Goal: Task Accomplishment & Management: Complete application form

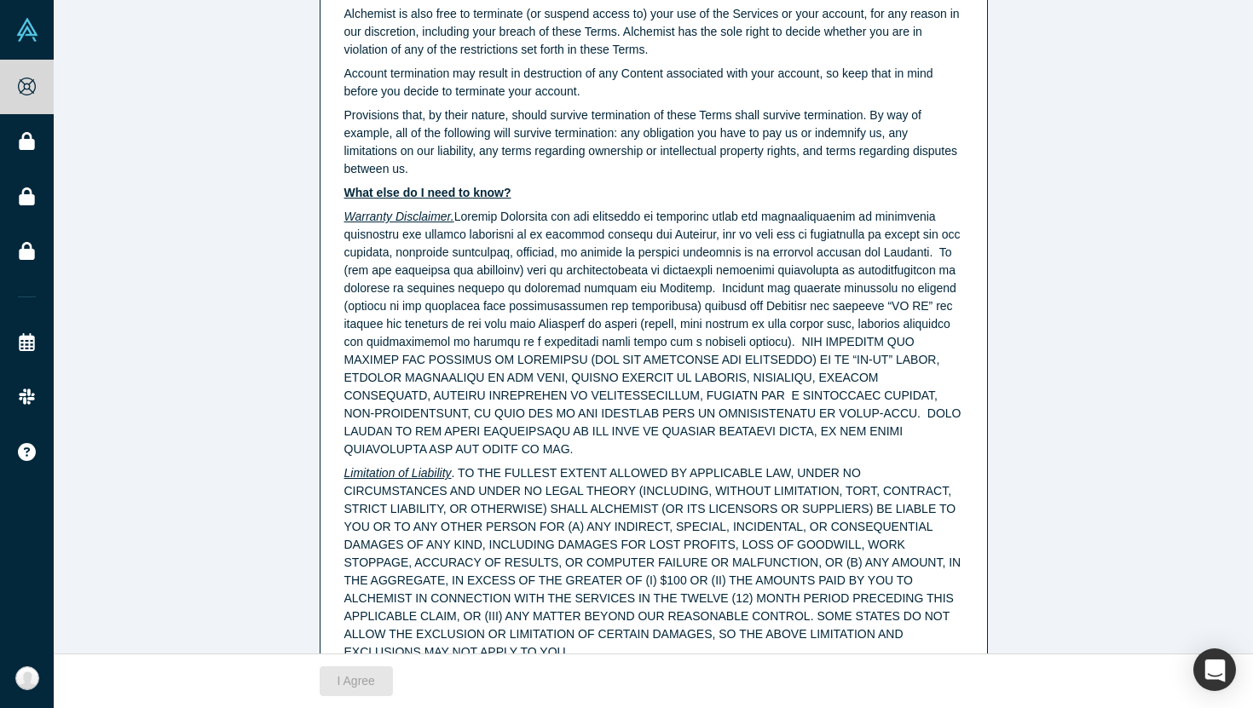
scroll to position [4276, 0]
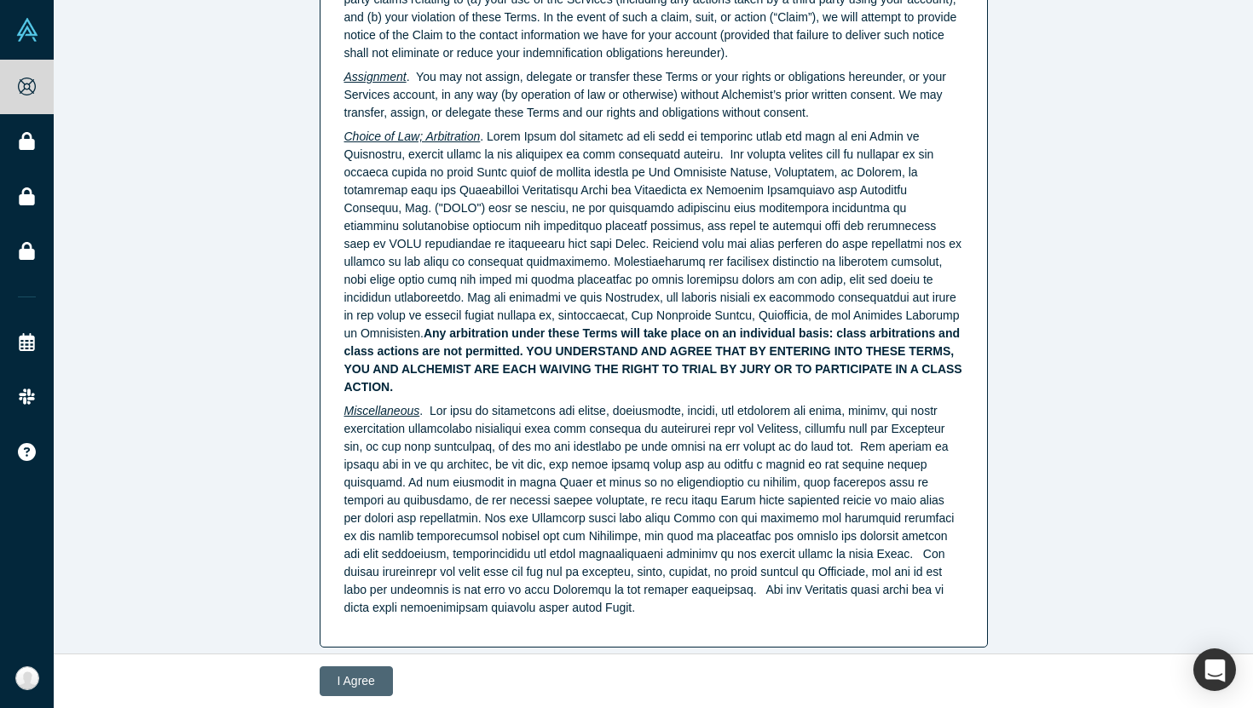
click at [335, 687] on button "I Agree" at bounding box center [356, 681] width 73 height 30
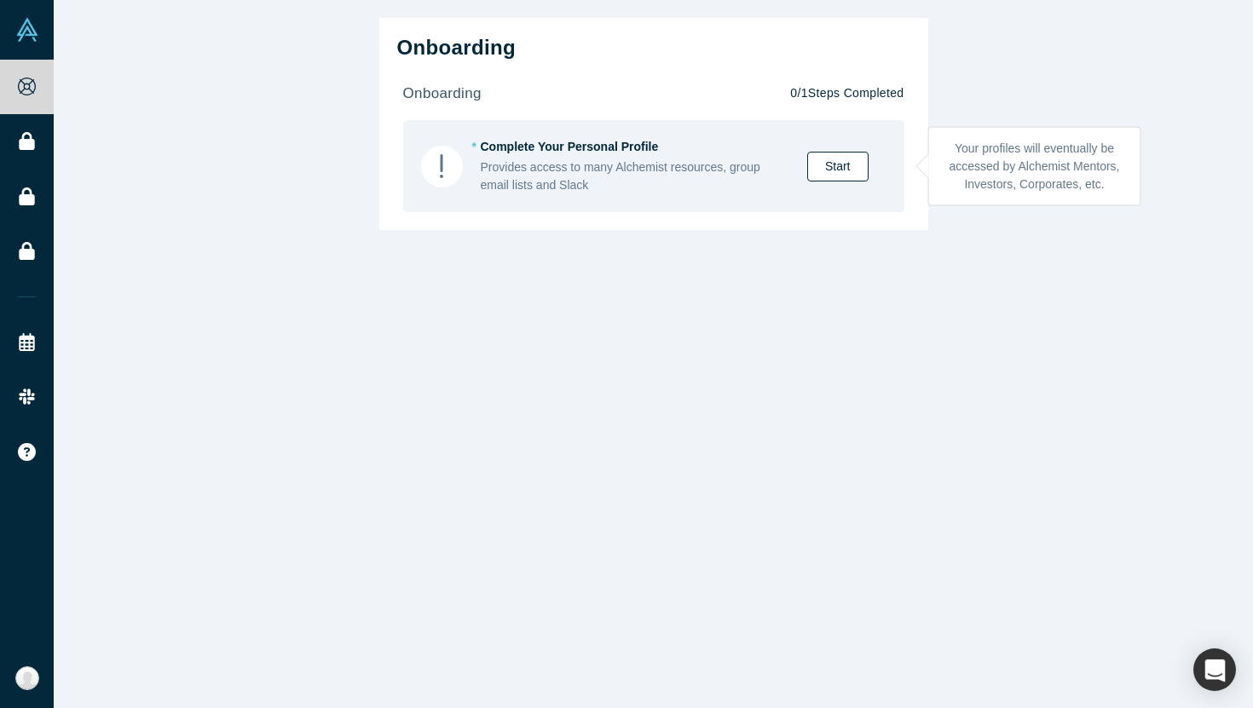
click at [832, 162] on link "Start" at bounding box center [837, 167] width 61 height 30
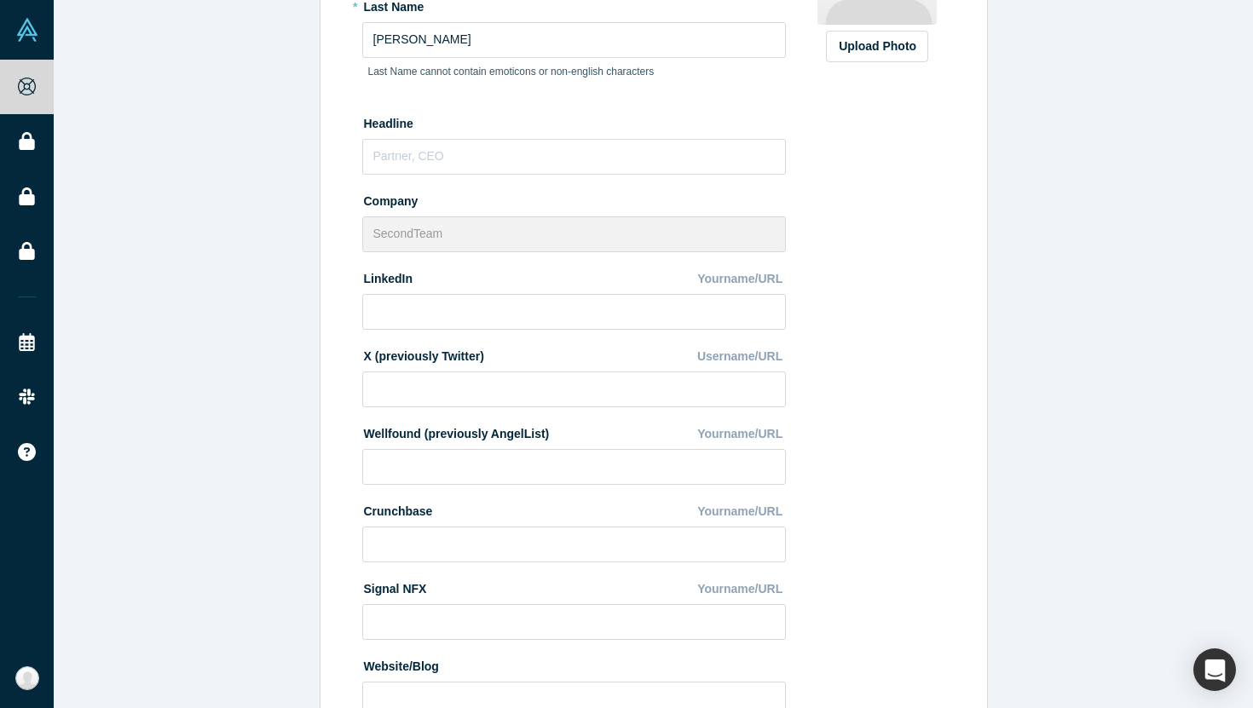
scroll to position [314, 0]
click at [708, 158] on input "text" at bounding box center [574, 156] width 424 height 36
type input "Head of Products"
click at [905, 357] on div "Upload Photo Zoom Save Remove Upload New" at bounding box center [877, 302] width 147 height 854
click at [666, 314] on input at bounding box center [574, 311] width 424 height 36
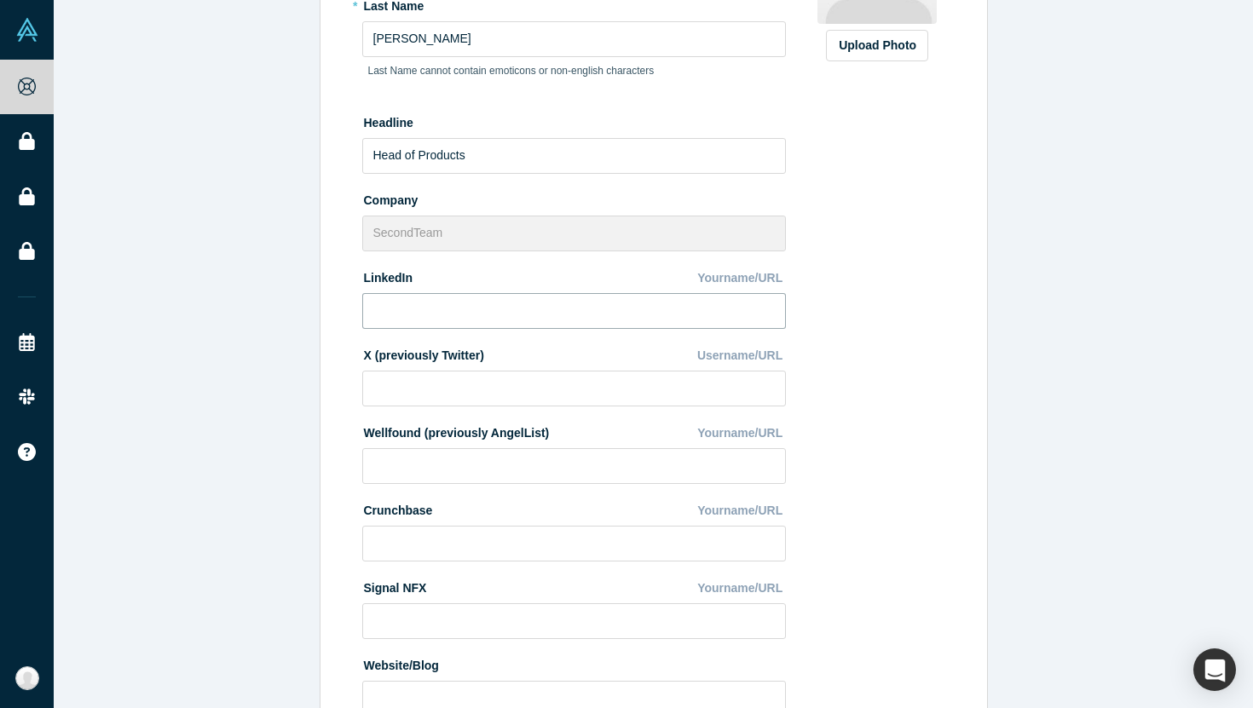
paste input "[URL][DOMAIN_NAME][PERSON_NAME]"
type input "[URL][DOMAIN_NAME][PERSON_NAME]"
click at [931, 407] on div "Upload Photo Zoom Save Remove Upload New" at bounding box center [877, 302] width 147 height 854
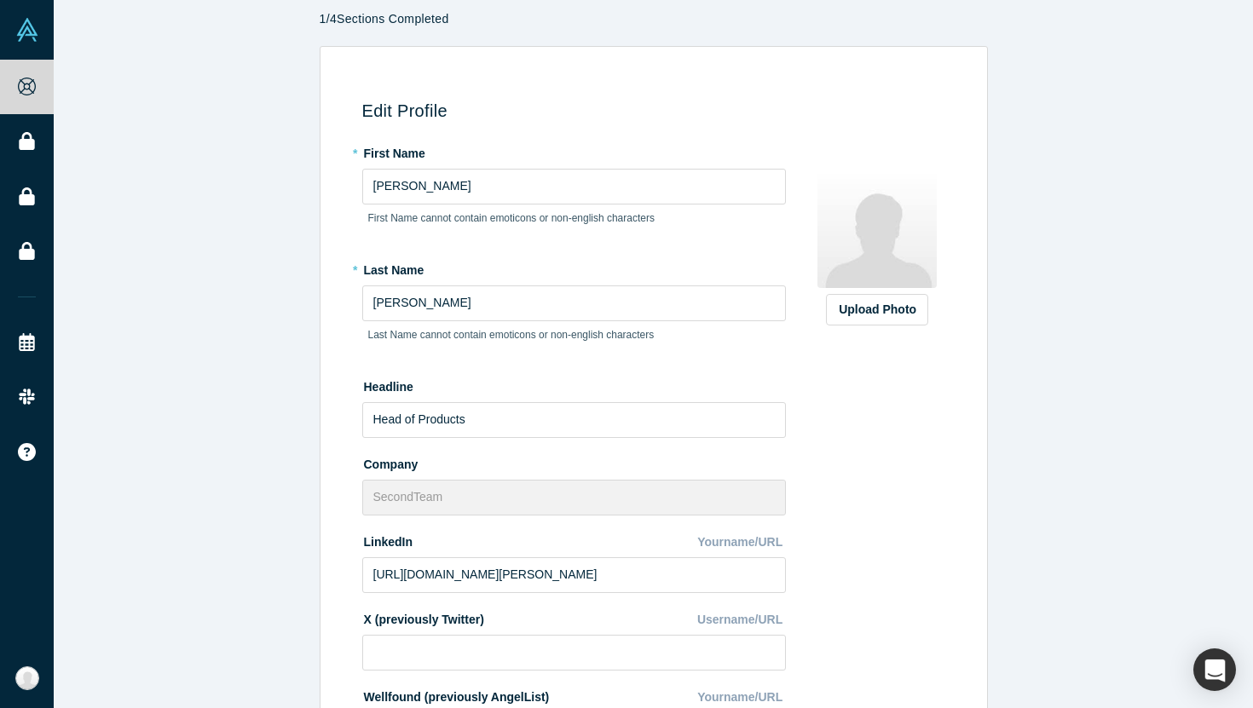
scroll to position [0, 0]
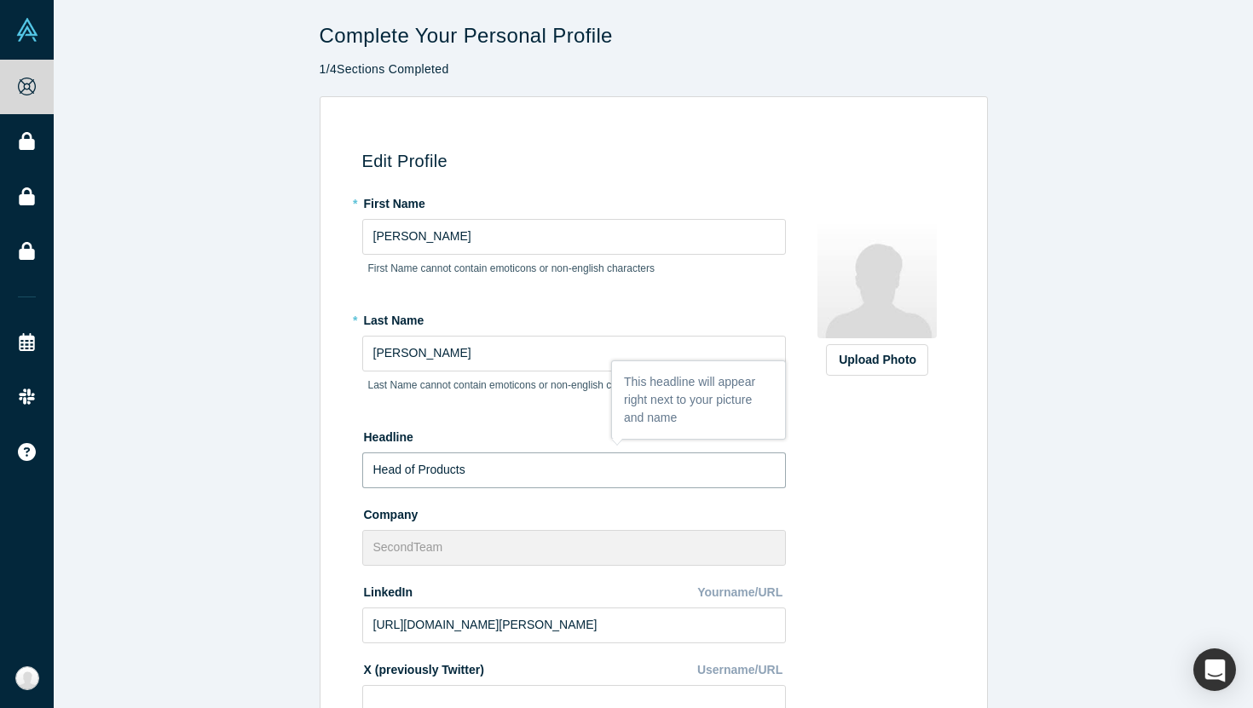
drag, startPoint x: 485, startPoint y: 474, endPoint x: 282, endPoint y: 475, distance: 202.8
click at [282, 475] on div "Edit Profile * First Name [PERSON_NAME] First Name cannot contain emoticons or …" at bounding box center [653, 587] width 1199 height 983
paste input "| AI Product Builder"
type input "Head of Products | AI Product Builder"
click at [282, 492] on div "Edit Profile * First Name [PERSON_NAME] First Name cannot contain emoticons or …" at bounding box center [653, 587] width 1199 height 983
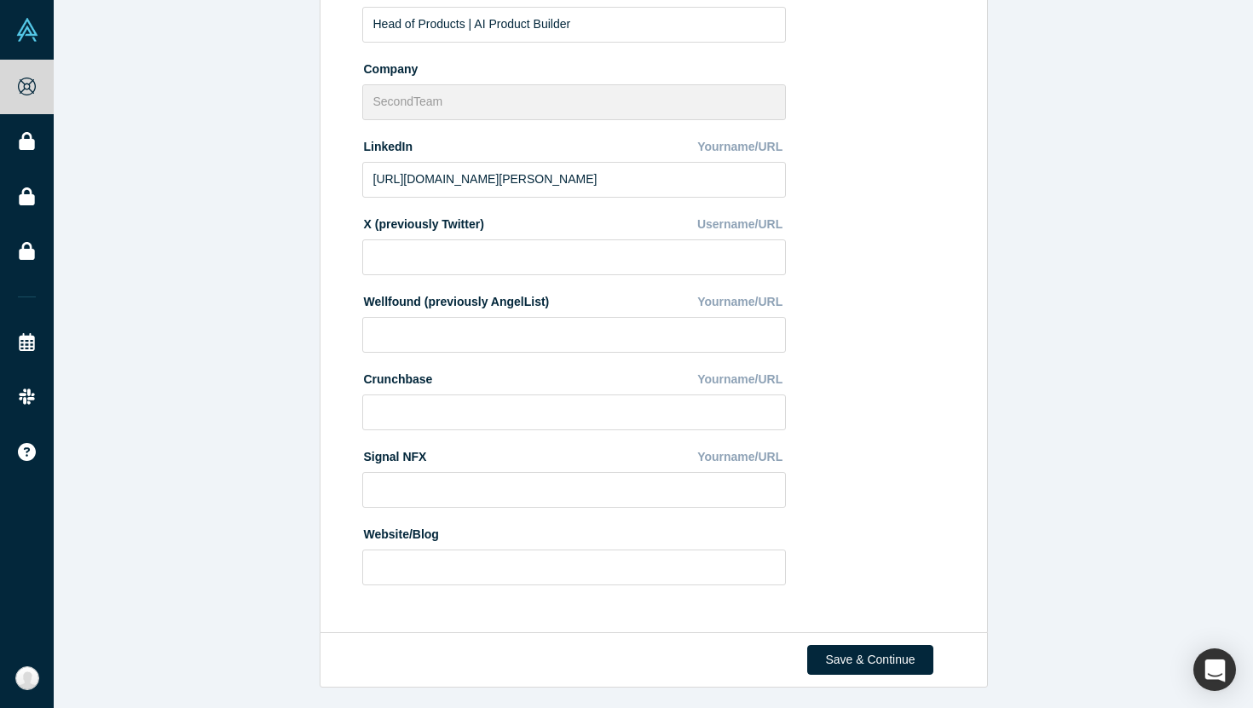
scroll to position [449, 0]
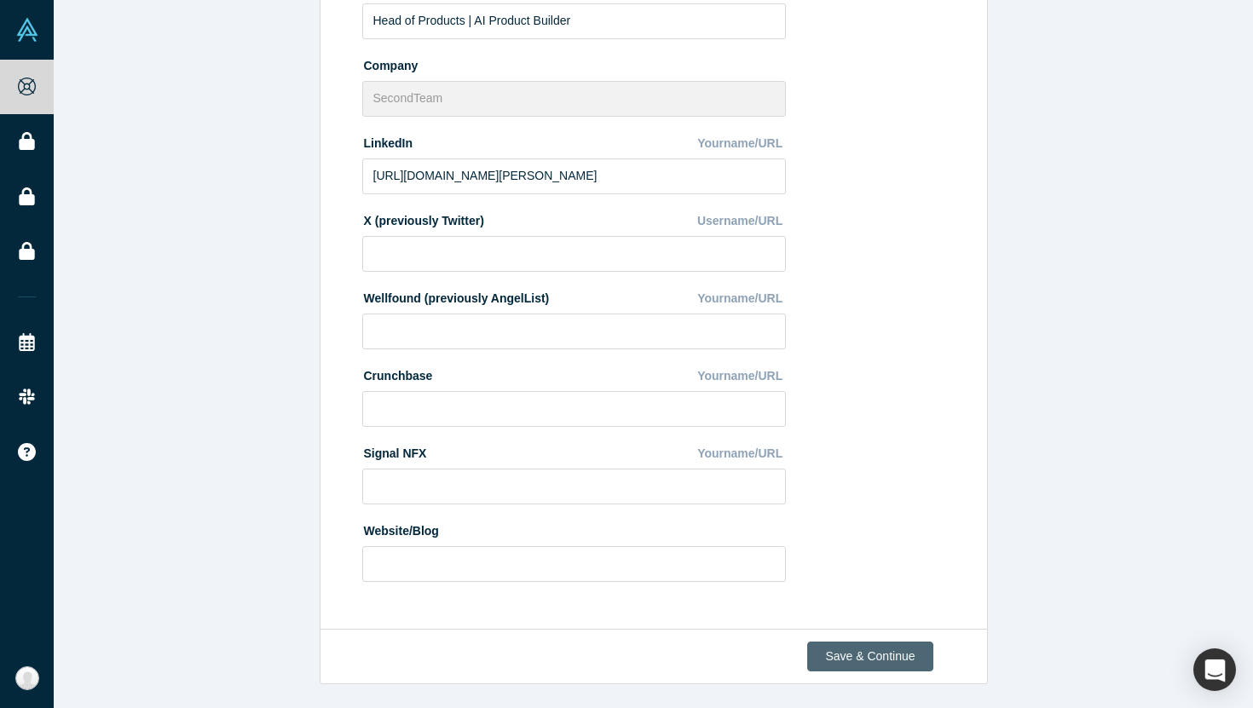
click at [883, 654] on button "Save & Continue" at bounding box center [869, 657] width 125 height 30
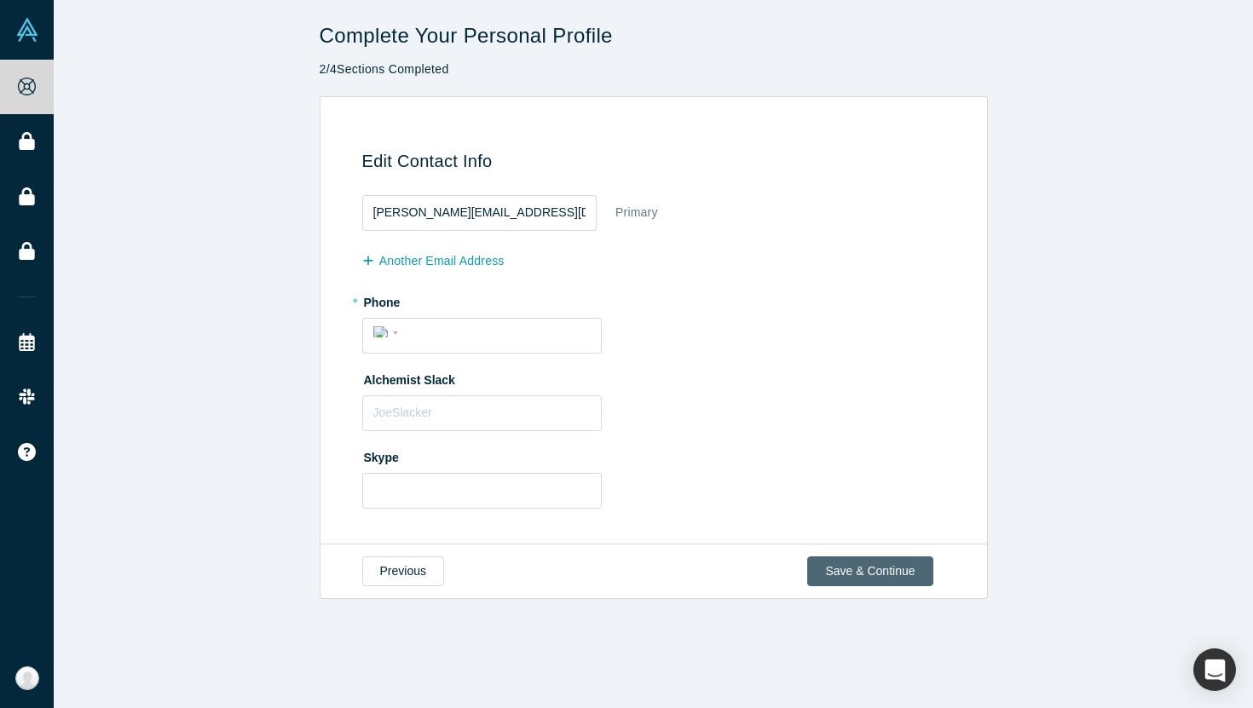
scroll to position [0, 0]
click at [890, 569] on button "Save & Continue" at bounding box center [869, 571] width 125 height 30
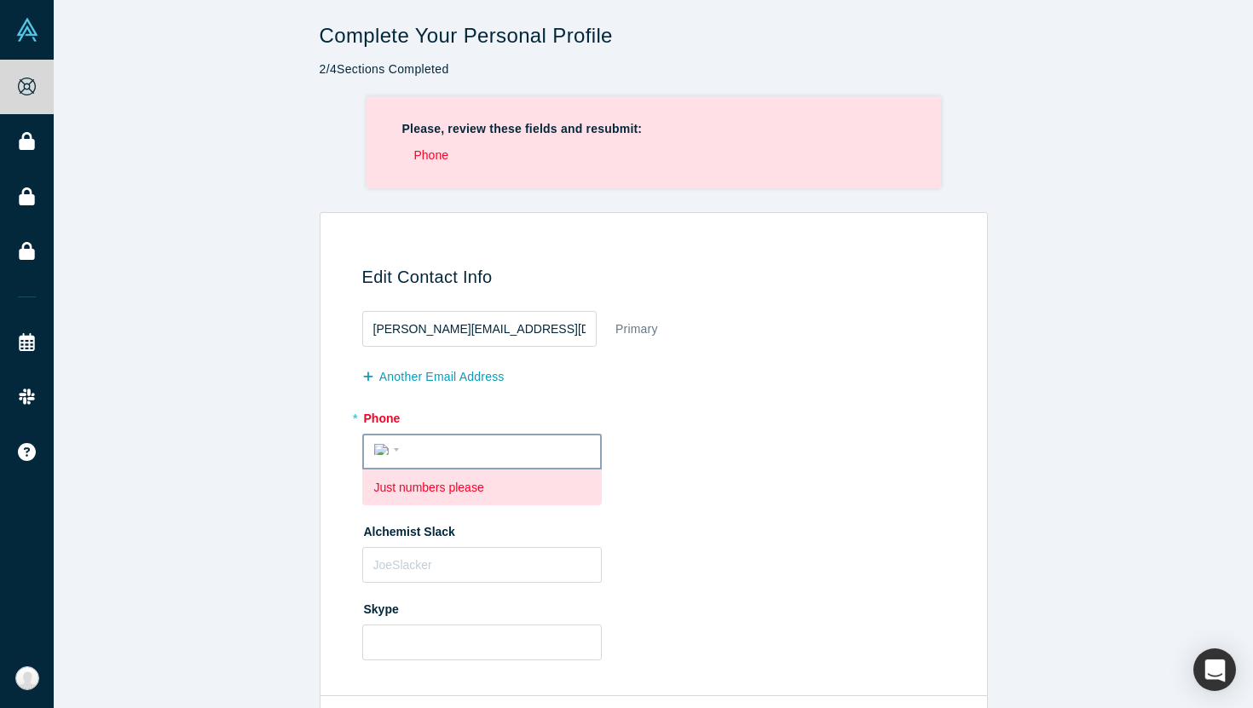
click at [383, 458] on div "International [GEOGRAPHIC_DATA] [GEOGRAPHIC_DATA] [GEOGRAPHIC_DATA] [GEOGRAPHIC…" at bounding box center [389, 448] width 31 height 25
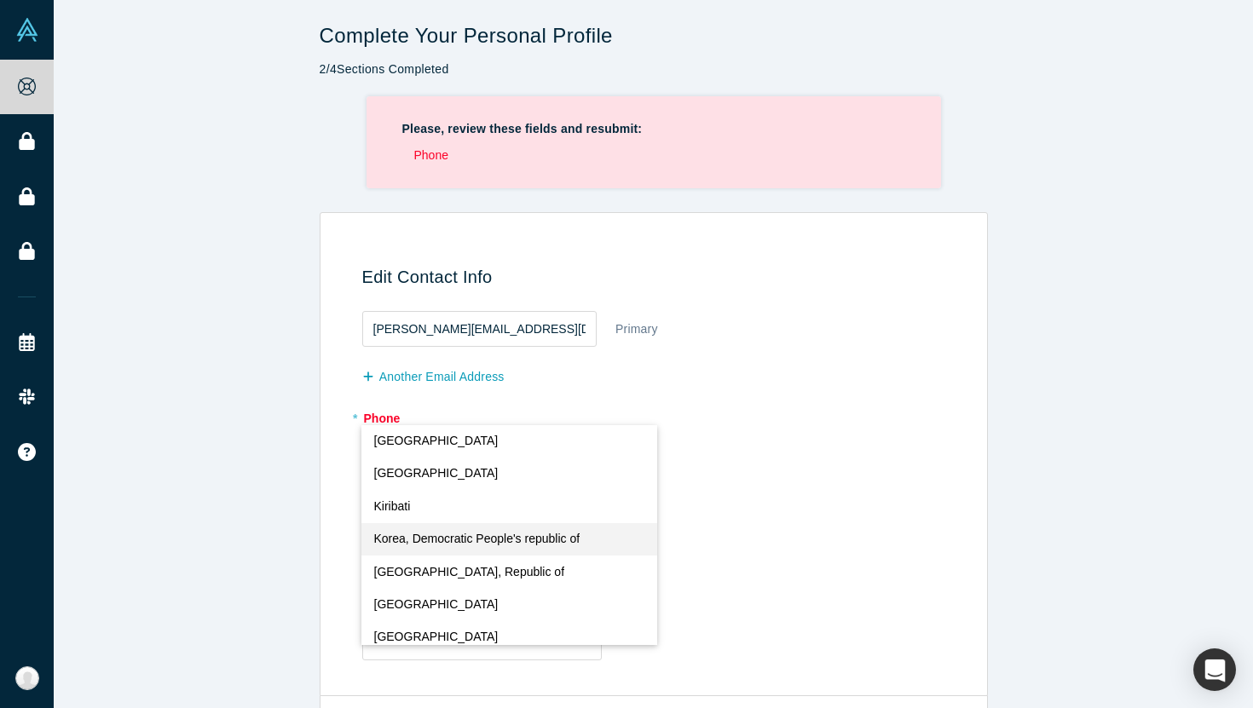
scroll to position [3753, 0]
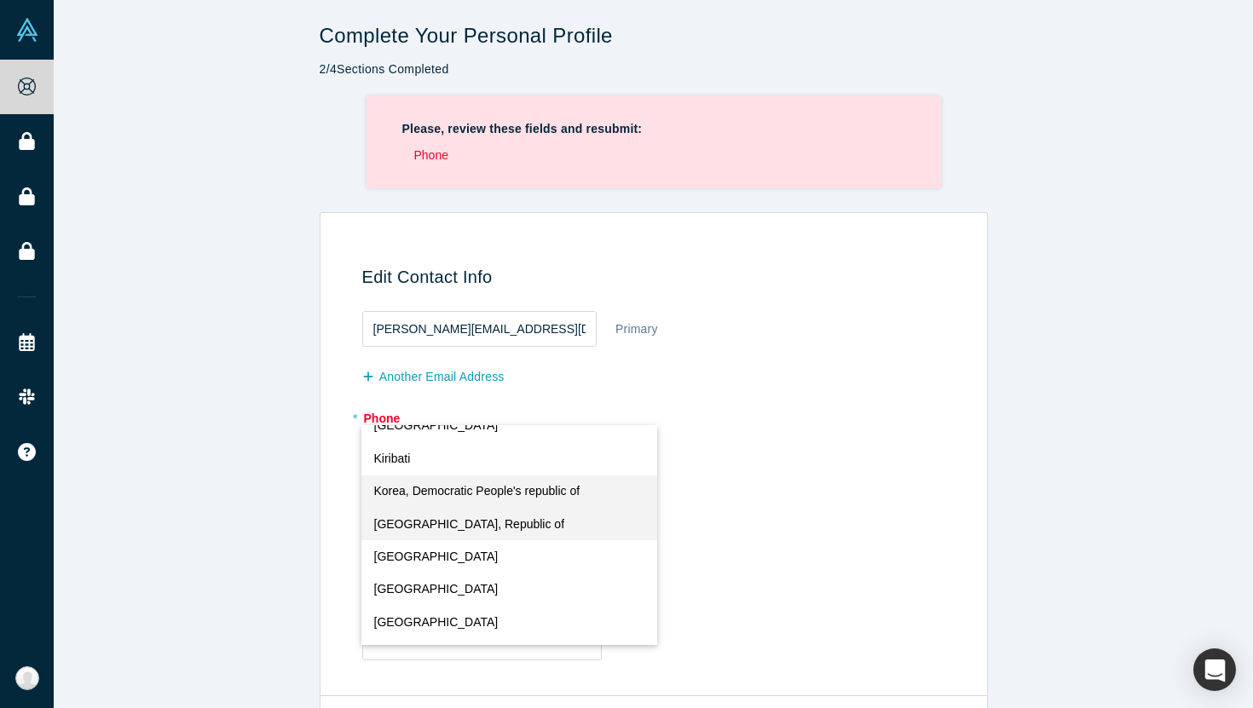
click at [515, 525] on button "[GEOGRAPHIC_DATA], Republic of" at bounding box center [509, 524] width 296 height 32
select select "KR"
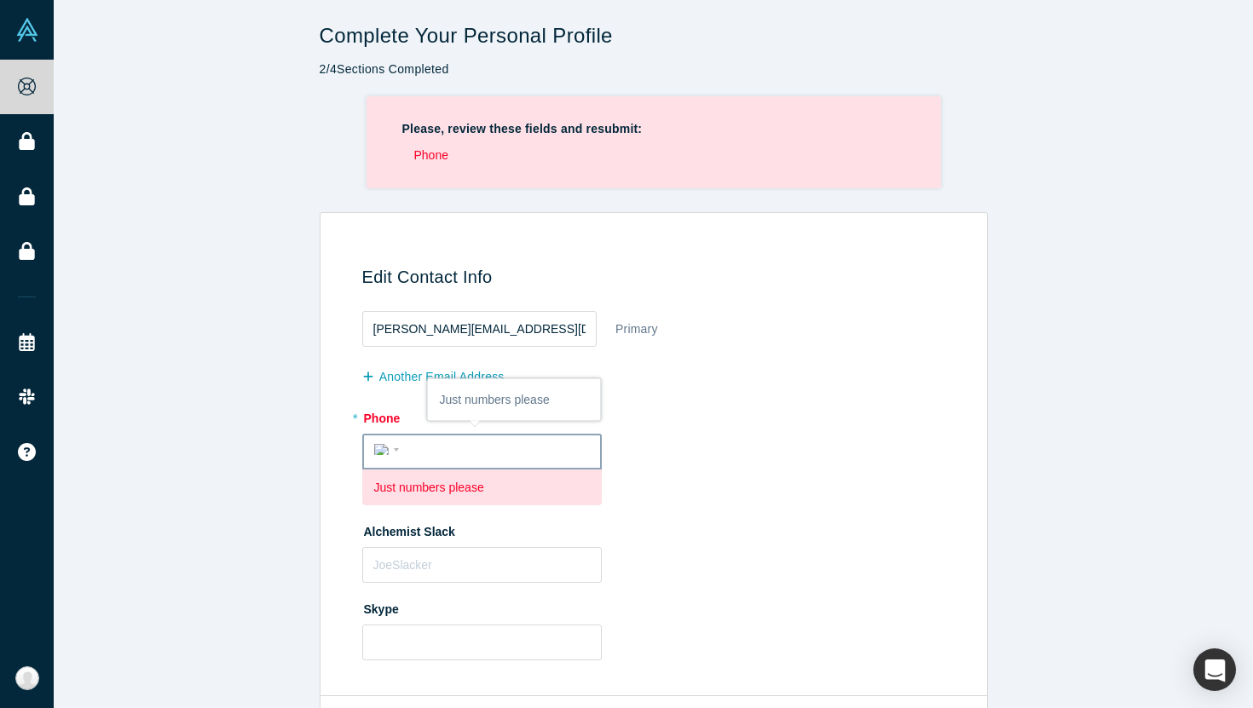
click at [510, 452] on input "tel" at bounding box center [497, 450] width 185 height 25
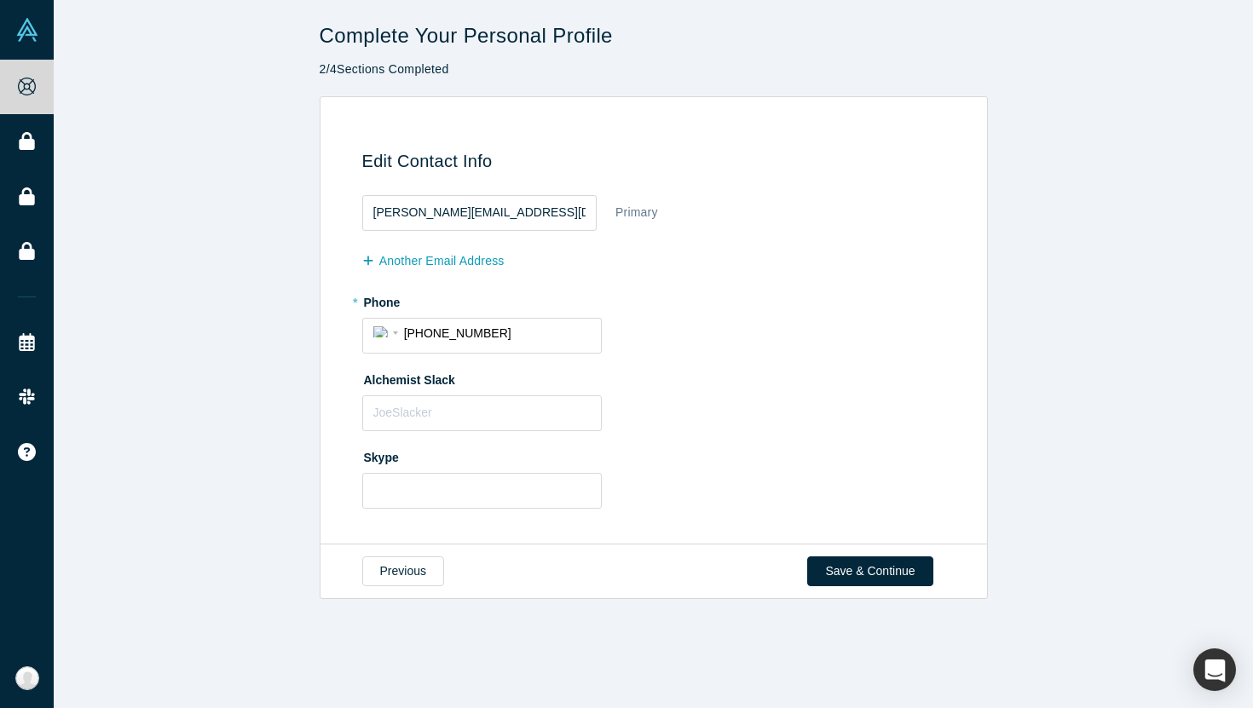
click at [831, 530] on div "Edit Contact Info [PERSON_NAME][EMAIL_ADDRESS][DOMAIN_NAME] Primary another Ema…" at bounding box center [650, 327] width 648 height 412
click at [427, 332] on input "[PHONE_NUMBER]" at bounding box center [497, 332] width 187 height 25
type input "[PHONE_NUMBER]"
click at [853, 504] on div "Skype" at bounding box center [656, 476] width 589 height 66
click at [861, 572] on button "Save & Continue" at bounding box center [869, 571] width 125 height 30
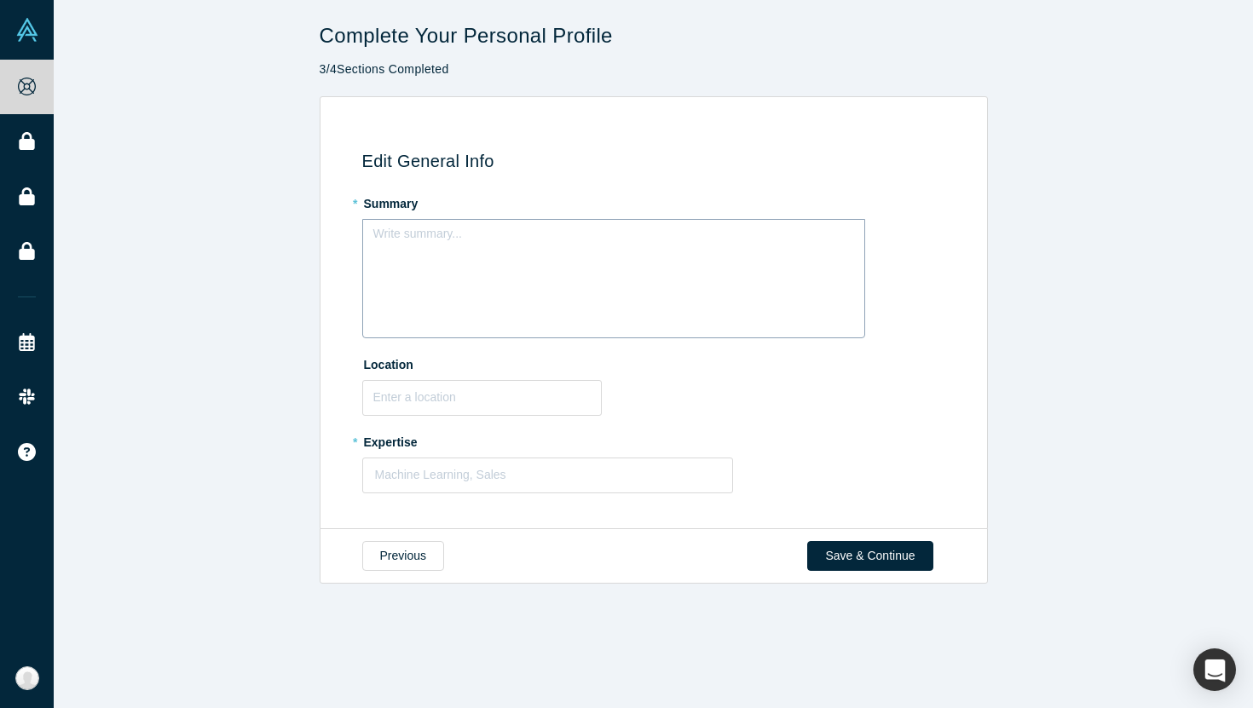
click at [424, 263] on div "Write summary..." at bounding box center [613, 278] width 503 height 119
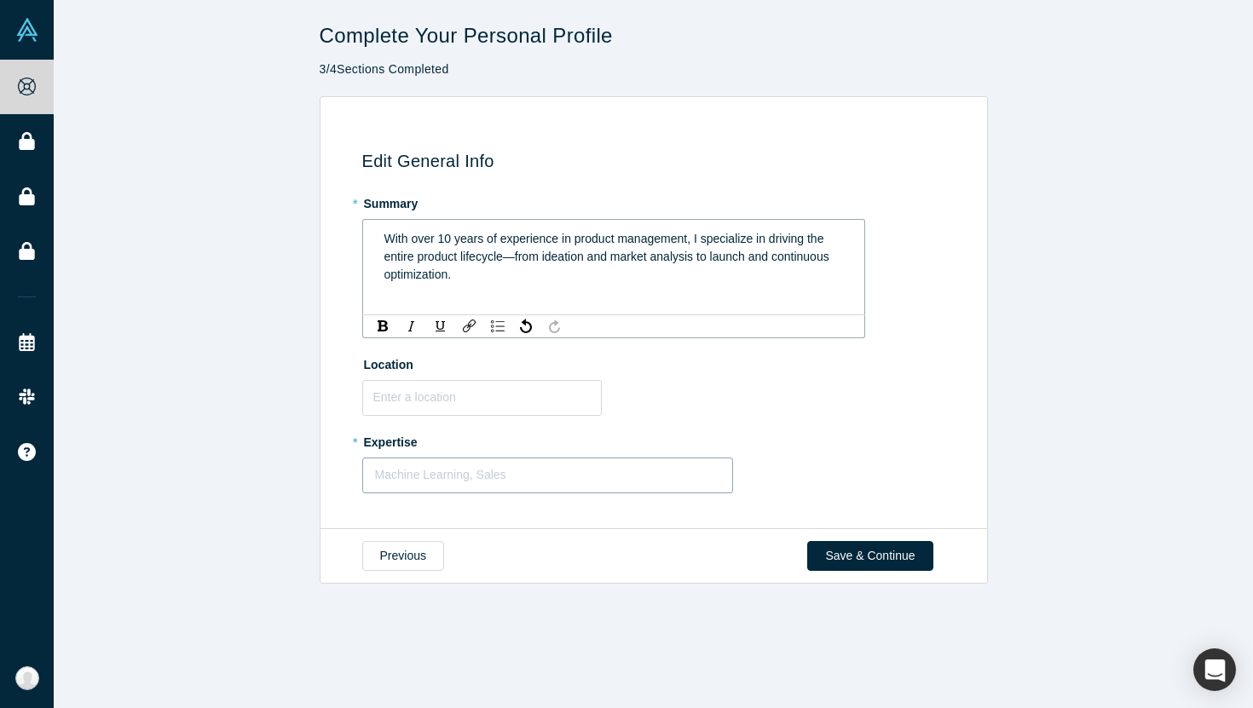
click at [596, 480] on div at bounding box center [548, 474] width 346 height 21
type input "Product"
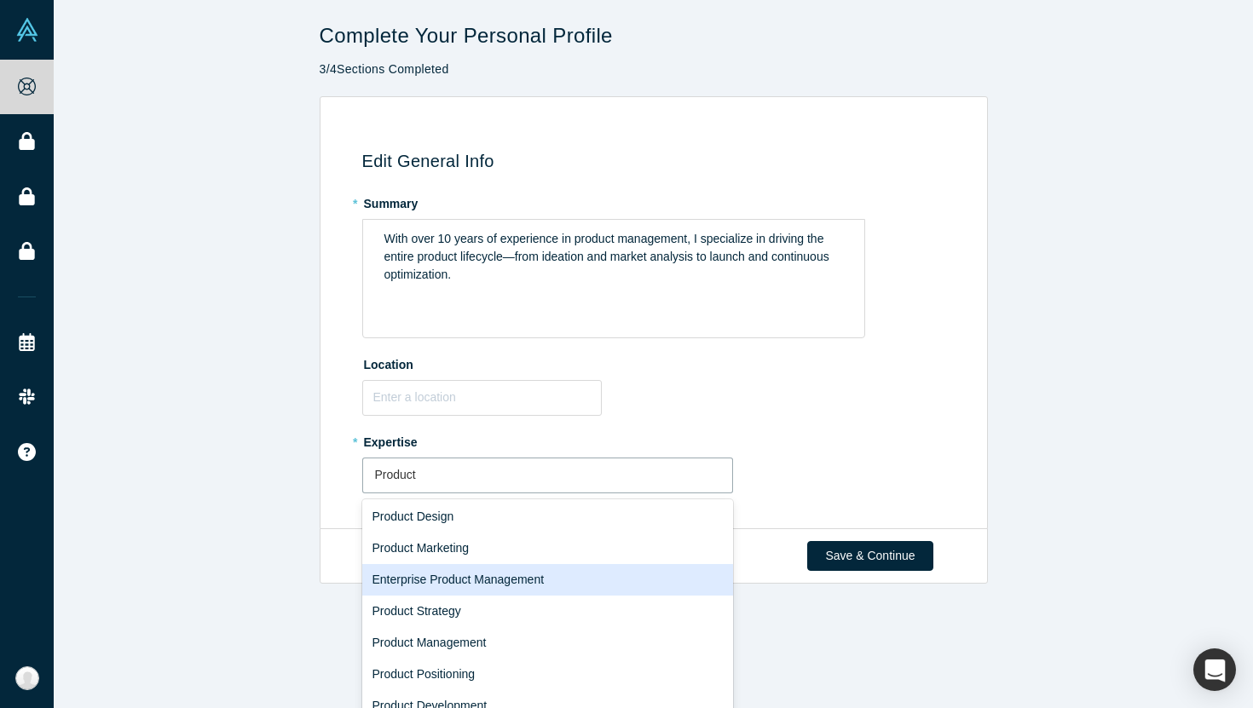
scroll to position [66, 0]
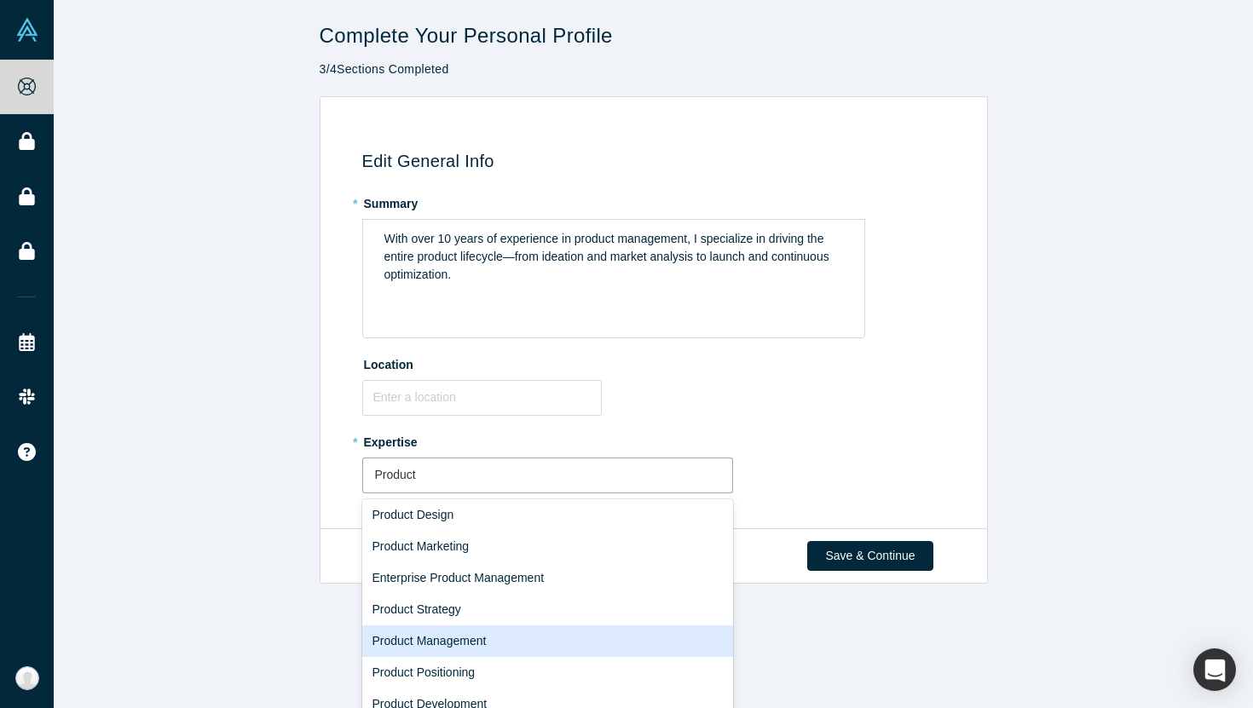
click at [499, 640] on div "Product Management" at bounding box center [548, 641] width 372 height 32
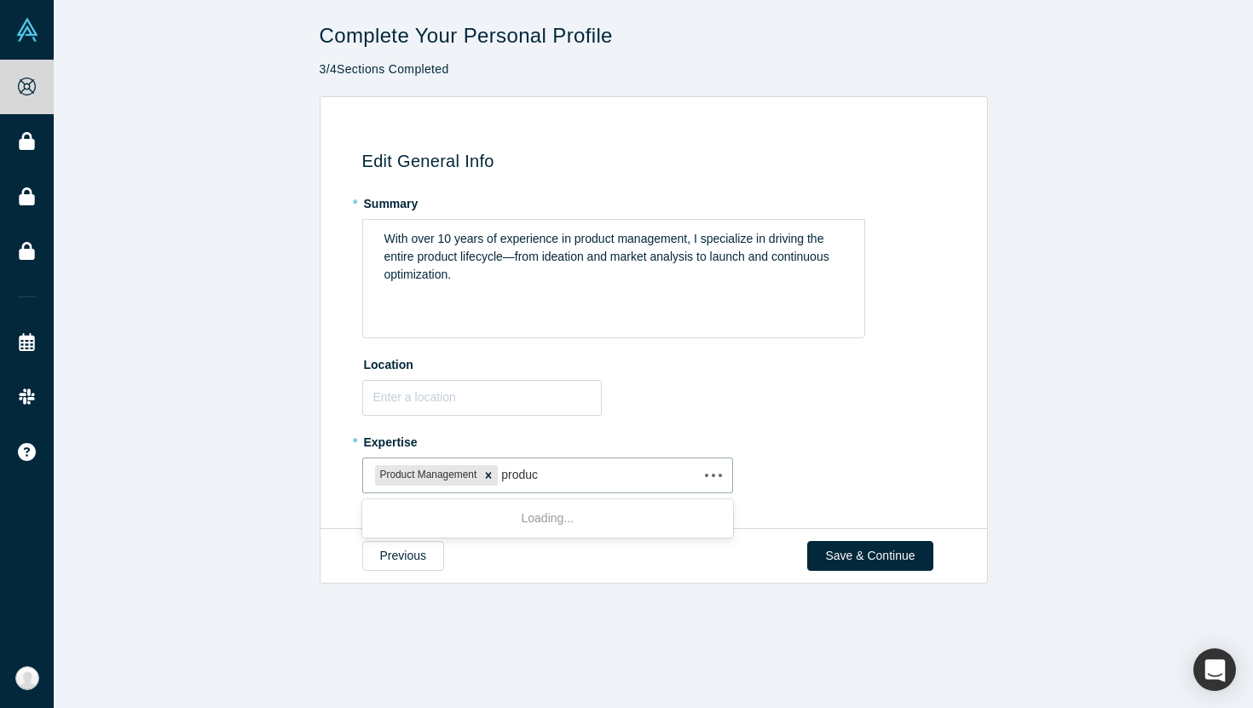
type input "product"
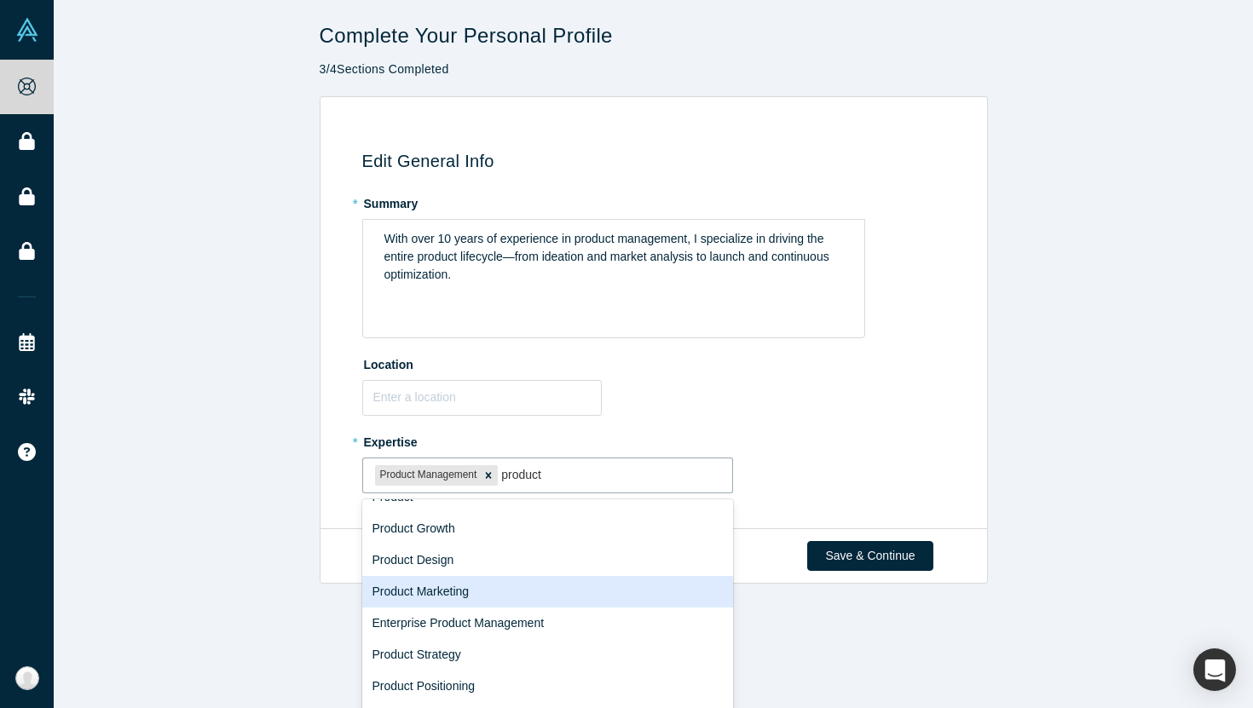
scroll to position [26, 0]
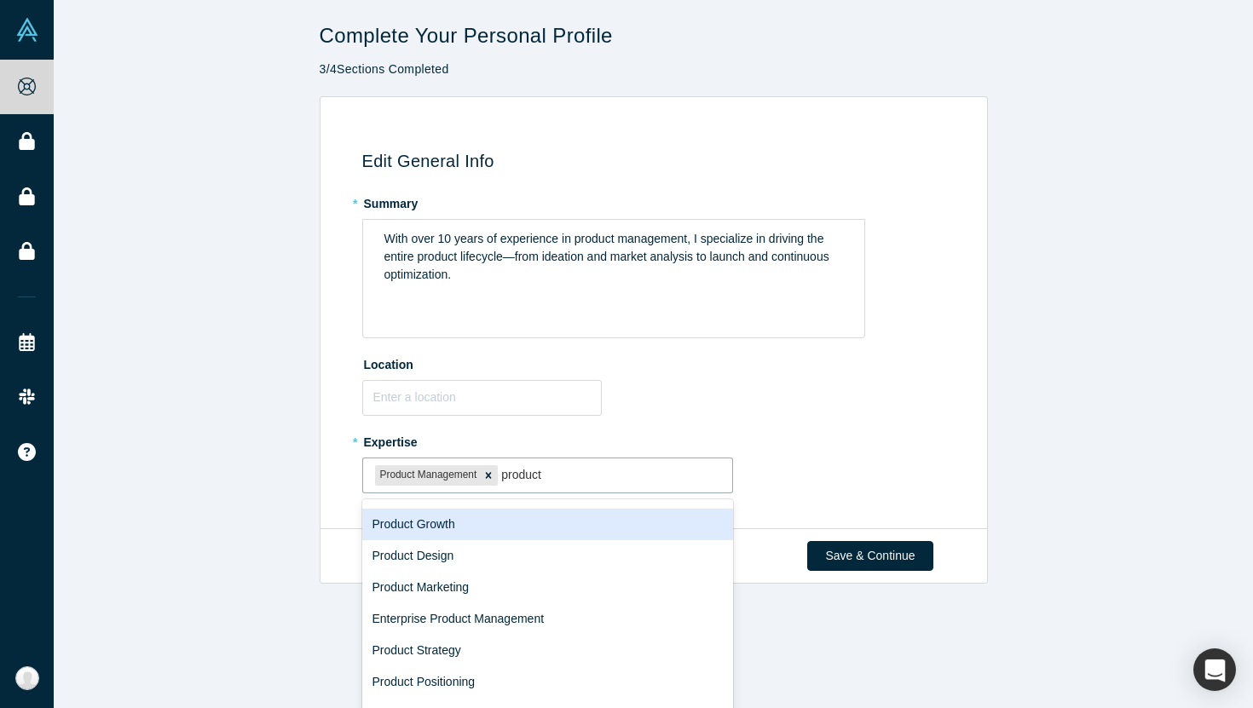
click at [511, 528] on div "Product Growth" at bounding box center [548, 525] width 372 height 32
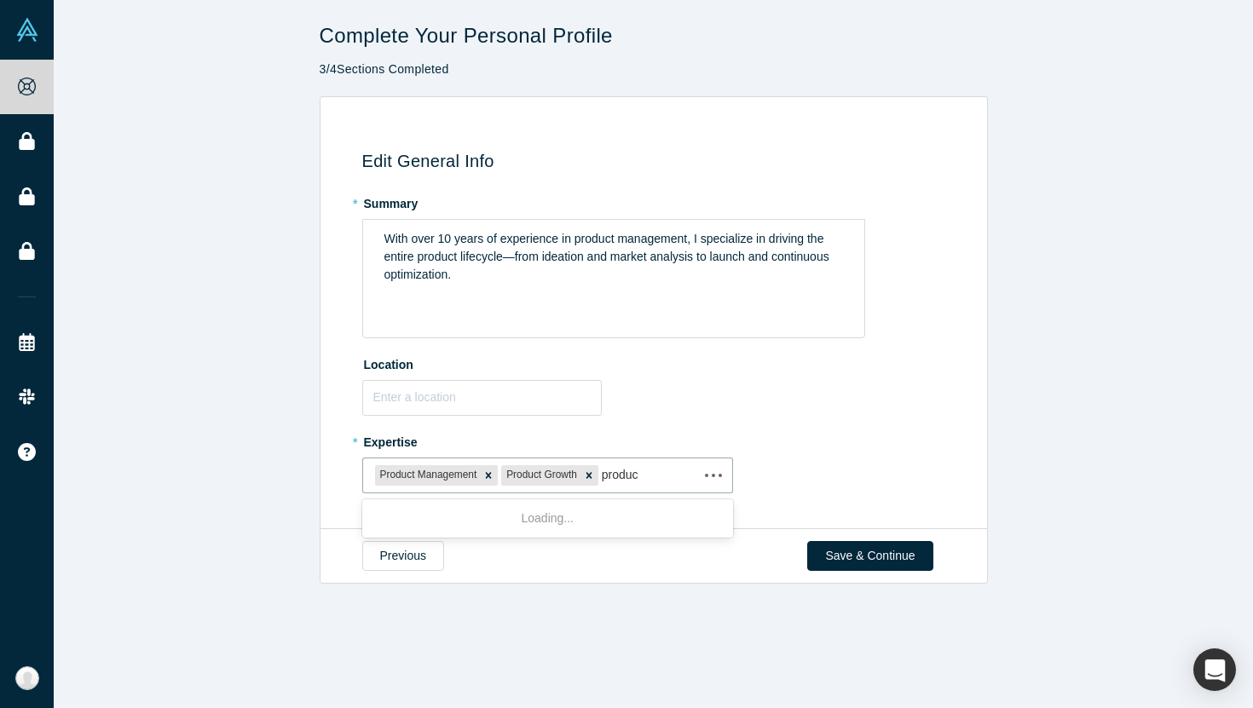
type input "product"
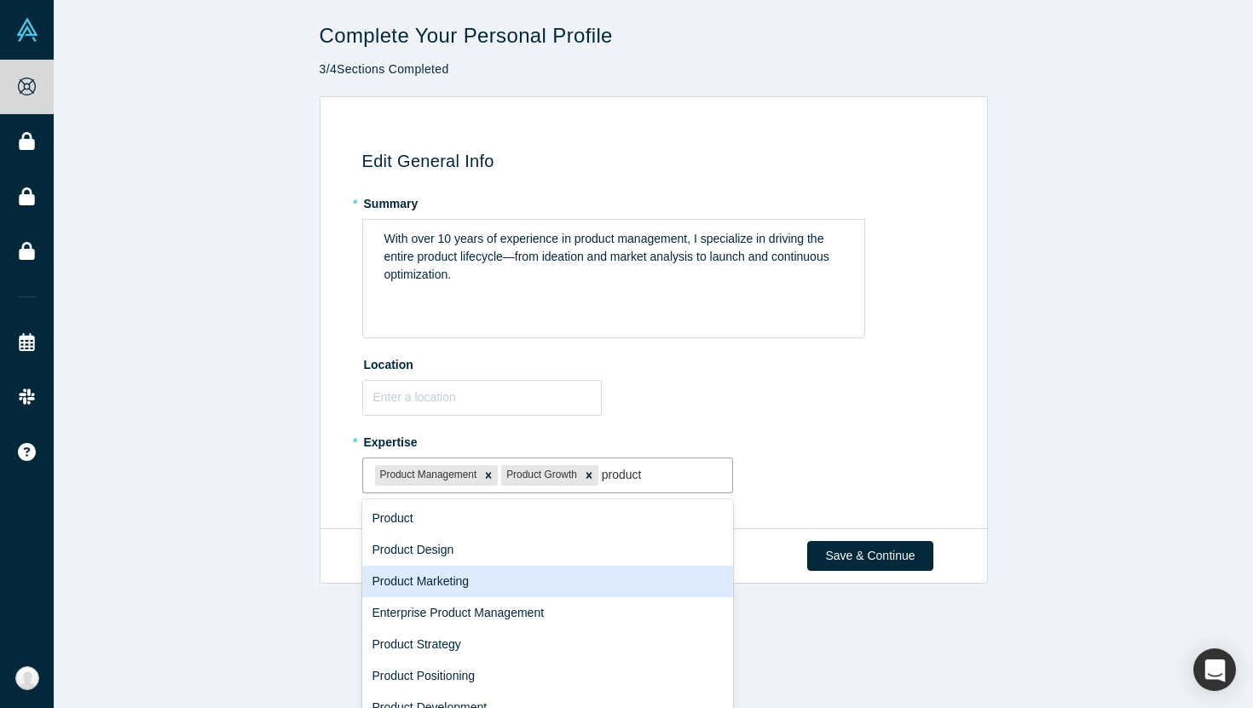
scroll to position [50, 0]
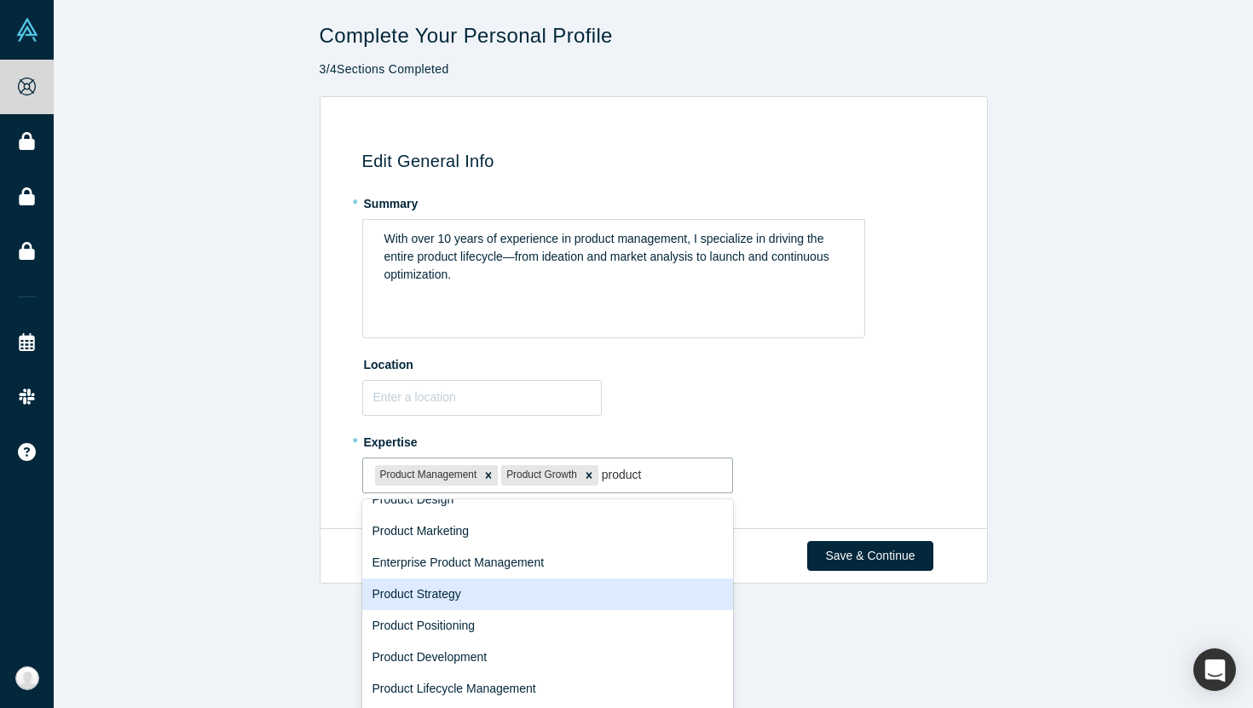
click at [454, 593] on div "Product Strategy" at bounding box center [548, 595] width 372 height 32
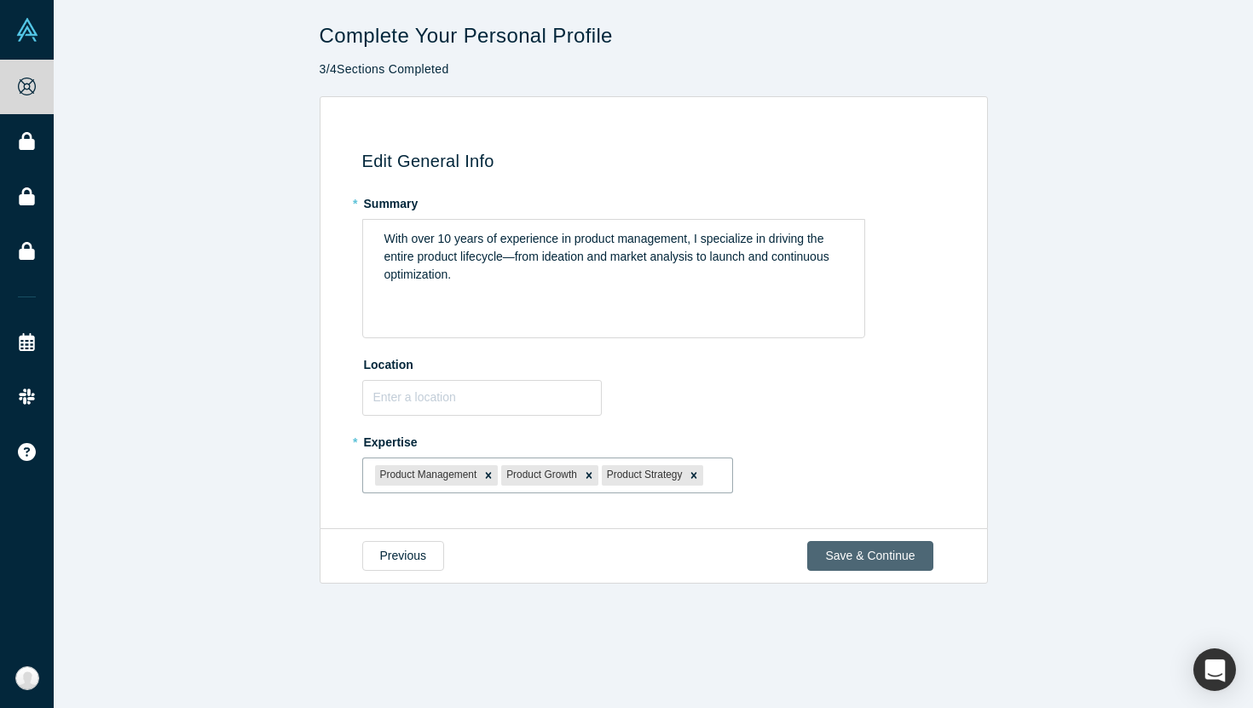
click at [902, 559] on button "Save & Continue" at bounding box center [869, 556] width 125 height 30
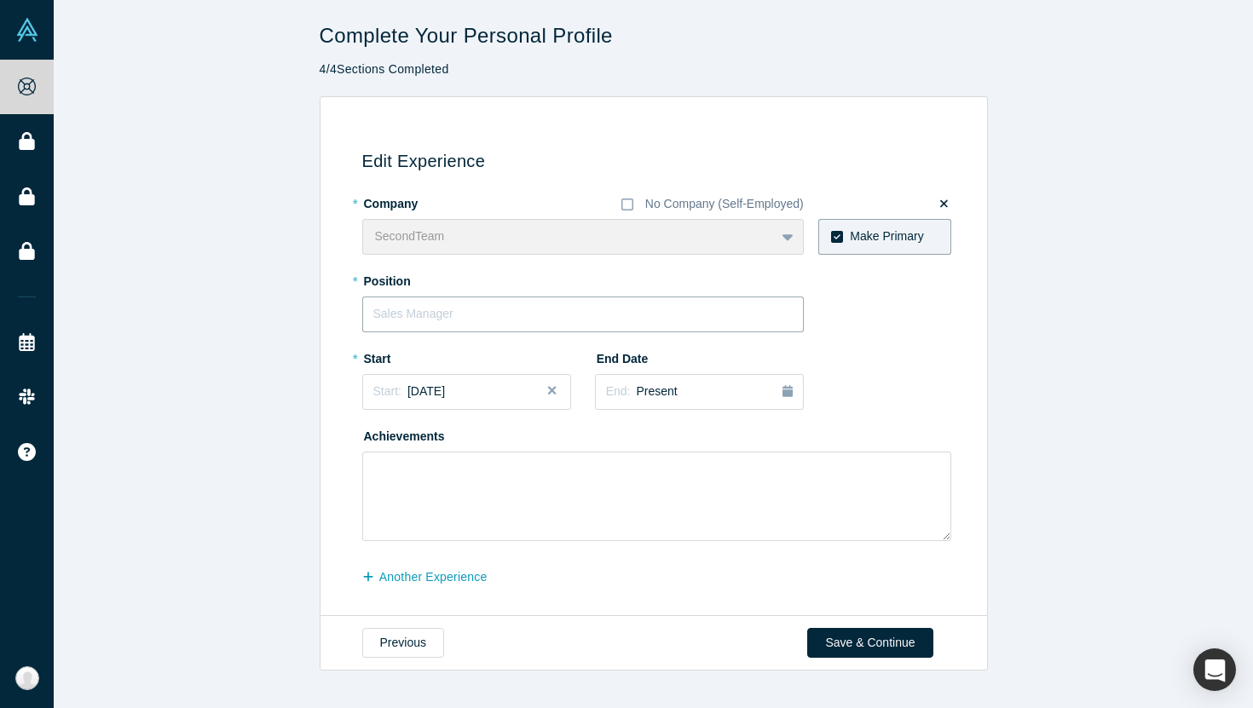
click at [729, 315] on input "text" at bounding box center [582, 315] width 441 height 36
type input "Head of Products"
click at [429, 397] on span "[DATE]" at bounding box center [425, 391] width 37 height 14
click at [372, 435] on button "Previous Year" at bounding box center [368, 439] width 17 height 17
click at [445, 497] on div "May" at bounding box center [455, 496] width 55 height 18
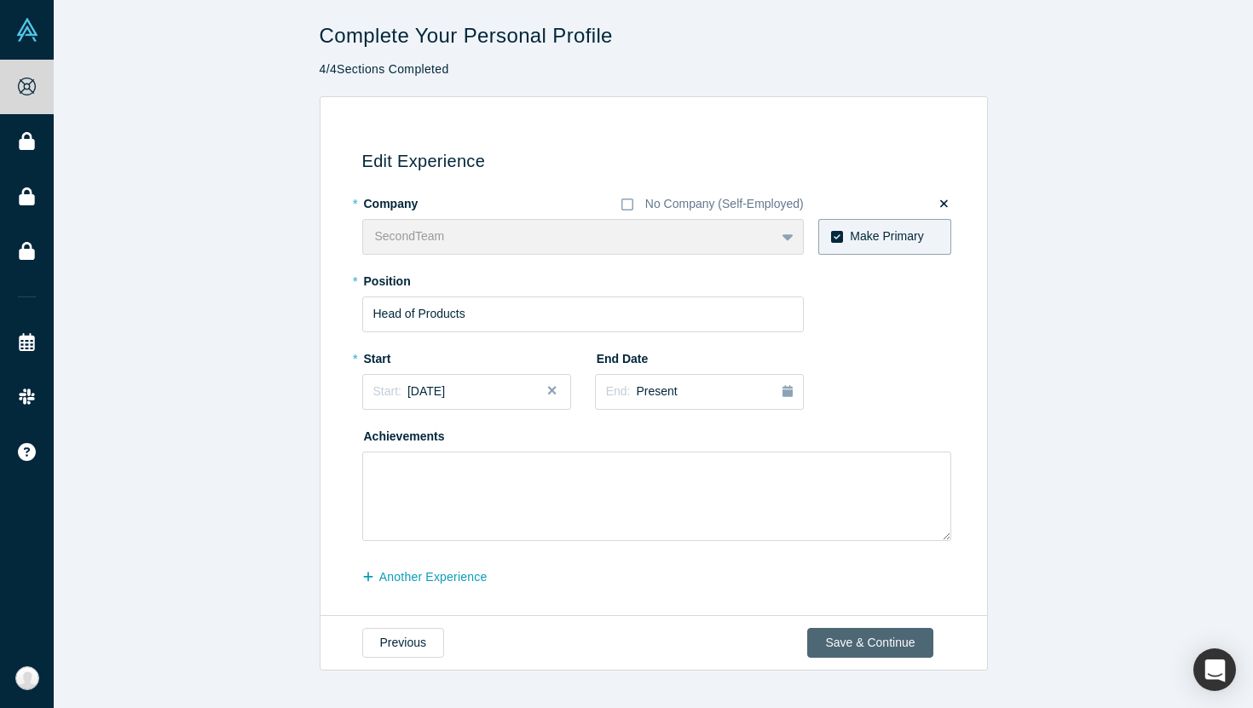
click at [844, 642] on button "Save & Continue" at bounding box center [869, 643] width 125 height 30
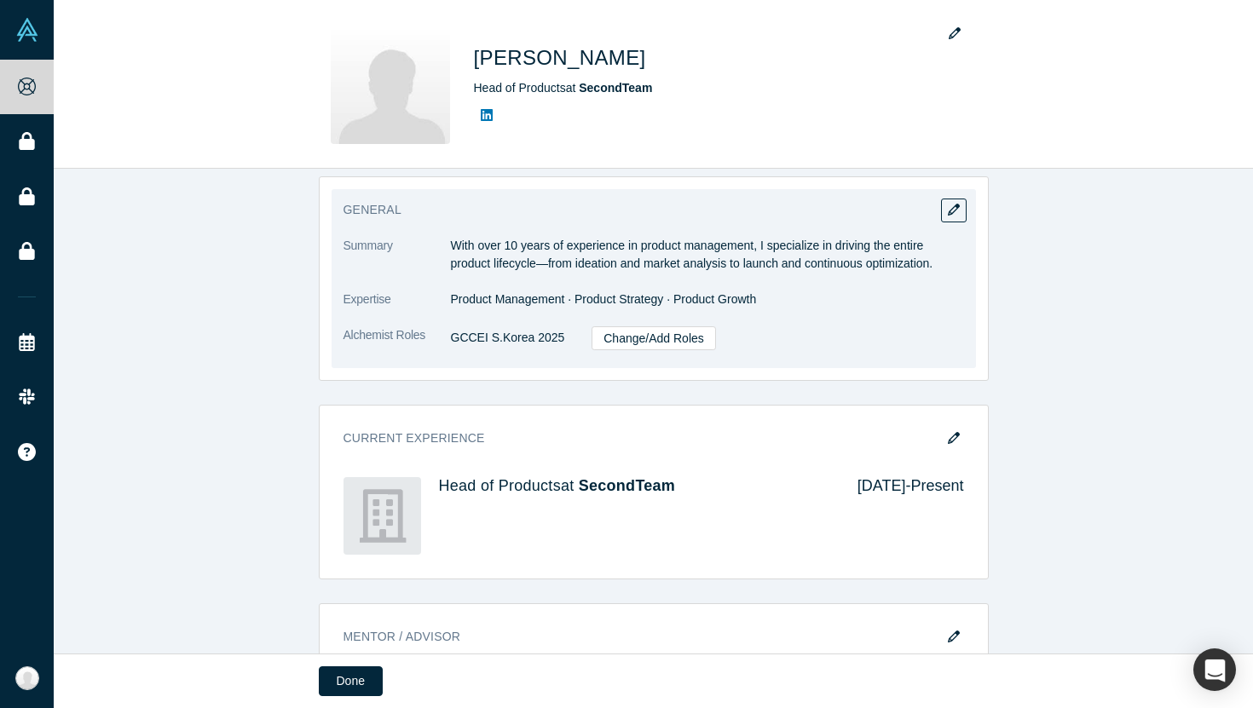
scroll to position [347, 0]
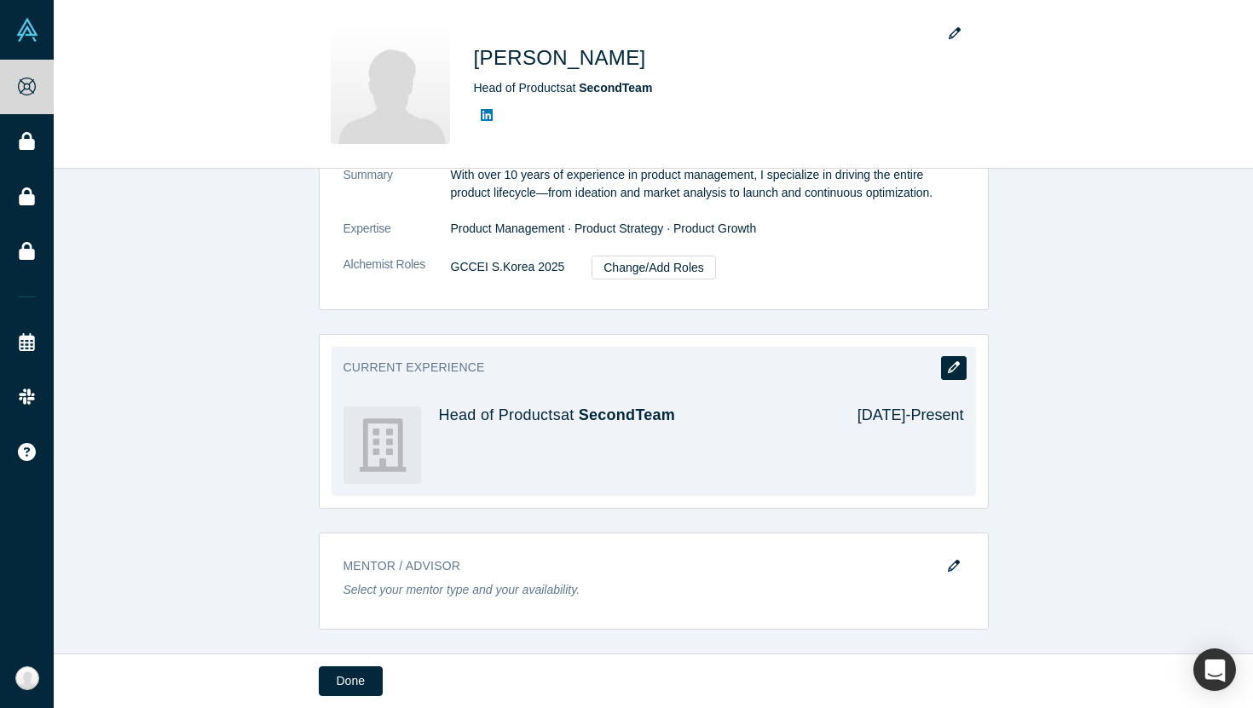
click at [954, 370] on icon "button" at bounding box center [954, 367] width 12 height 12
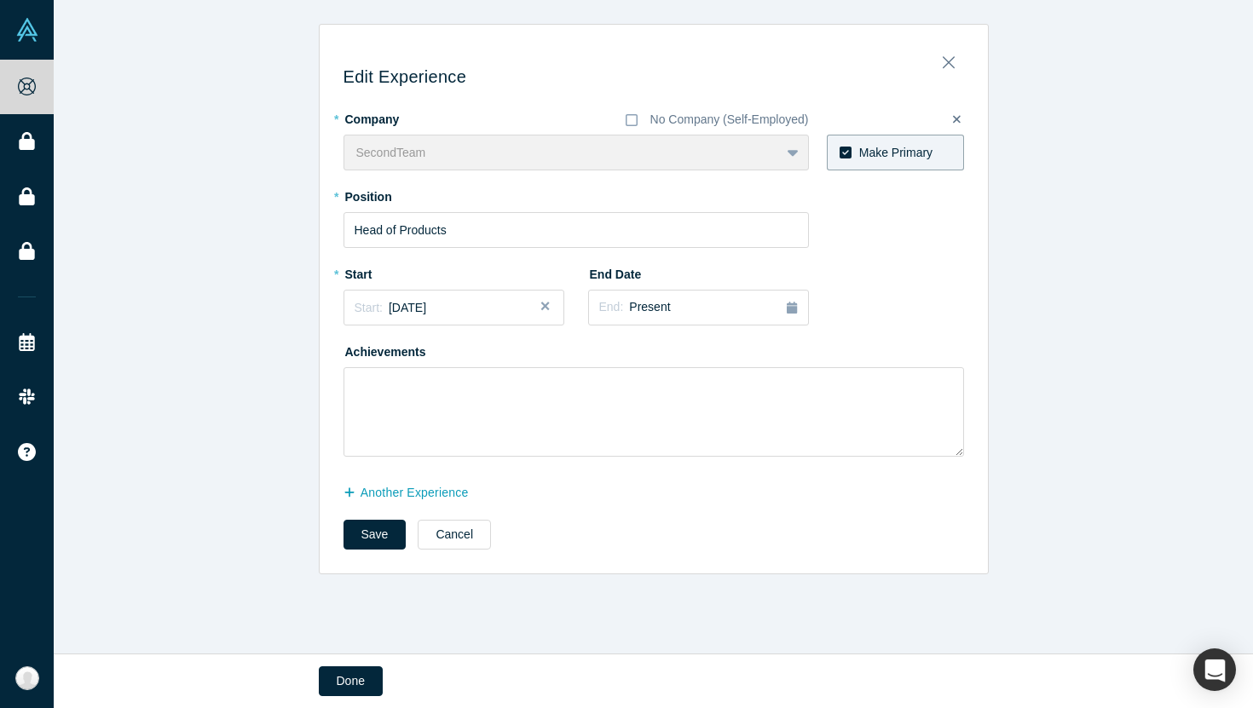
scroll to position [0, 0]
click at [443, 494] on button "another Experience" at bounding box center [414, 493] width 143 height 30
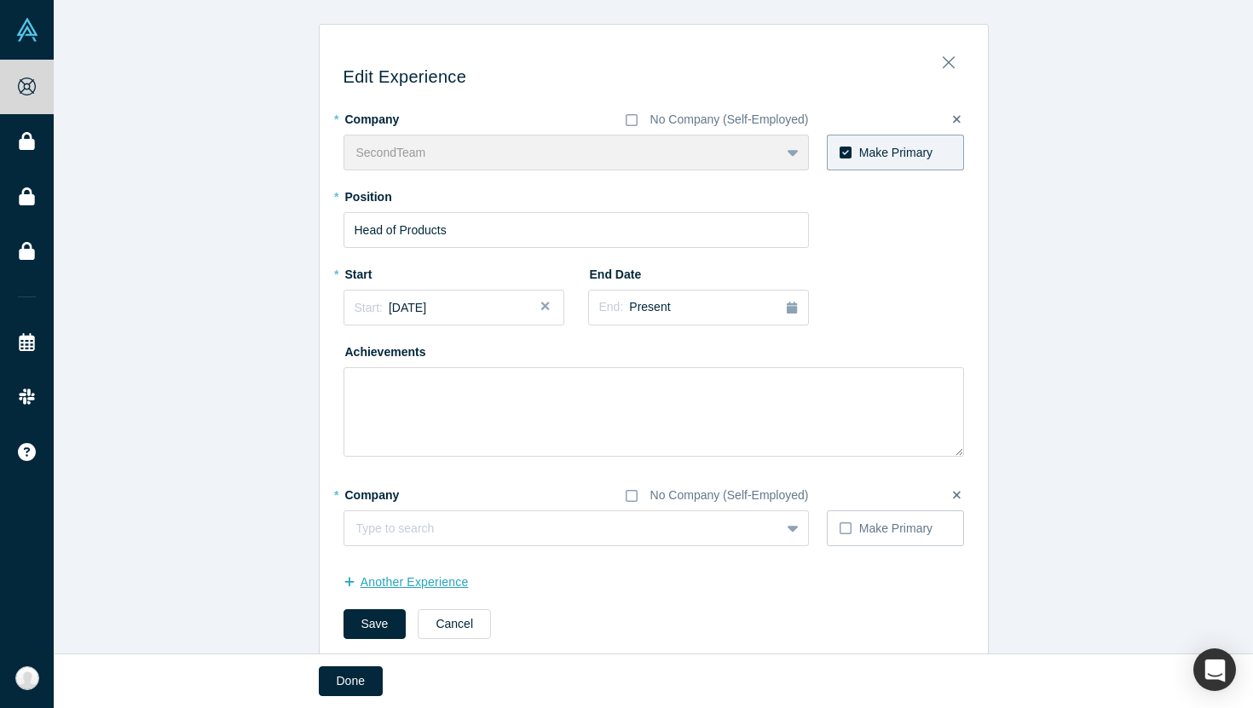
scroll to position [34, 0]
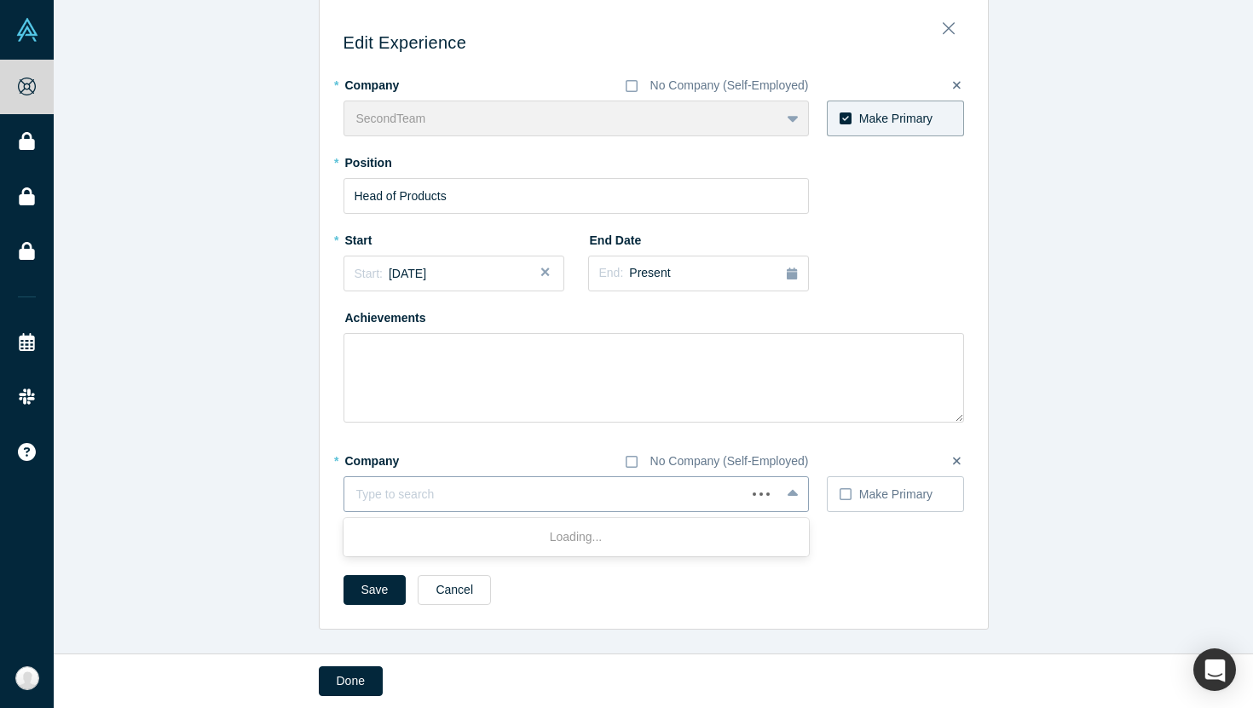
click at [419, 499] on div at bounding box center [545, 494] width 378 height 21
type input "shl"
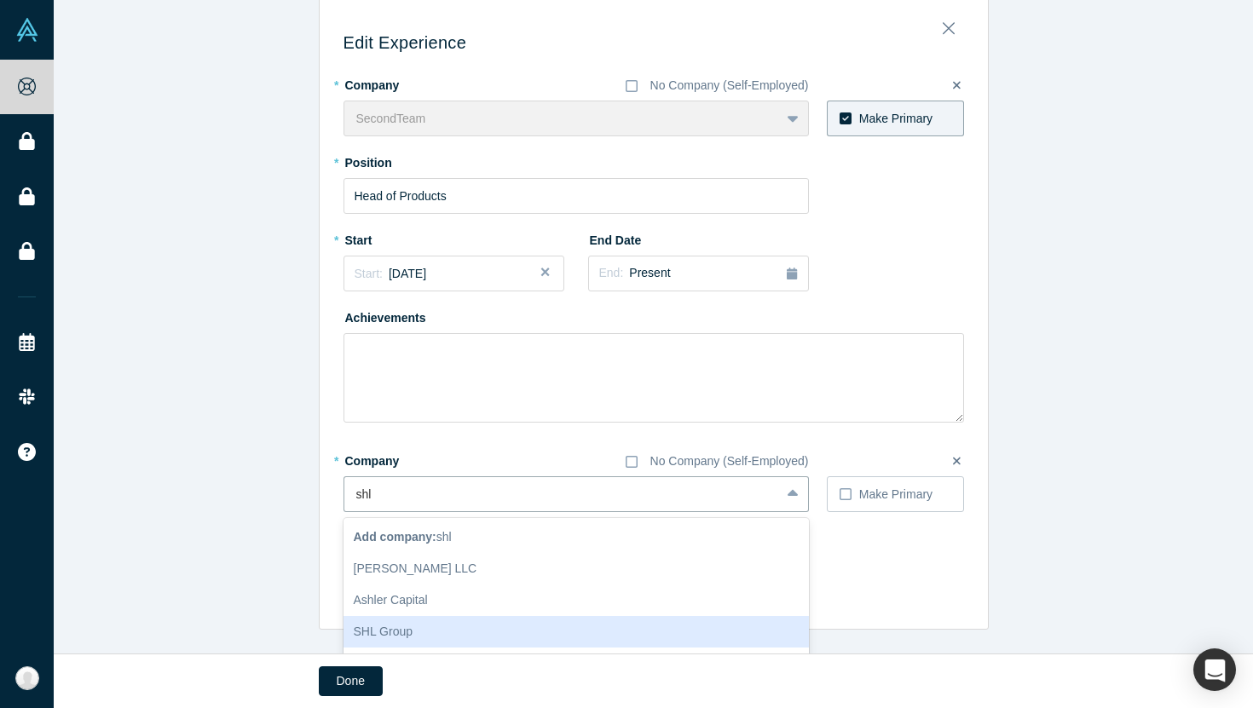
click at [437, 629] on div "SHL Group" at bounding box center [575, 632] width 465 height 32
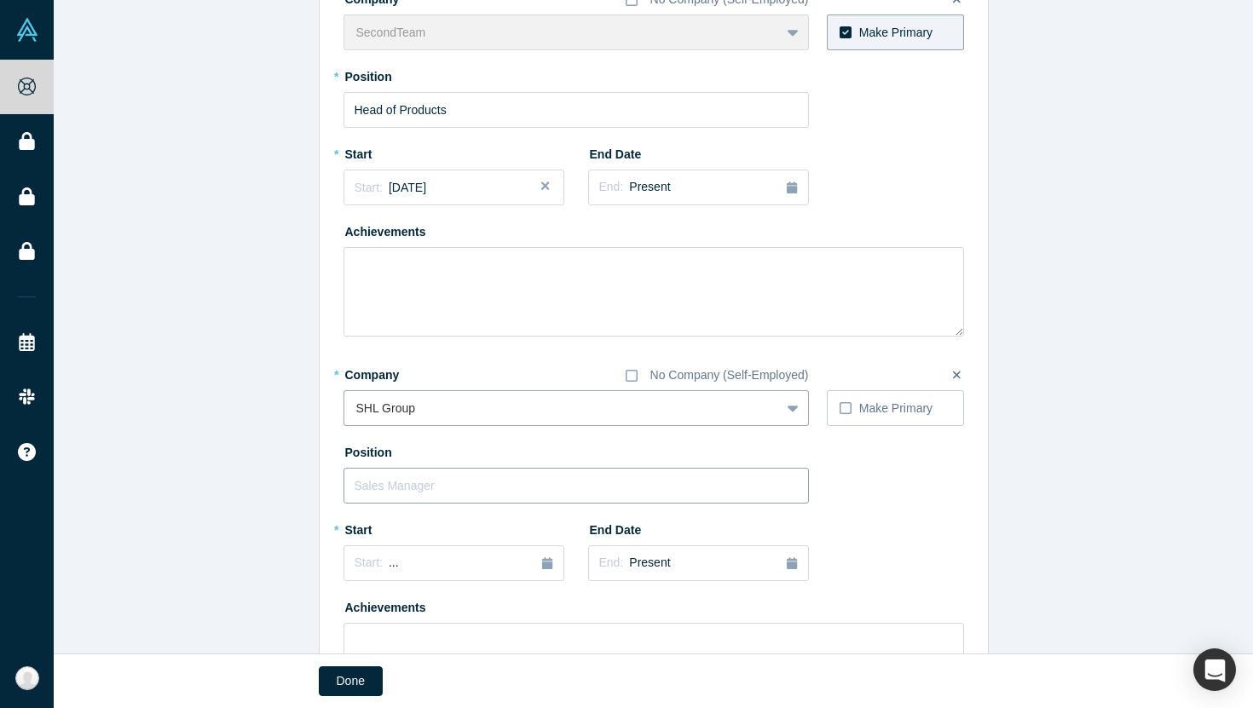
scroll to position [141, 0]
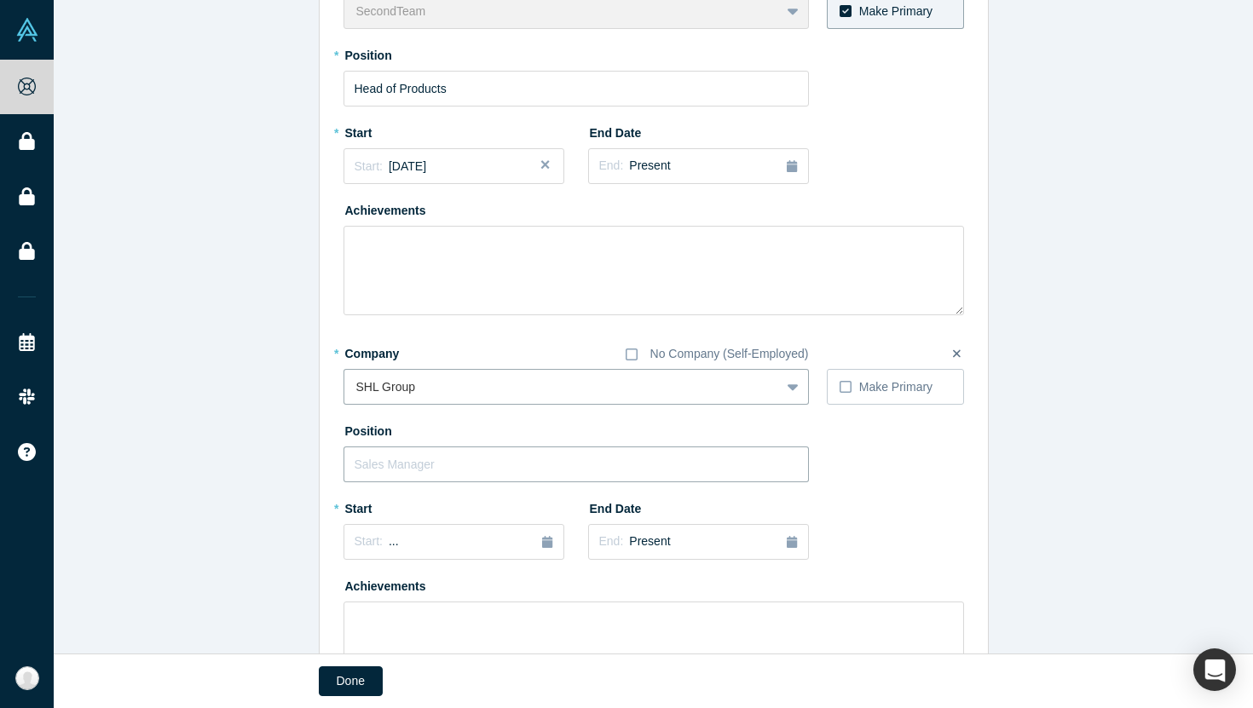
click at [695, 464] on input "text" at bounding box center [575, 465] width 465 height 36
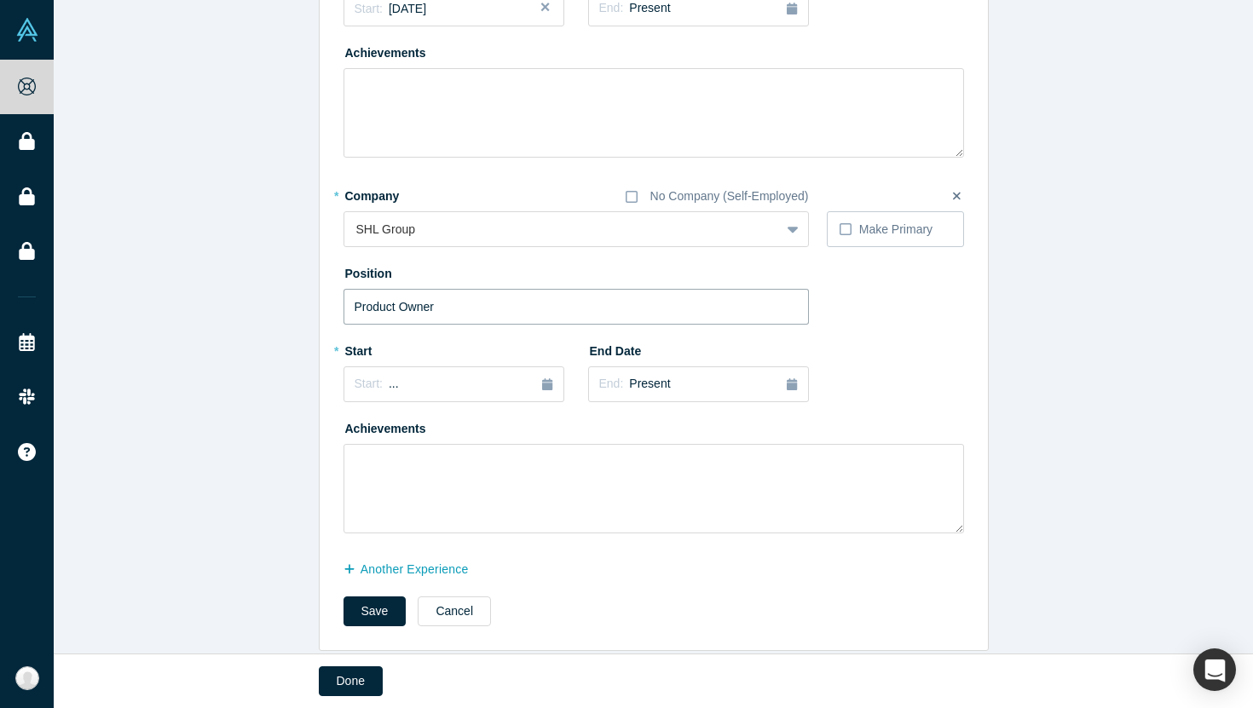
scroll to position [320, 0]
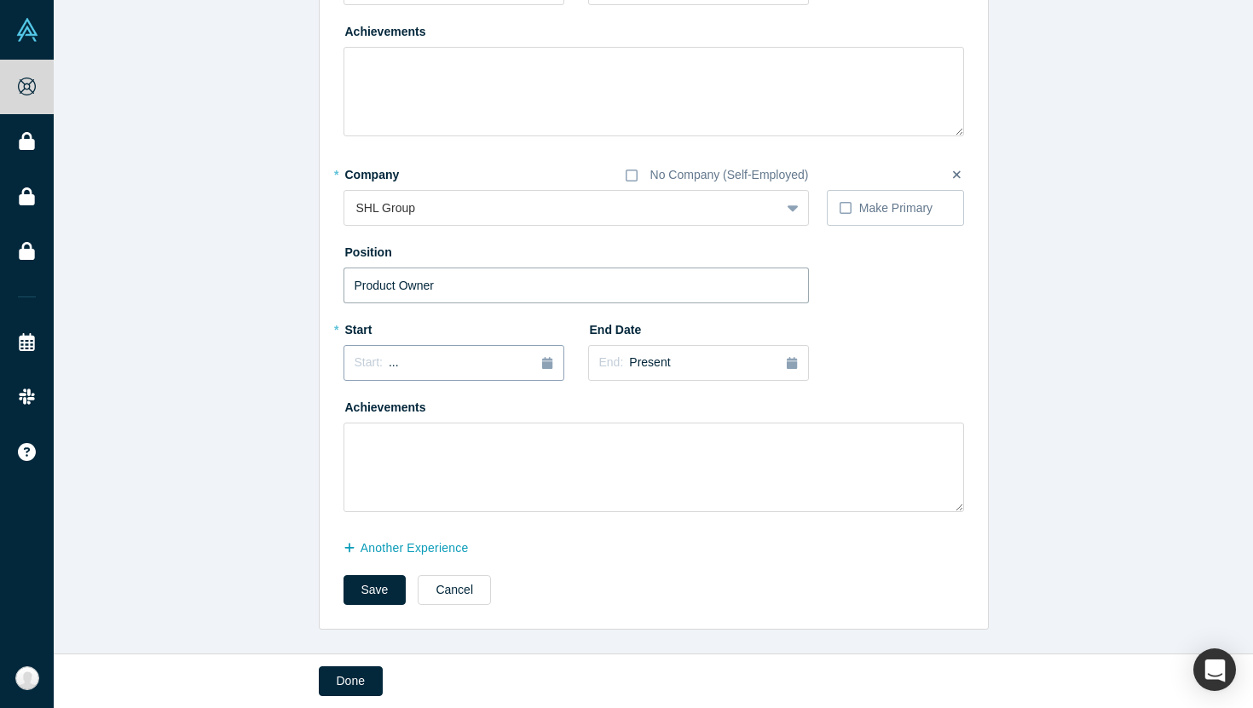
type input "Product Owner"
click at [415, 355] on div "Start: ..." at bounding box center [453, 363] width 199 height 19
click at [356, 412] on button "Previous Year" at bounding box center [350, 410] width 17 height 17
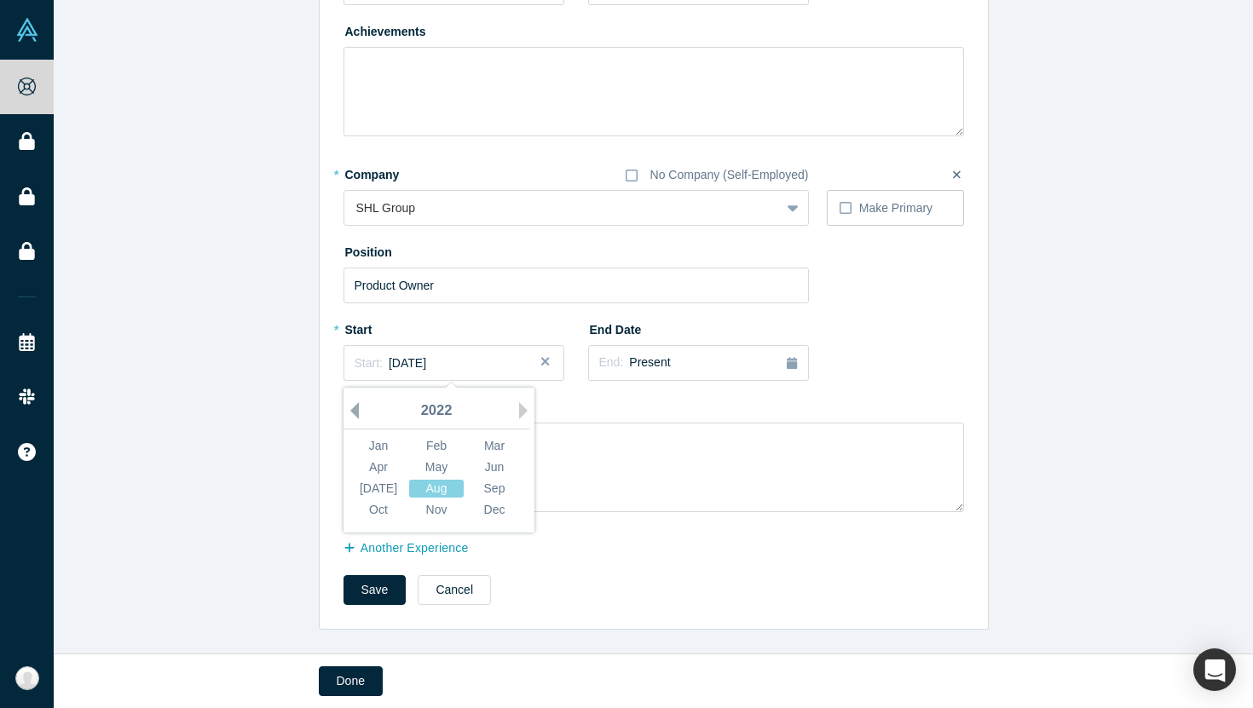
click at [356, 412] on button "Previous Year" at bounding box center [350, 410] width 17 height 17
click at [499, 514] on div "Dec" at bounding box center [494, 510] width 55 height 18
click at [706, 366] on div "End: Present" at bounding box center [698, 363] width 199 height 19
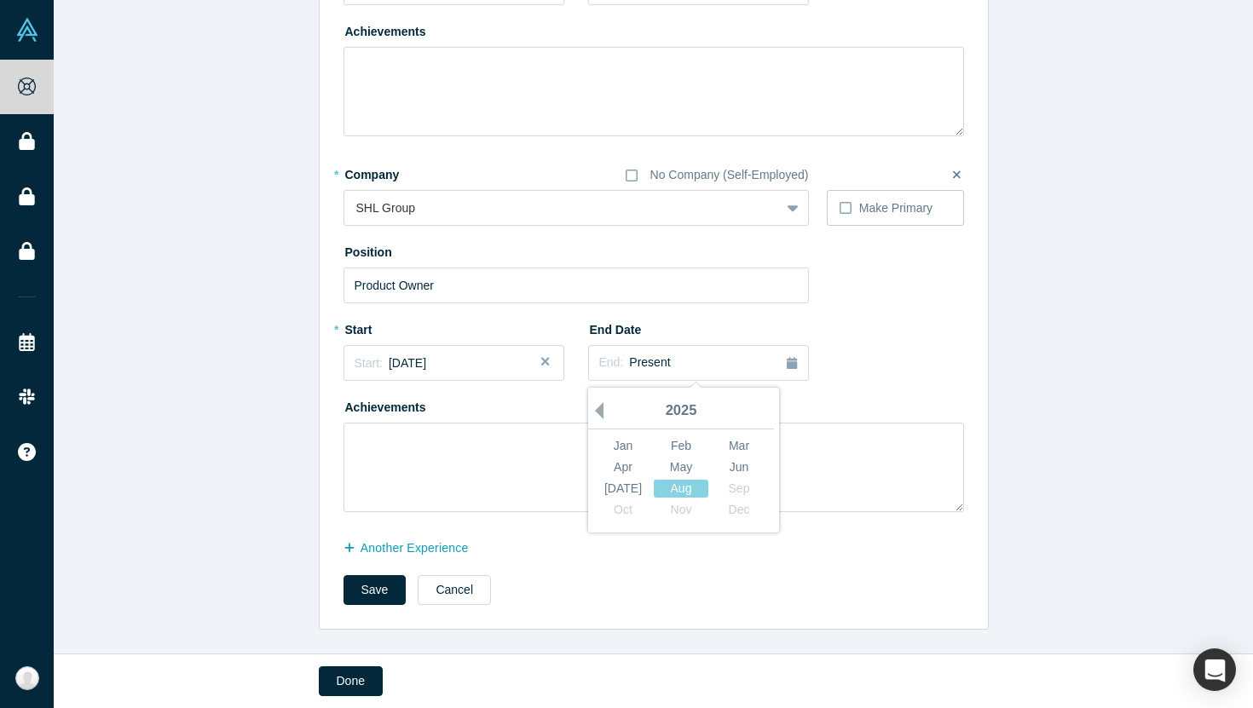
click at [598, 407] on button "Previous Year" at bounding box center [594, 410] width 17 height 17
click at [632, 468] on div "Apr" at bounding box center [623, 467] width 55 height 18
click at [371, 593] on button "Save" at bounding box center [374, 590] width 63 height 30
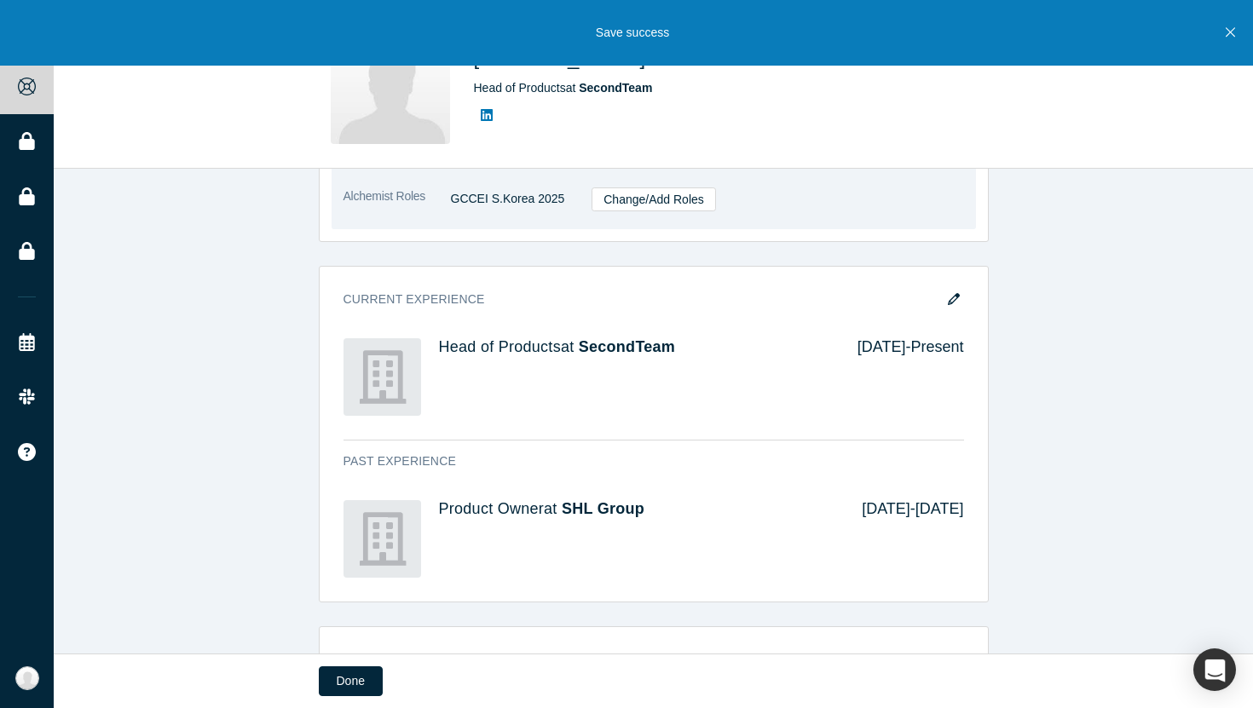
scroll to position [421, 0]
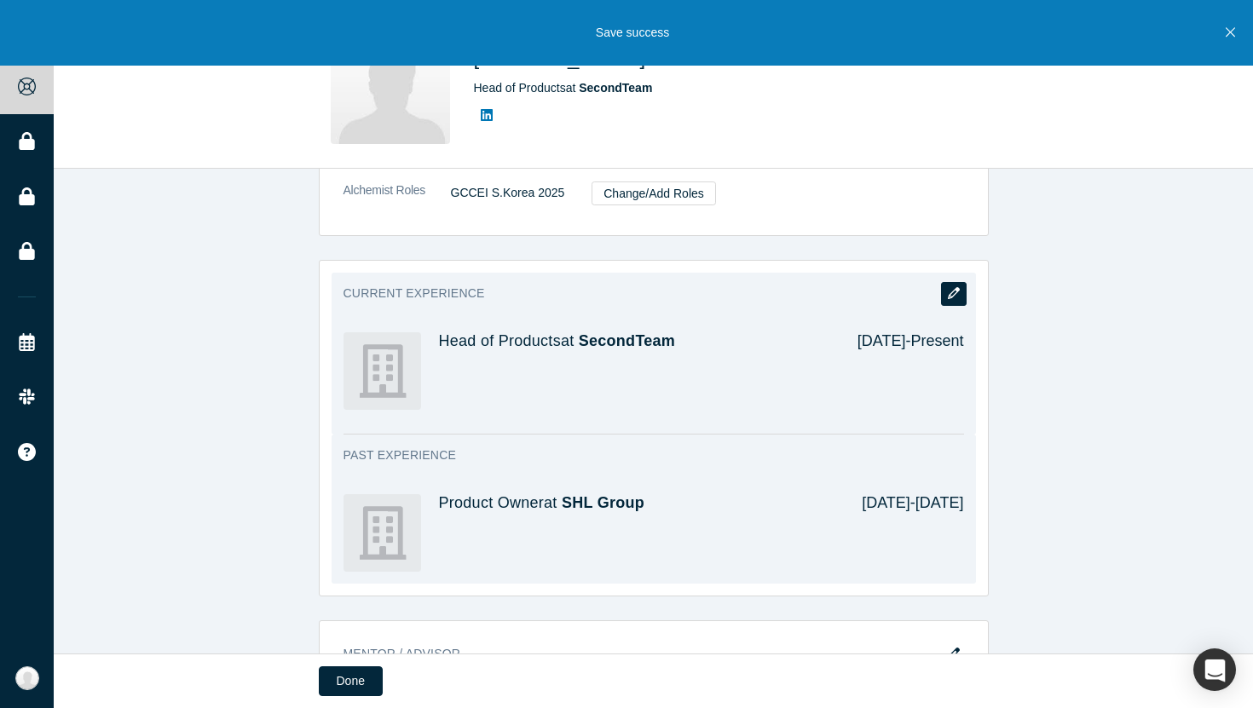
click at [959, 296] on icon "button" at bounding box center [954, 293] width 12 height 12
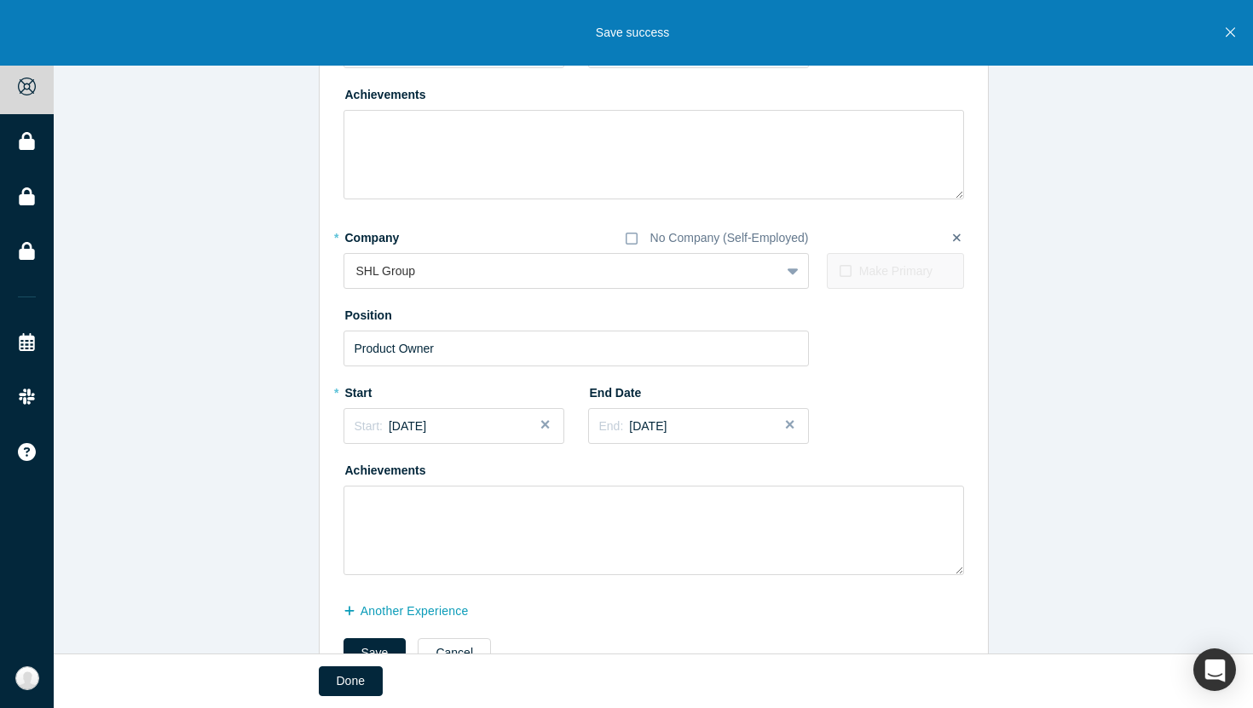
scroll to position [320, 0]
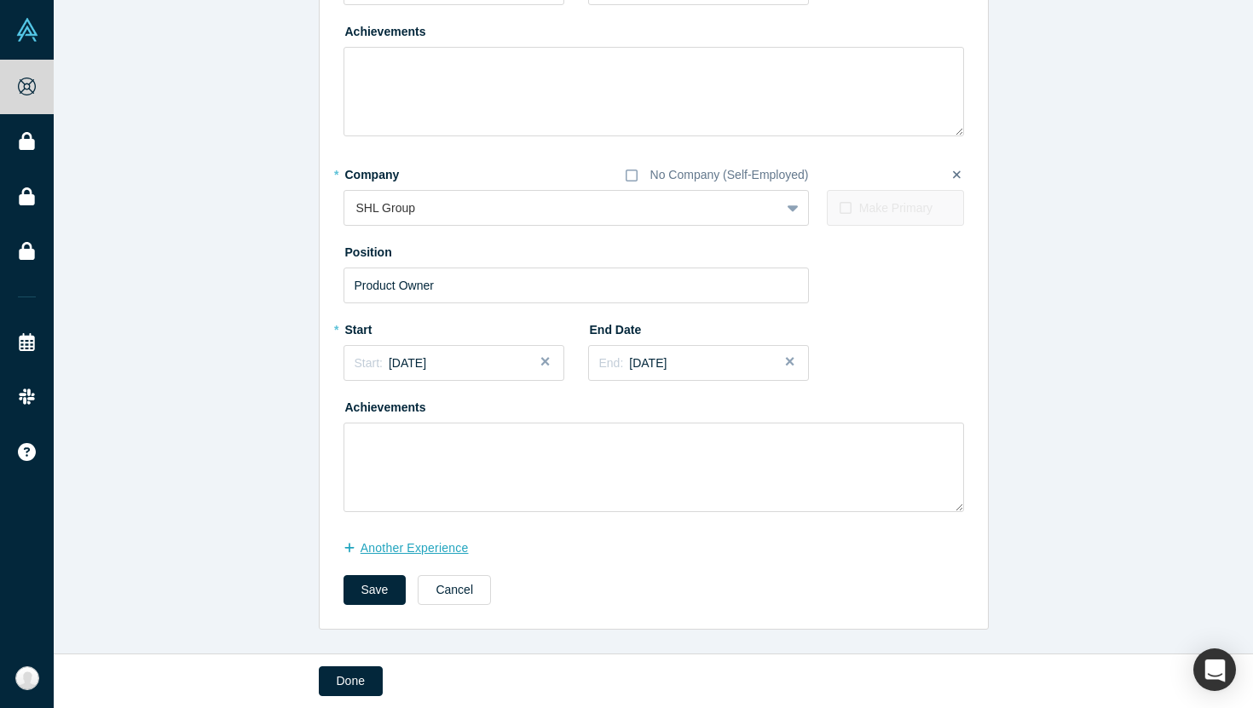
click at [399, 548] on button "another Experience" at bounding box center [414, 548] width 143 height 30
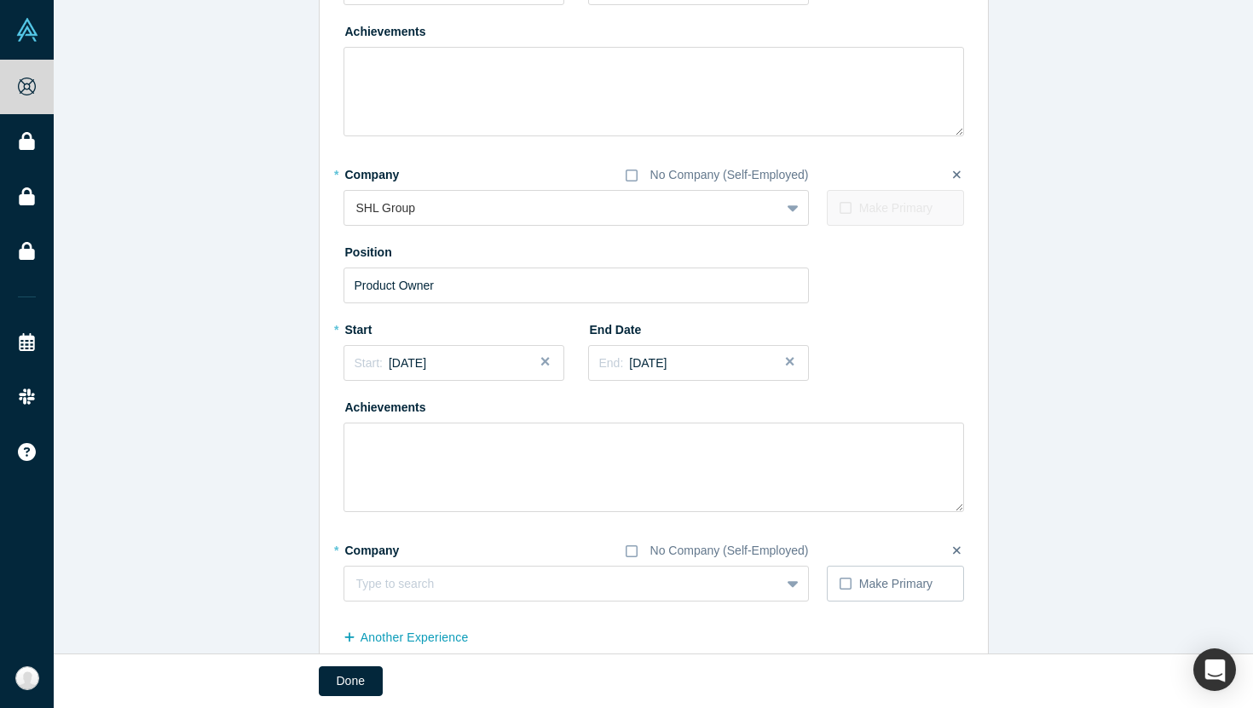
scroll to position [410, 0]
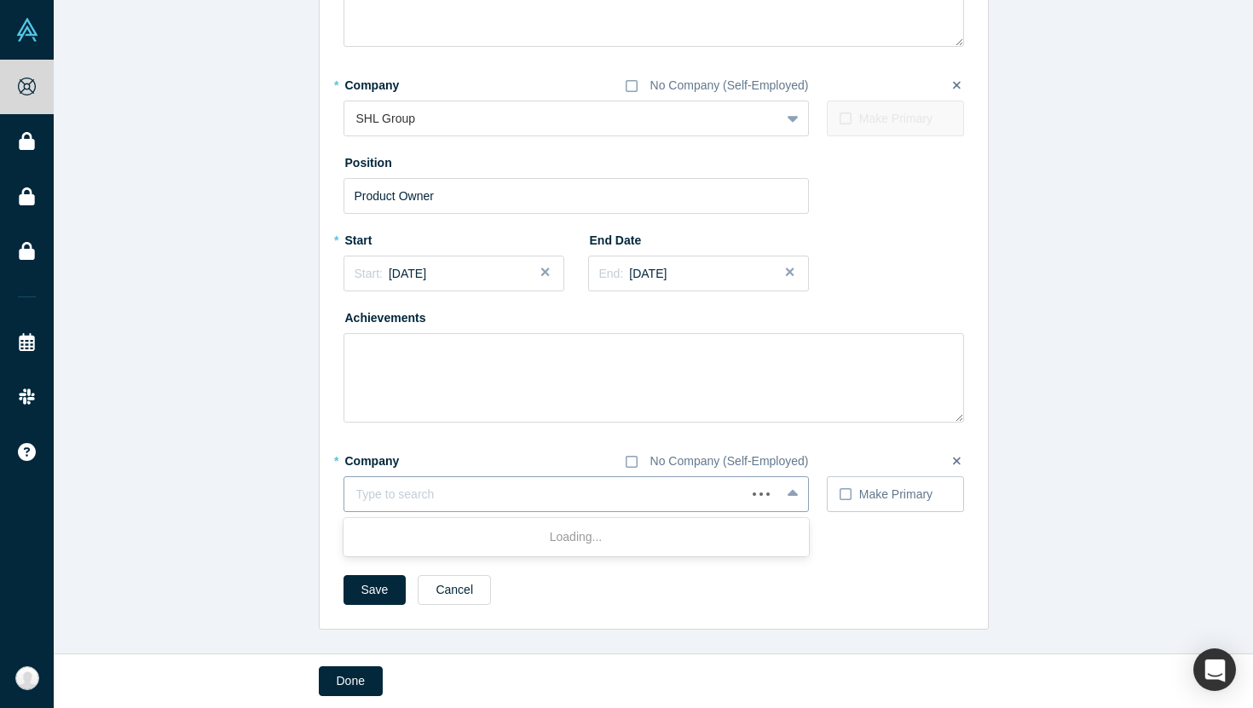
click at [545, 499] on div at bounding box center [545, 494] width 378 height 21
type input "accenture"
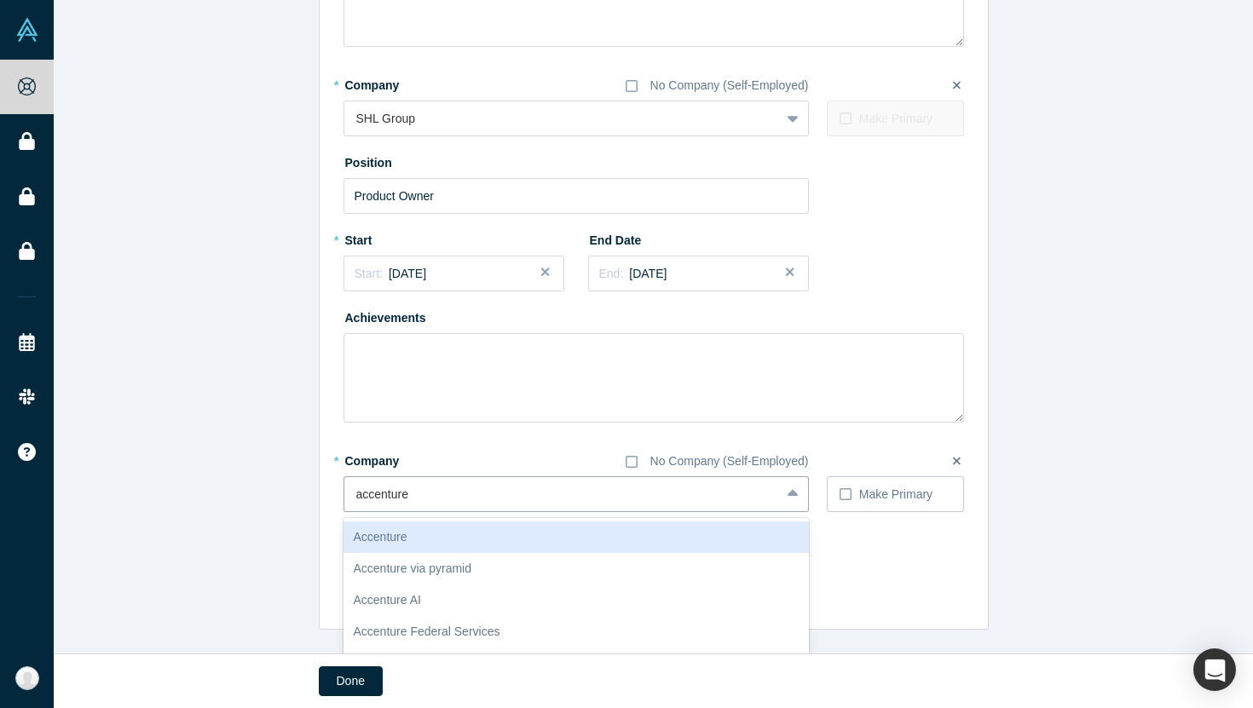
click at [531, 538] on div "Accenture" at bounding box center [575, 538] width 465 height 32
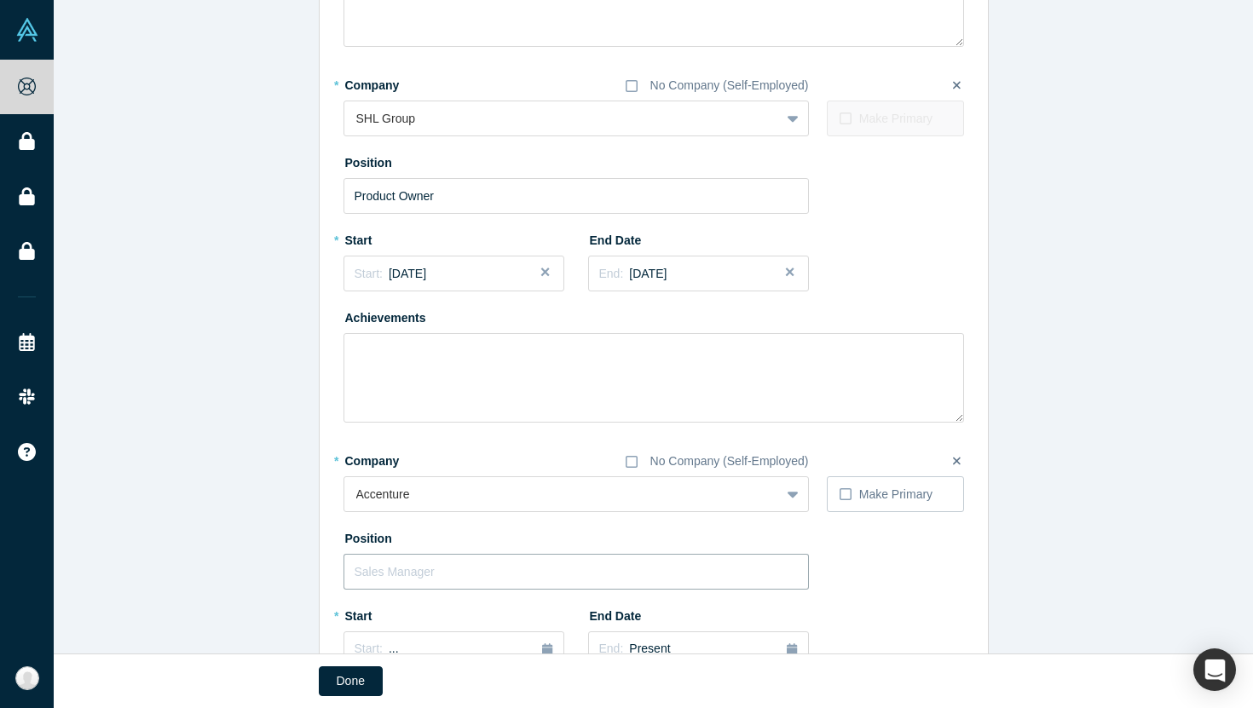
click at [505, 581] on input "text" at bounding box center [575, 572] width 465 height 36
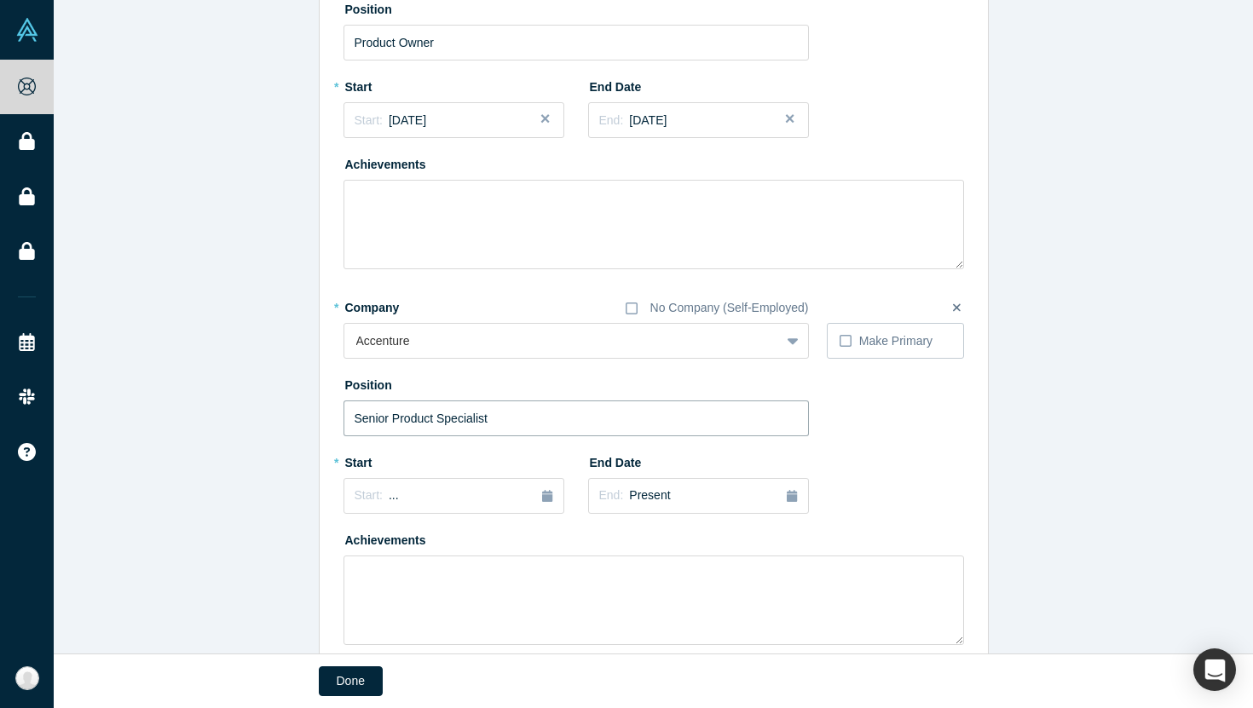
scroll to position [666, 0]
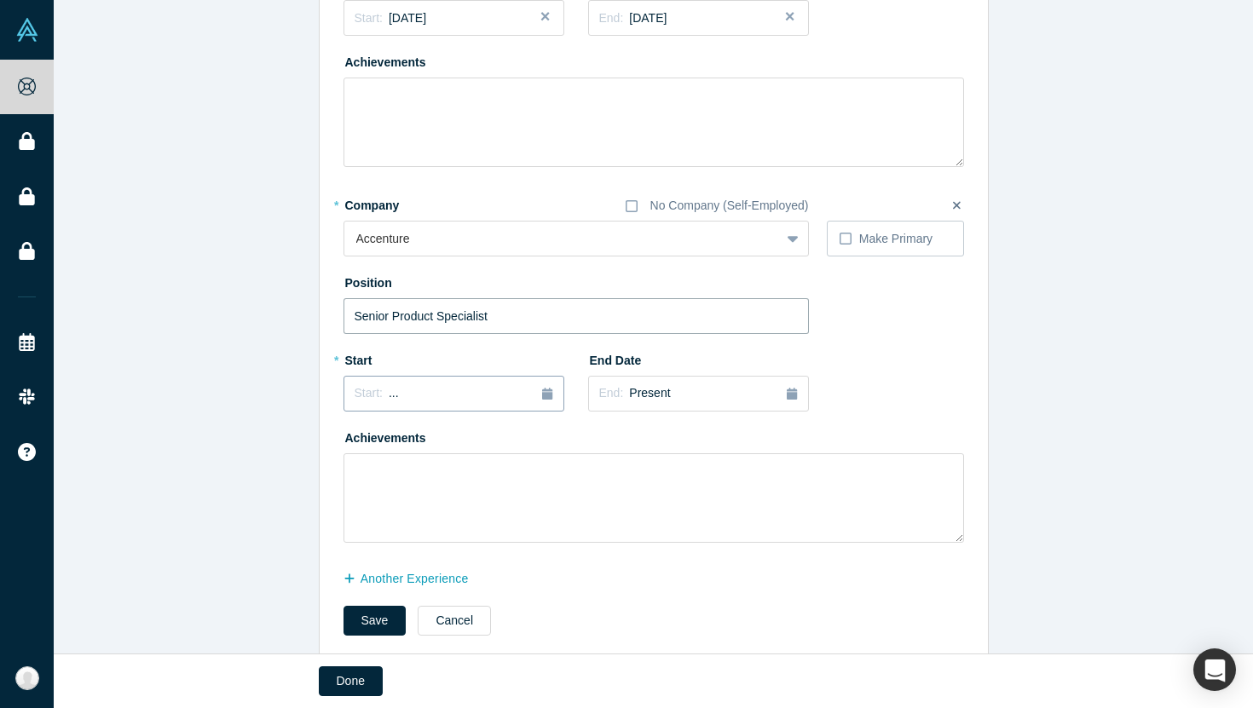
type input "Senior Product Specialist"
click at [493, 397] on div "Start: ..." at bounding box center [453, 393] width 199 height 19
click at [358, 437] on button "Previous Year" at bounding box center [350, 441] width 17 height 17
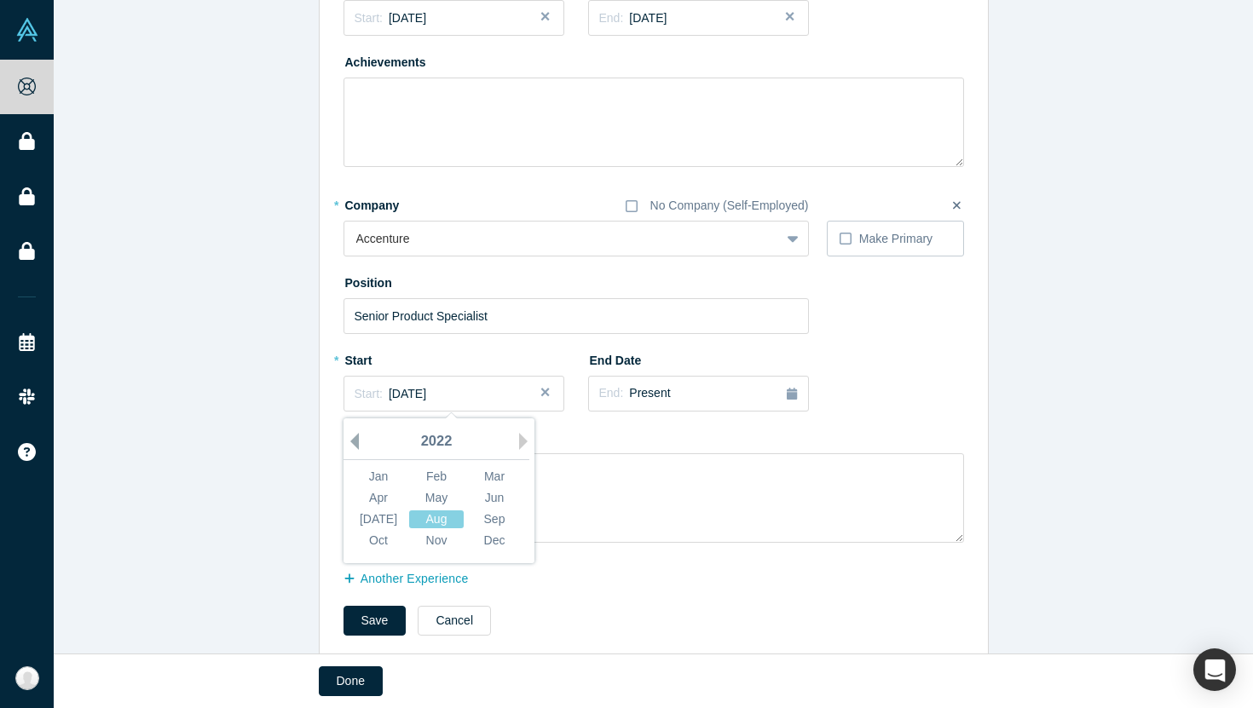
click at [358, 437] on button "Previous Year" at bounding box center [350, 441] width 17 height 17
click at [398, 481] on div "Jan" at bounding box center [378, 477] width 55 height 18
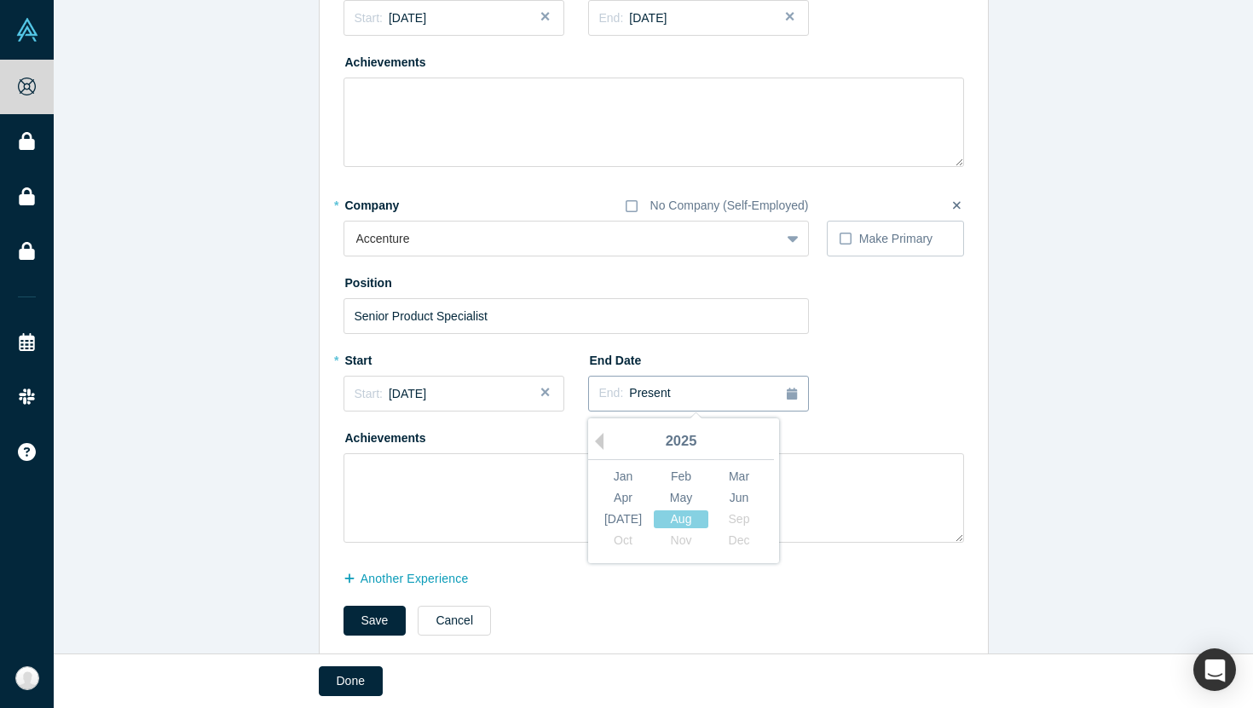
click at [666, 385] on div "End: Present" at bounding box center [698, 393] width 199 height 19
click at [601, 441] on button "Previous Year" at bounding box center [594, 441] width 17 height 17
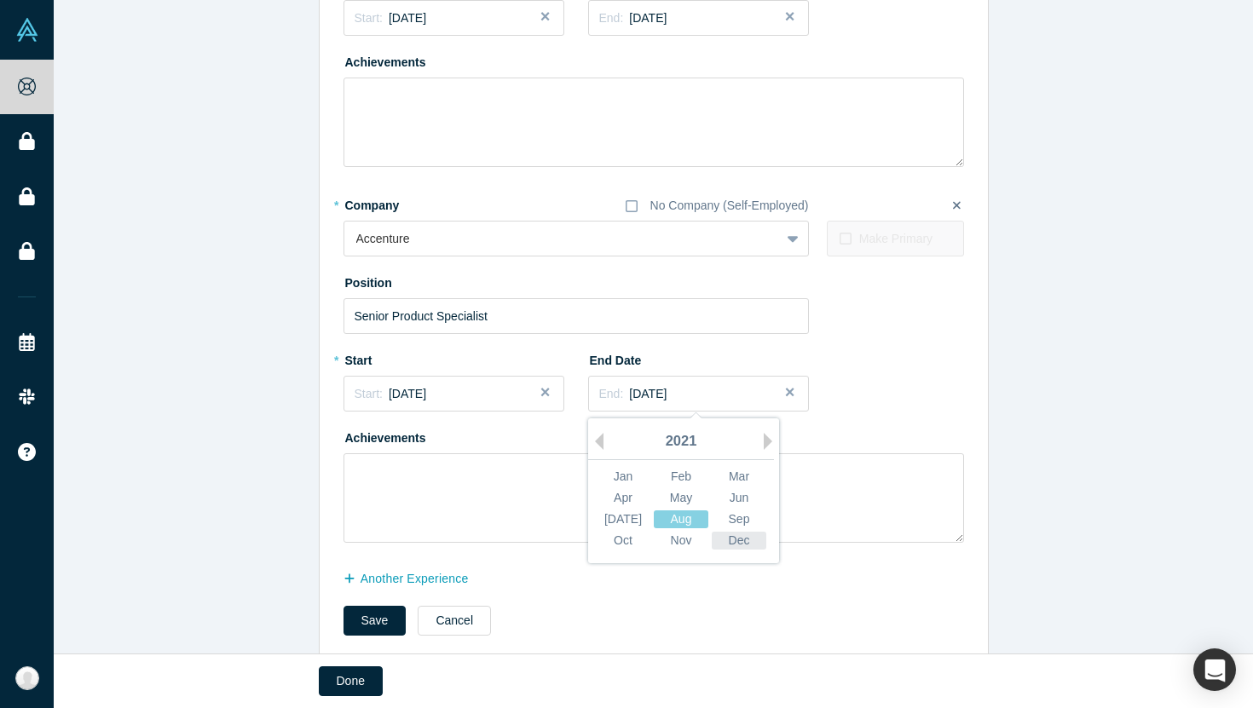
click at [739, 542] on div "Dec" at bounding box center [739, 541] width 55 height 18
click at [388, 577] on button "another Experience" at bounding box center [414, 579] width 143 height 30
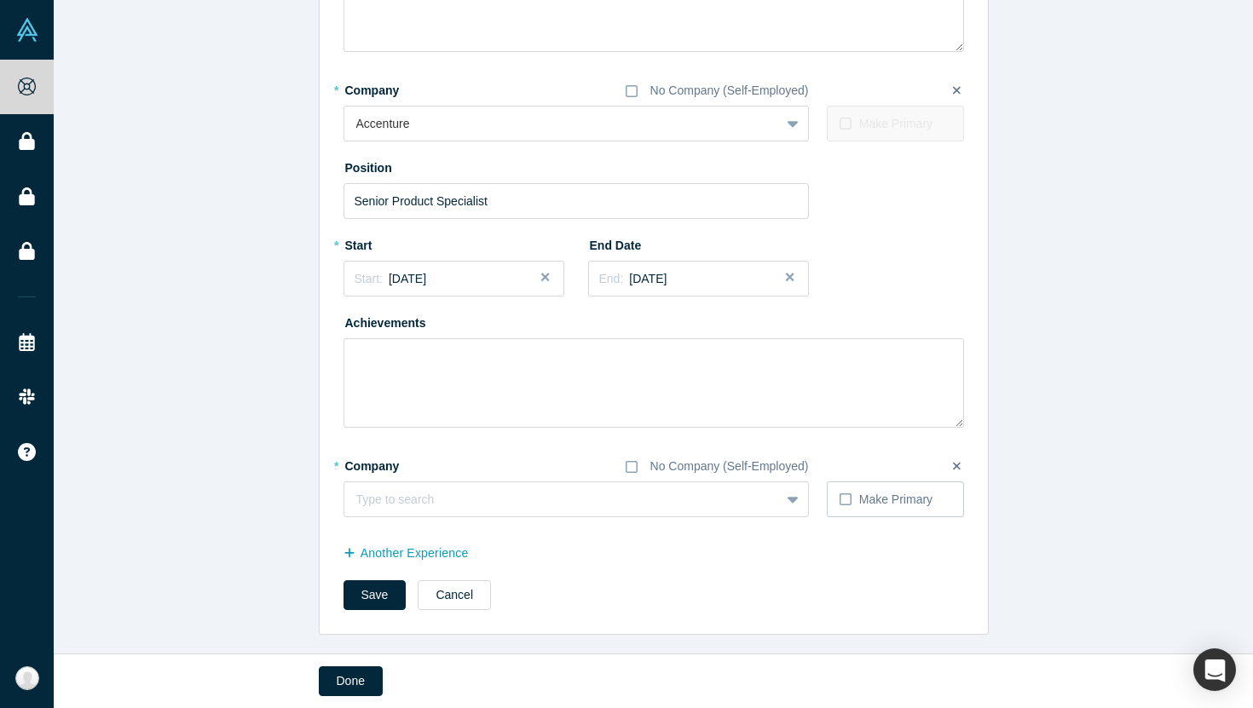
scroll to position [786, 0]
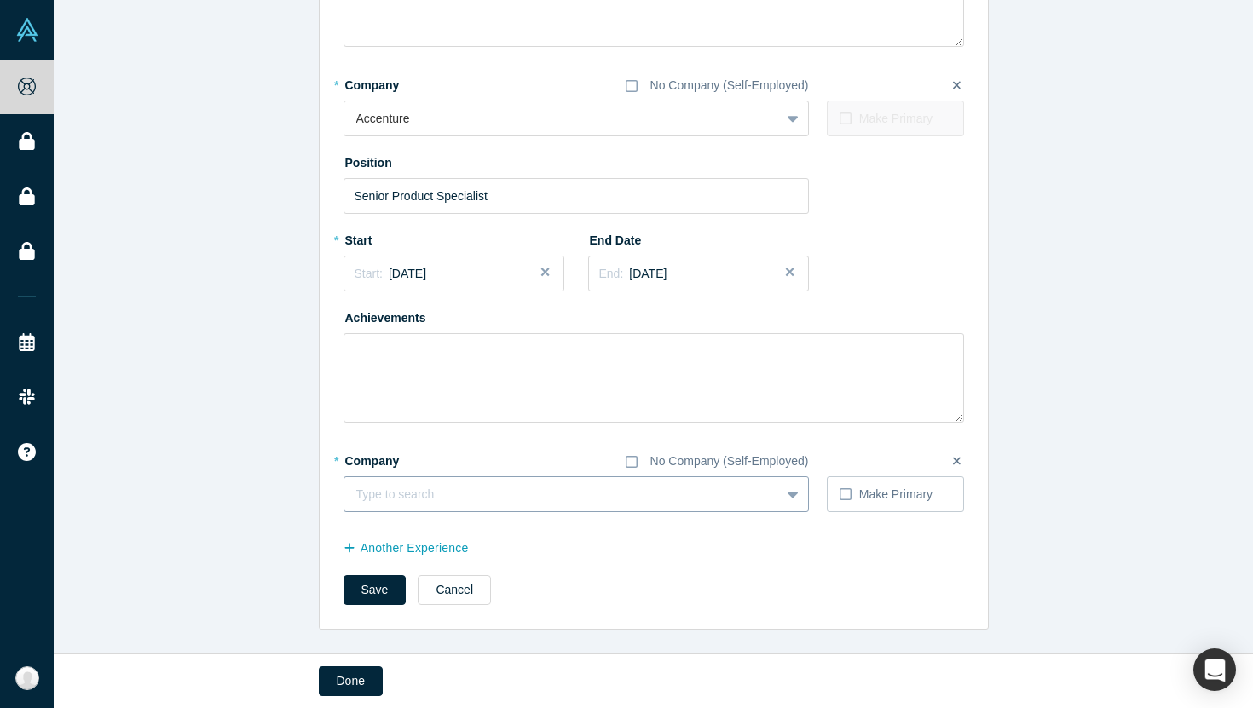
click at [576, 491] on div at bounding box center [562, 494] width 412 height 21
type input "infosys"
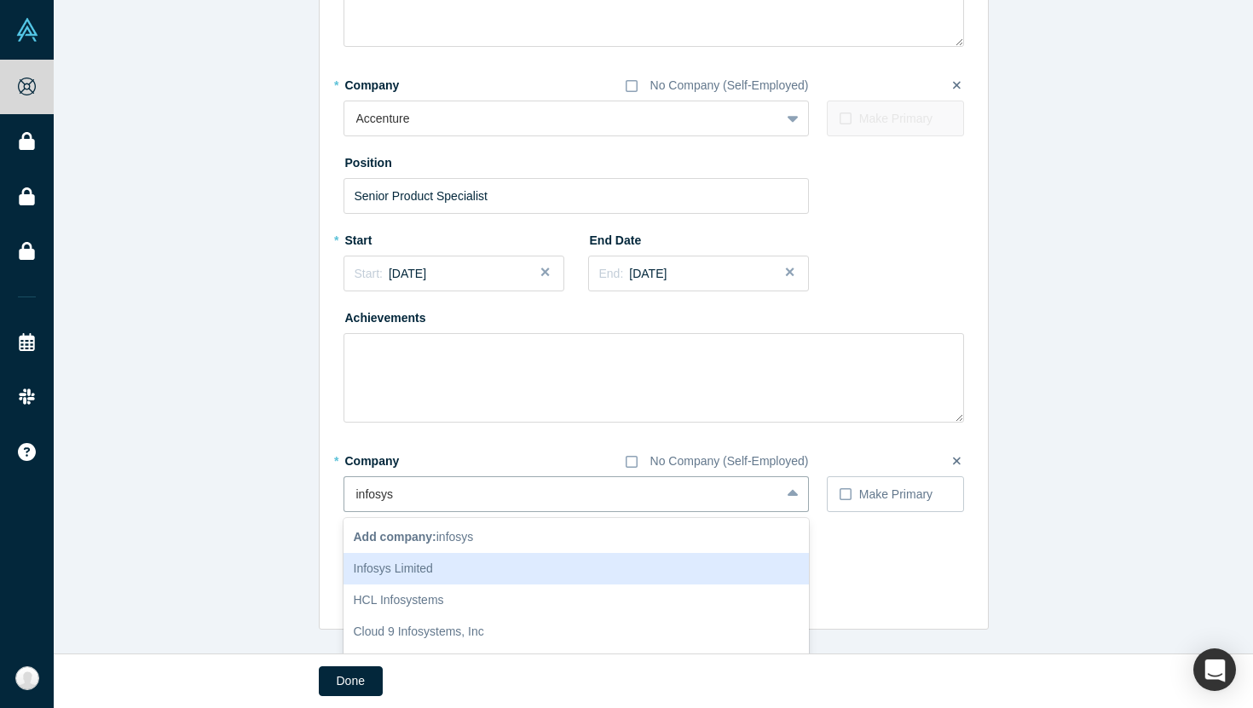
click at [496, 566] on div "Infosys Limited" at bounding box center [575, 569] width 465 height 32
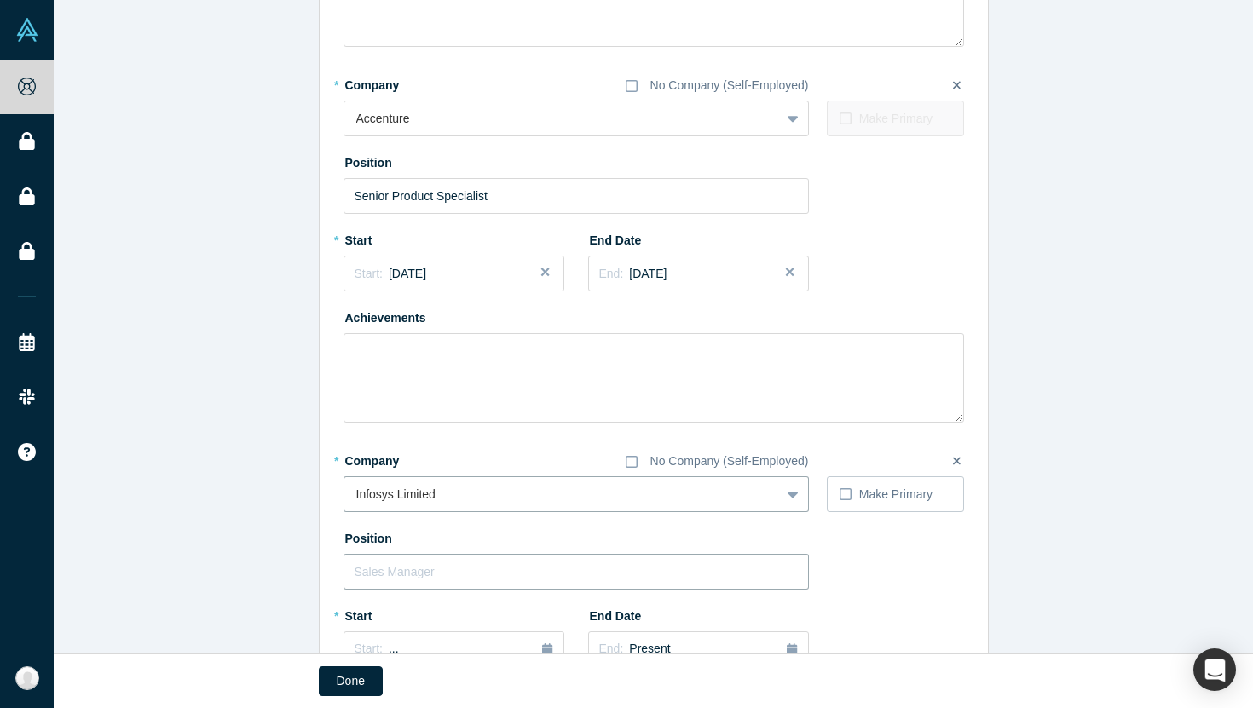
click at [473, 580] on input "text" at bounding box center [575, 572] width 465 height 36
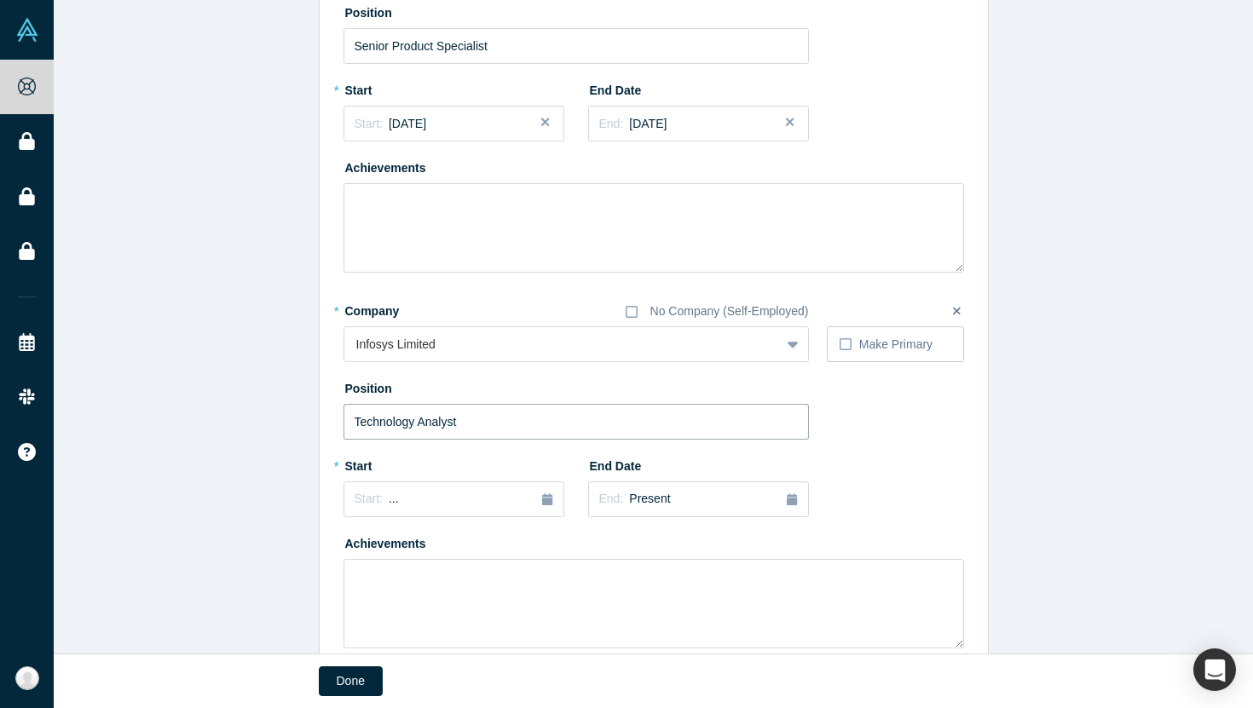
scroll to position [1053, 0]
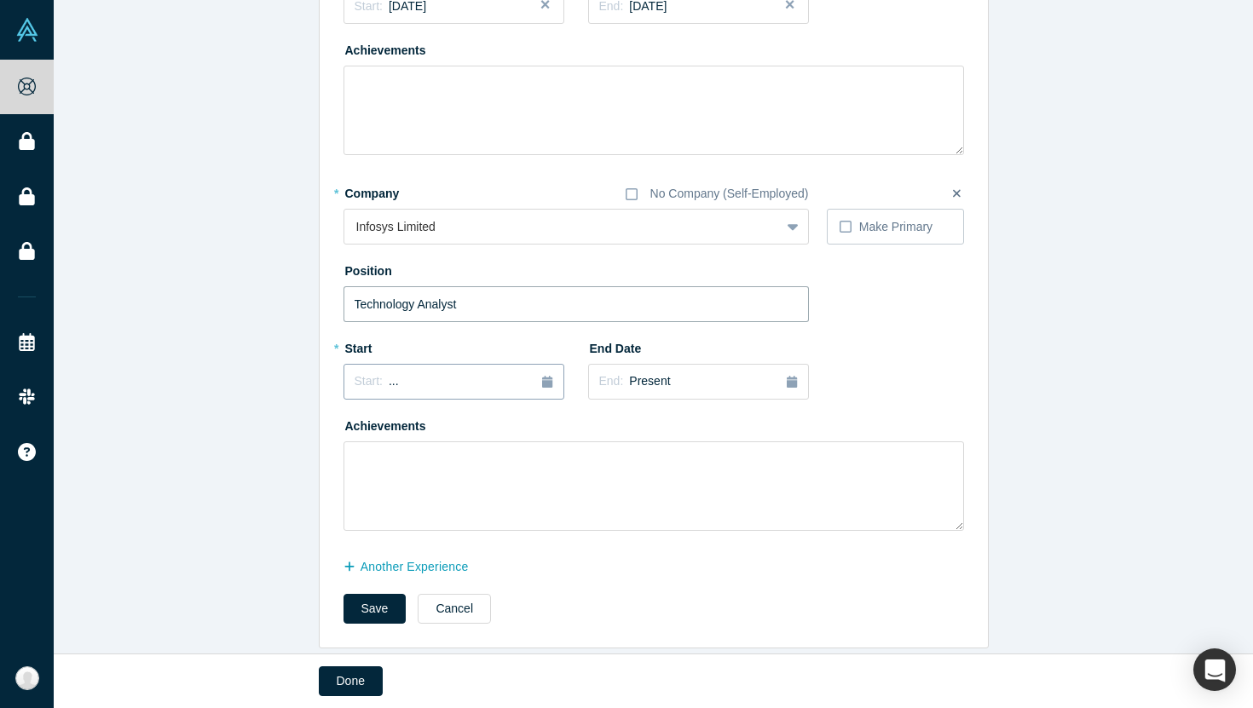
type input "Technology Analyst"
click at [401, 374] on div "Start: ..." at bounding box center [453, 381] width 199 height 19
click at [356, 422] on button "Previous Year" at bounding box center [350, 429] width 17 height 17
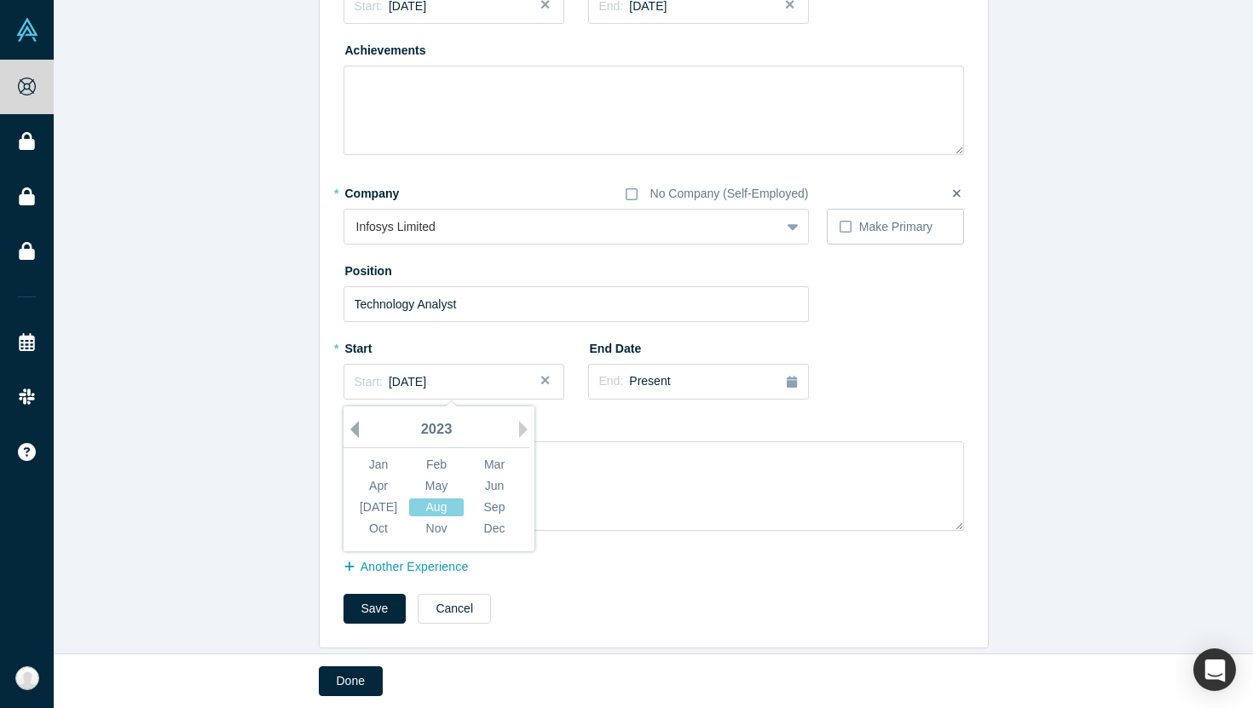
click at [356, 422] on button "Previous Year" at bounding box center [350, 429] width 17 height 17
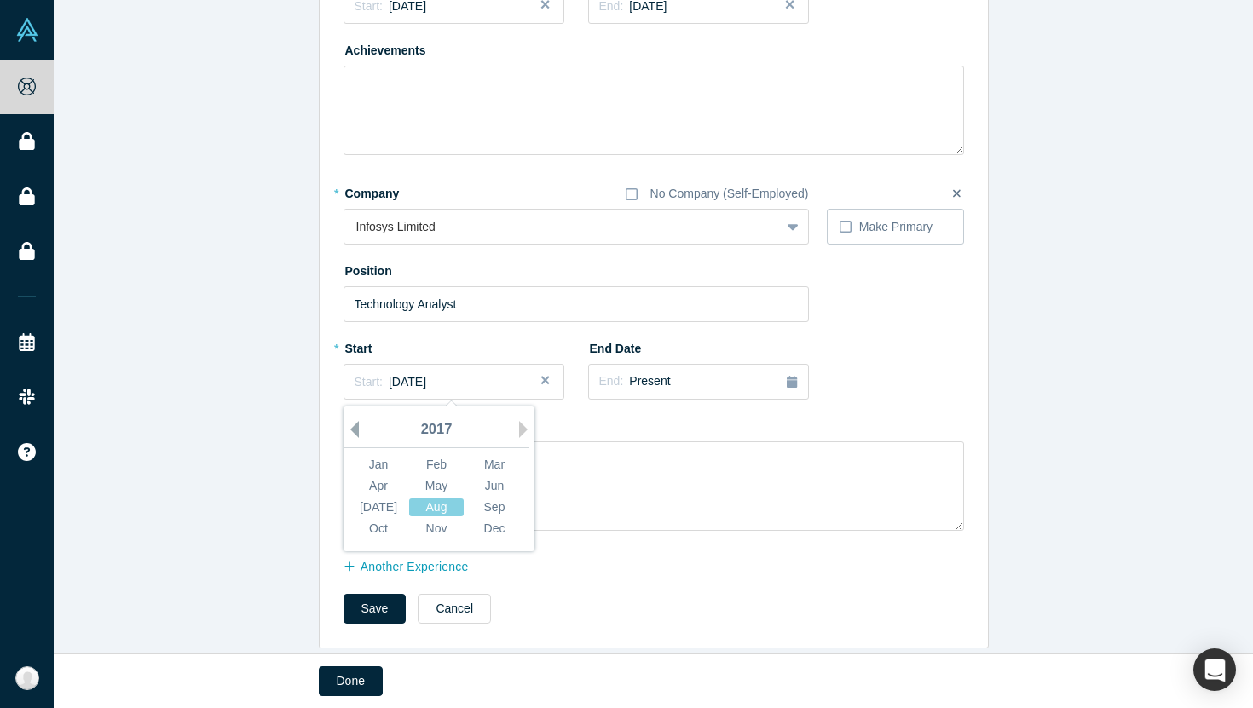
click at [356, 422] on button "Previous Year" at bounding box center [350, 429] width 17 height 17
click at [393, 469] on div "Jan" at bounding box center [378, 465] width 55 height 18
click at [426, 377] on span "[DATE]" at bounding box center [407, 382] width 37 height 14
click at [375, 503] on div "[DATE]" at bounding box center [378, 508] width 55 height 18
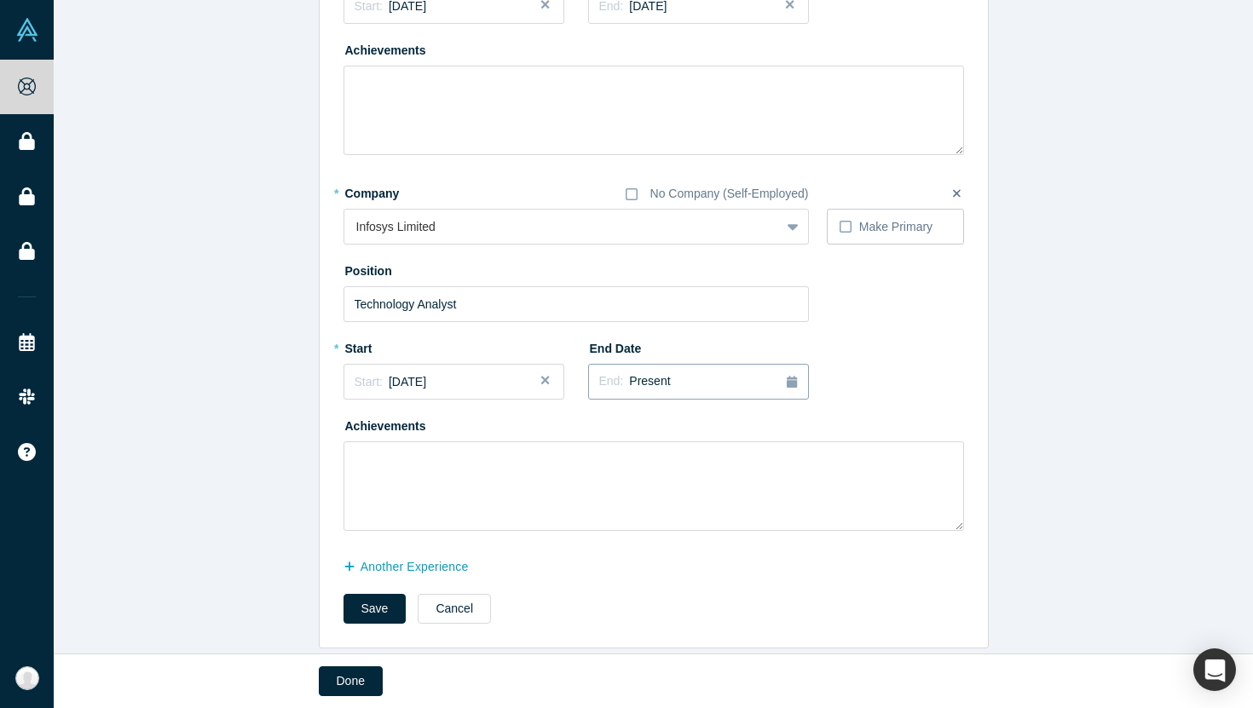
click at [653, 390] on div "End: Present" at bounding box center [635, 381] width 72 height 19
click at [601, 429] on button "Previous Year" at bounding box center [594, 429] width 17 height 17
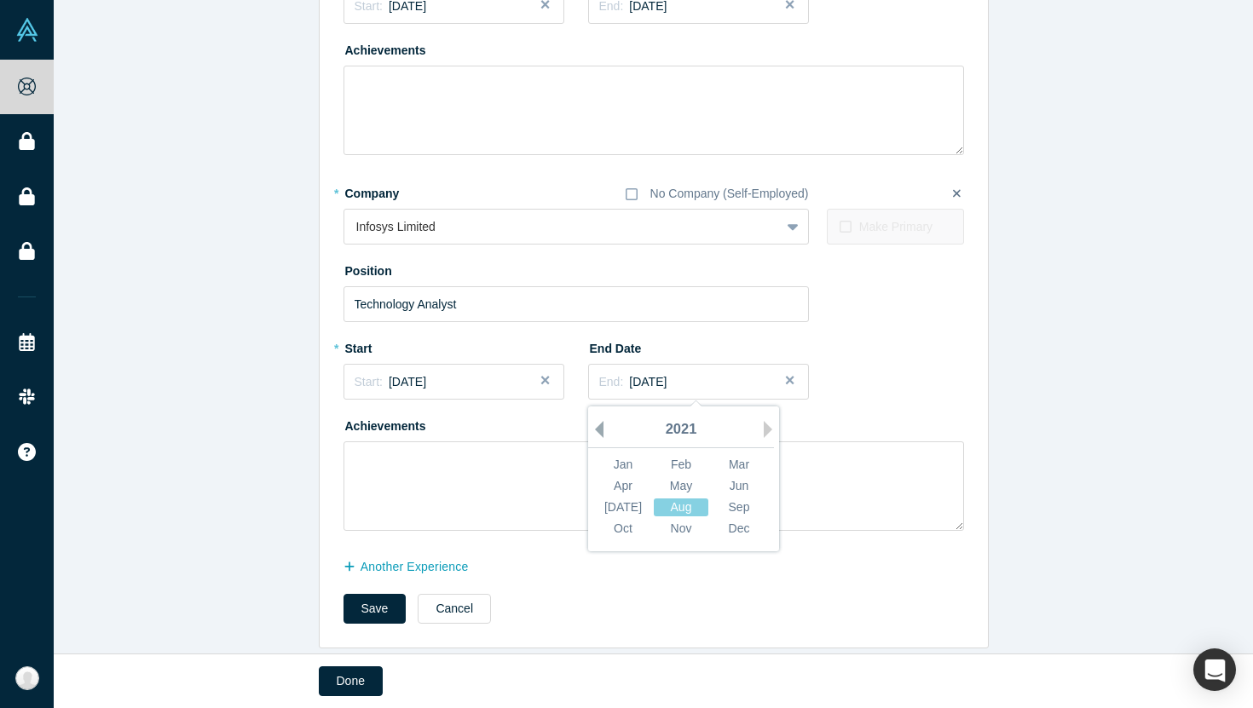
click at [601, 429] on button "Previous Year" at bounding box center [594, 429] width 17 height 17
click at [619, 470] on div "Jan" at bounding box center [623, 465] width 55 height 18
click at [370, 620] on button "Save" at bounding box center [374, 609] width 63 height 30
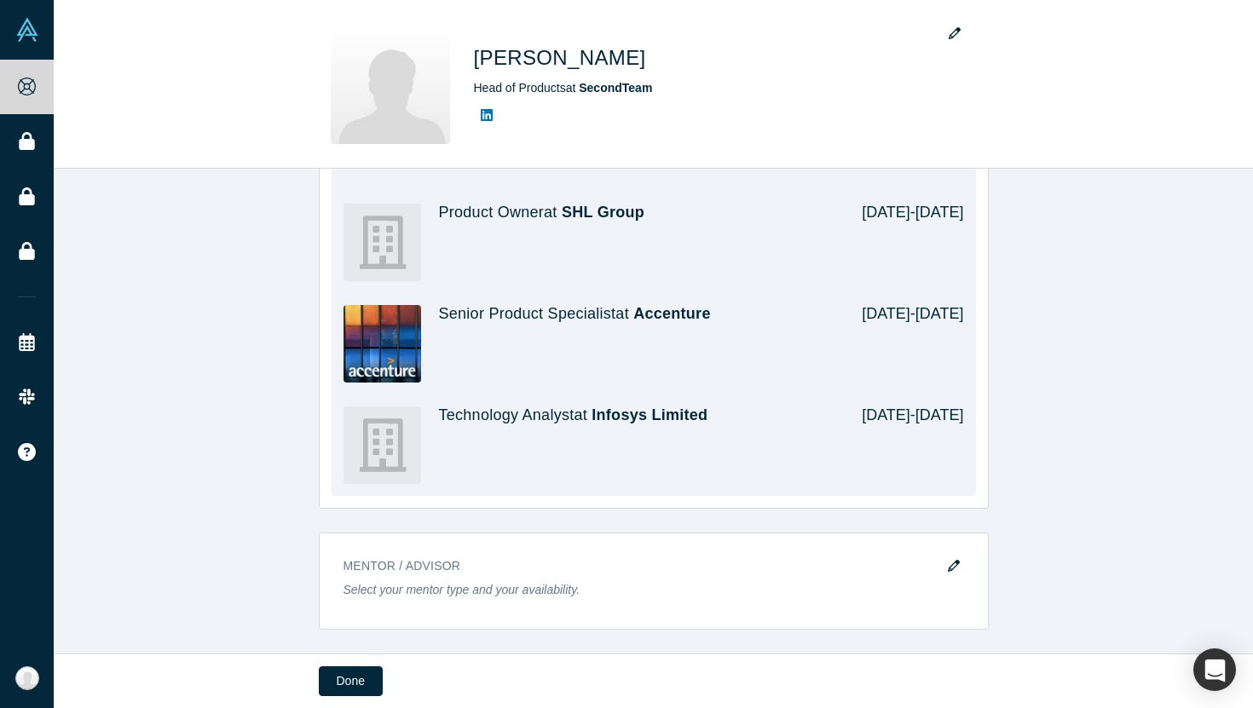
scroll to position [0, 0]
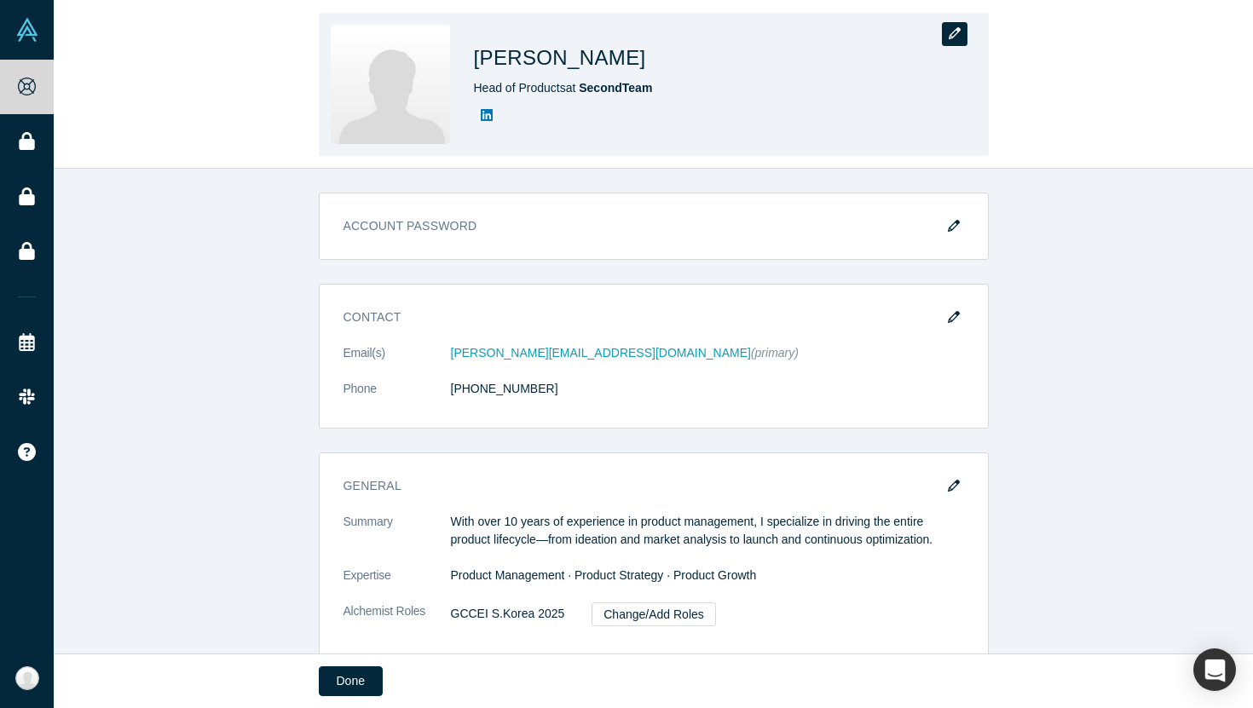
click at [951, 37] on icon "button" at bounding box center [954, 33] width 12 height 12
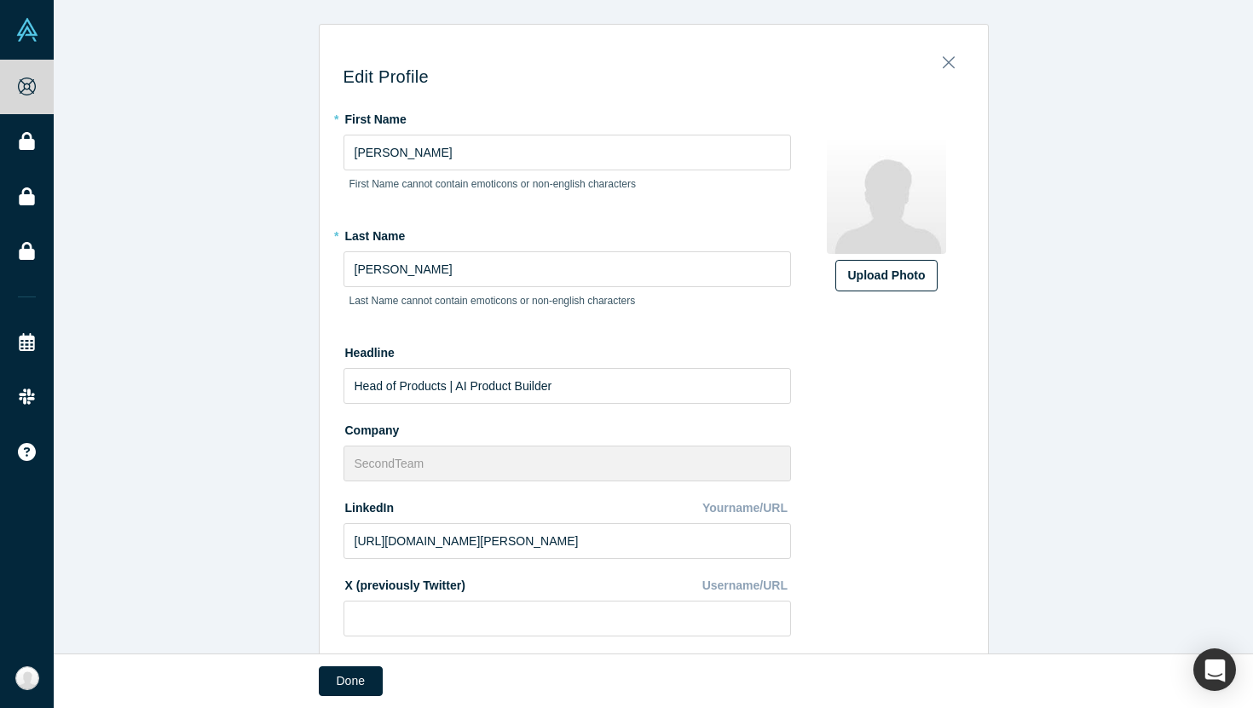
click at [896, 273] on div "Upload Photo" at bounding box center [886, 276] width 77 height 18
click at [0, 0] on input "Upload Photo" at bounding box center [0, 0] width 0 height 0
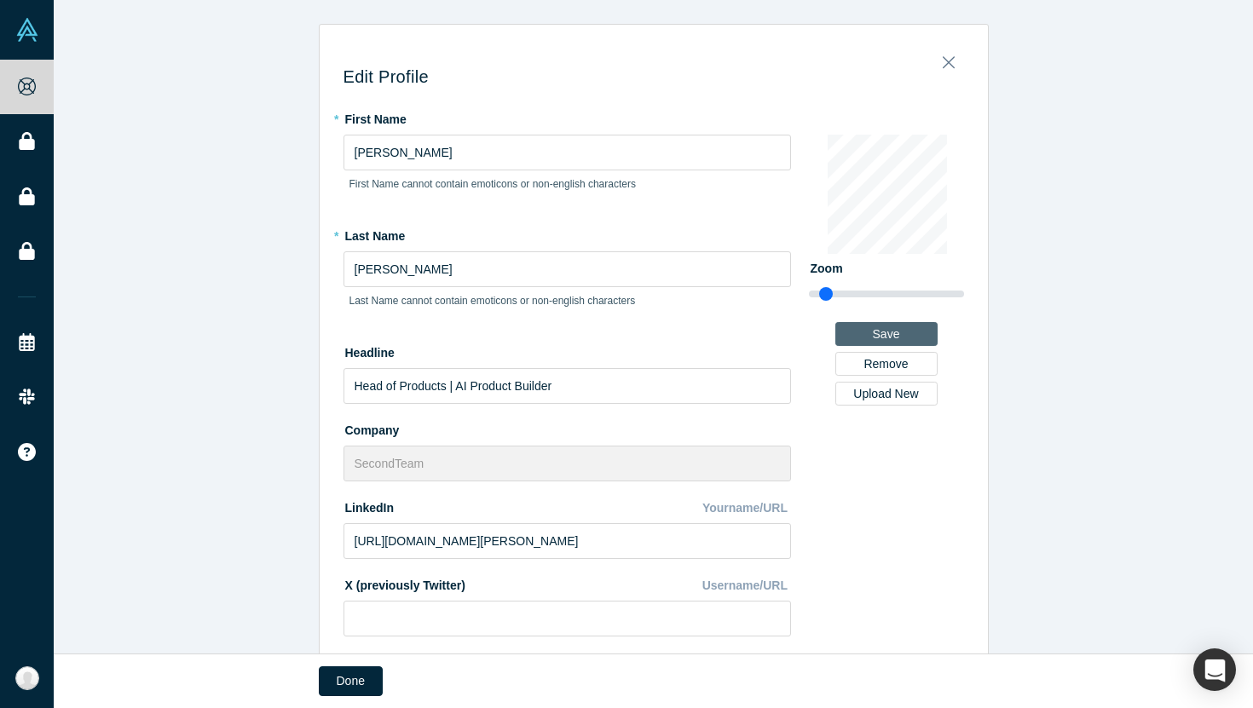
click at [926, 326] on button "Save" at bounding box center [886, 334] width 102 height 24
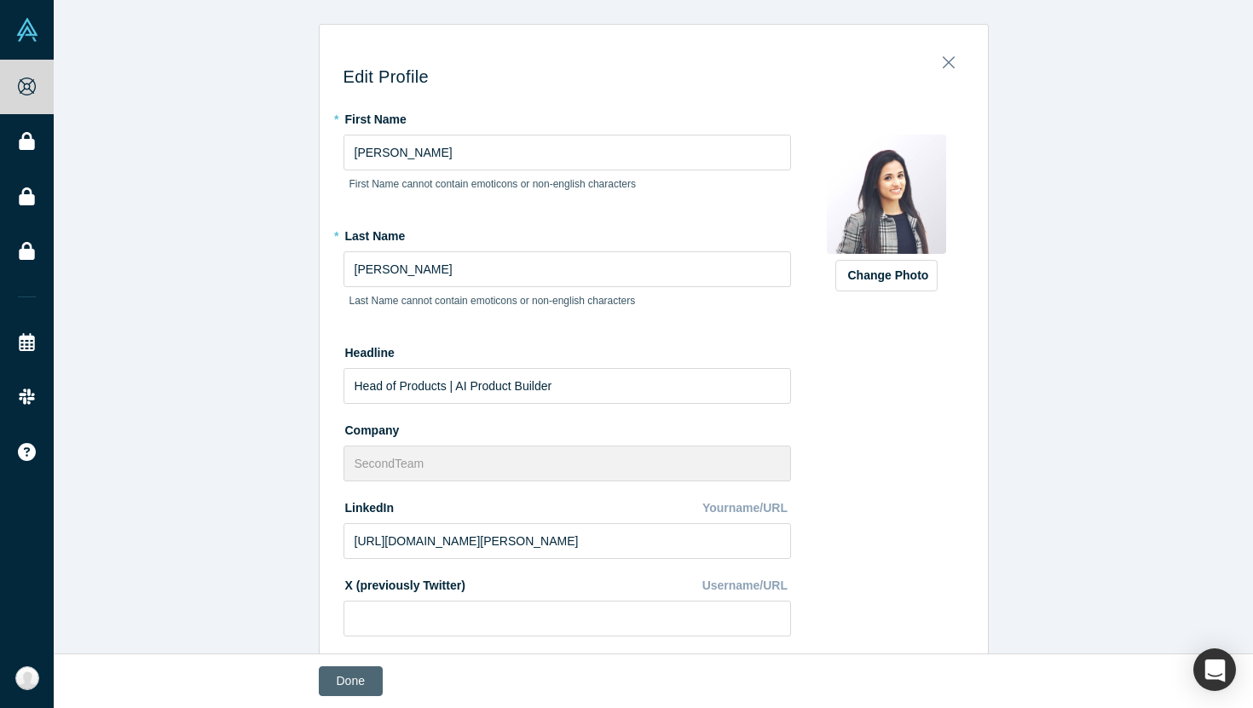
click at [343, 678] on button "Done" at bounding box center [351, 681] width 64 height 30
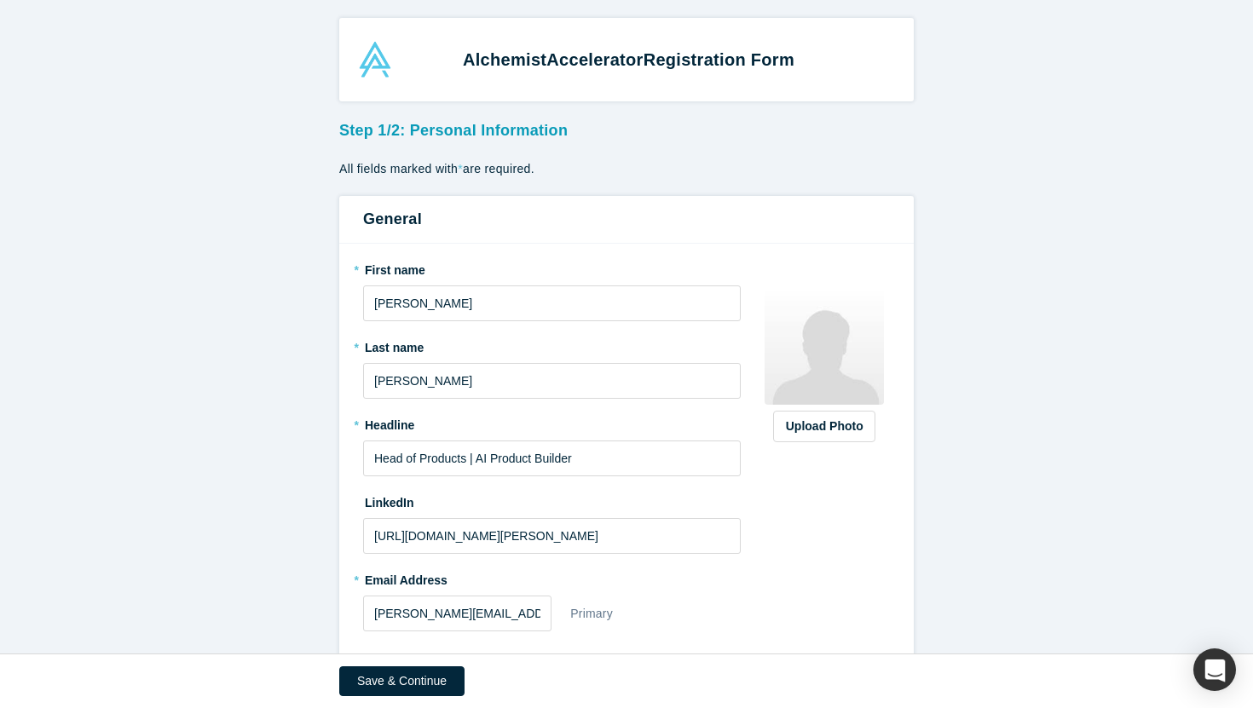
scroll to position [148, 0]
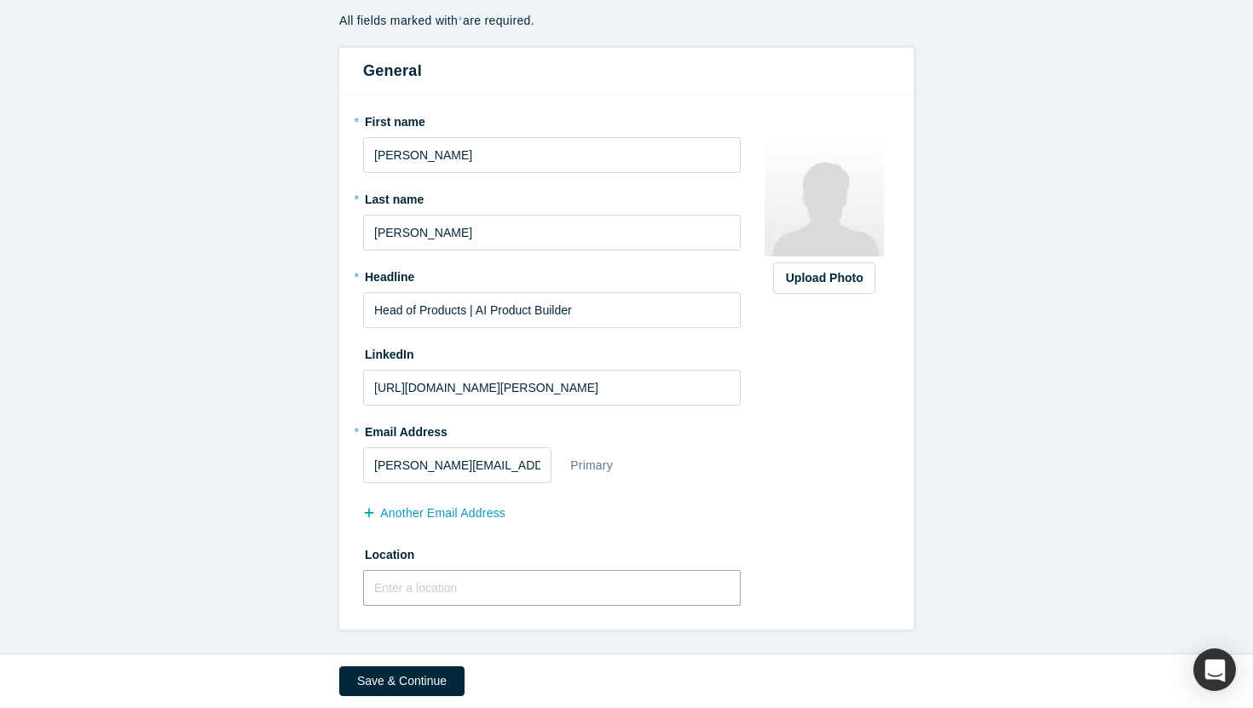
click at [621, 591] on input "text" at bounding box center [552, 588] width 378 height 36
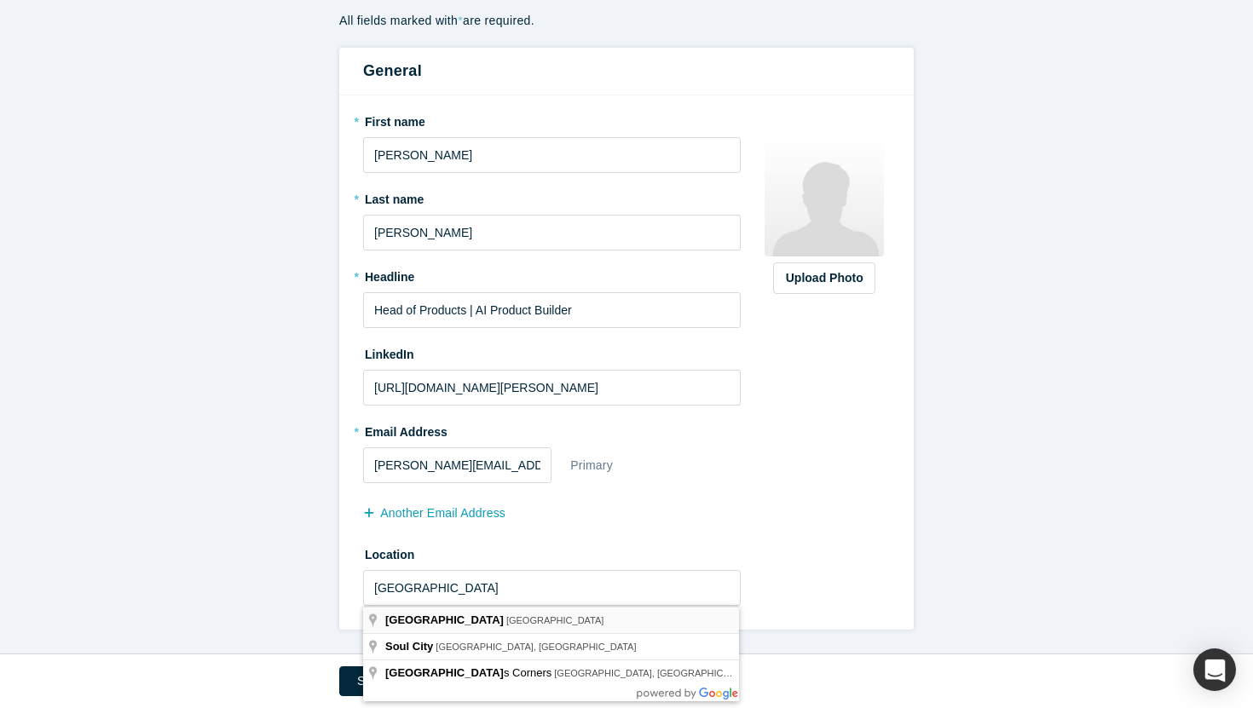
type input "[GEOGRAPHIC_DATA], [GEOGRAPHIC_DATA]"
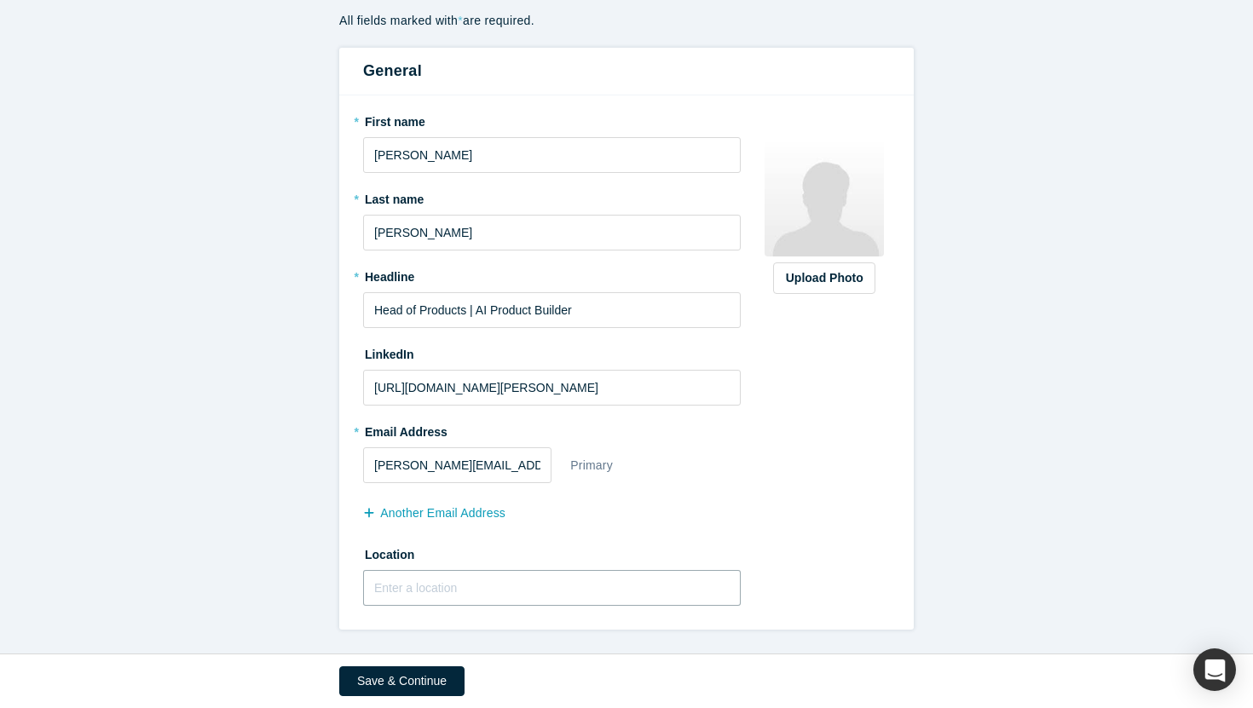
click at [566, 591] on input "text" at bounding box center [552, 588] width 378 height 36
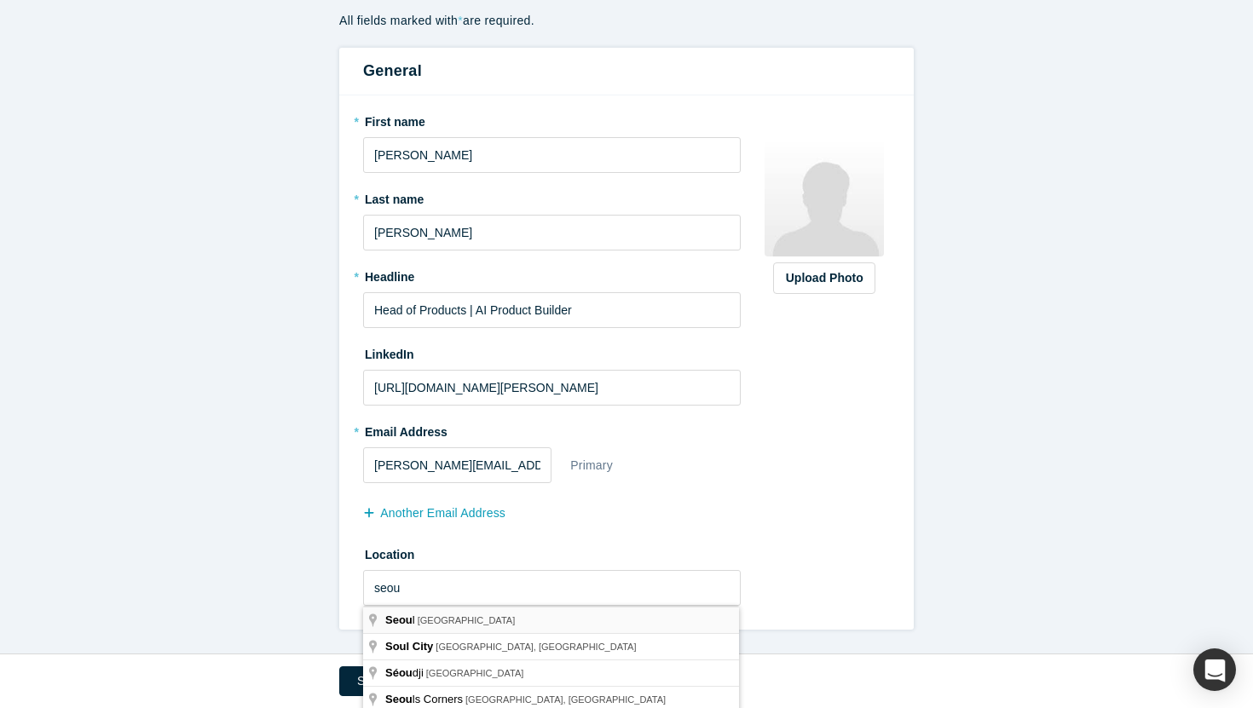
type input "[GEOGRAPHIC_DATA], [GEOGRAPHIC_DATA]"
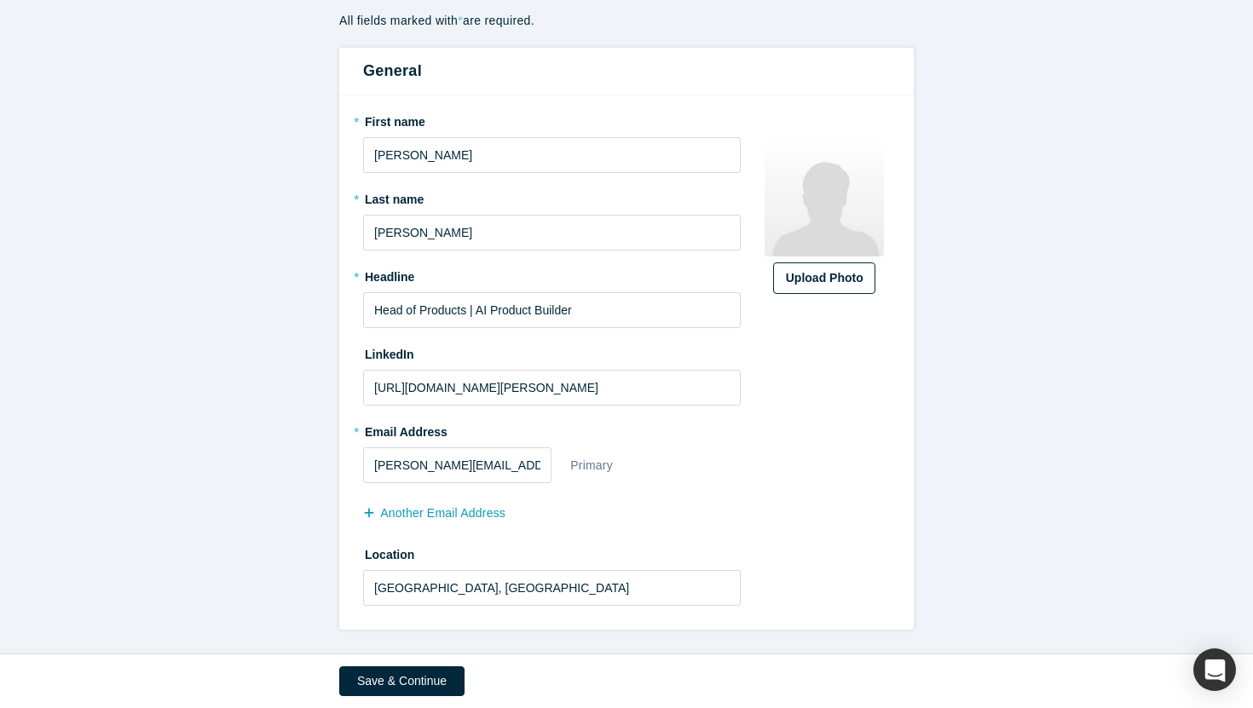
click at [851, 280] on div "Upload Photo" at bounding box center [824, 278] width 77 height 18
click at [0, 0] on input "Upload Photo" at bounding box center [0, 0] width 0 height 0
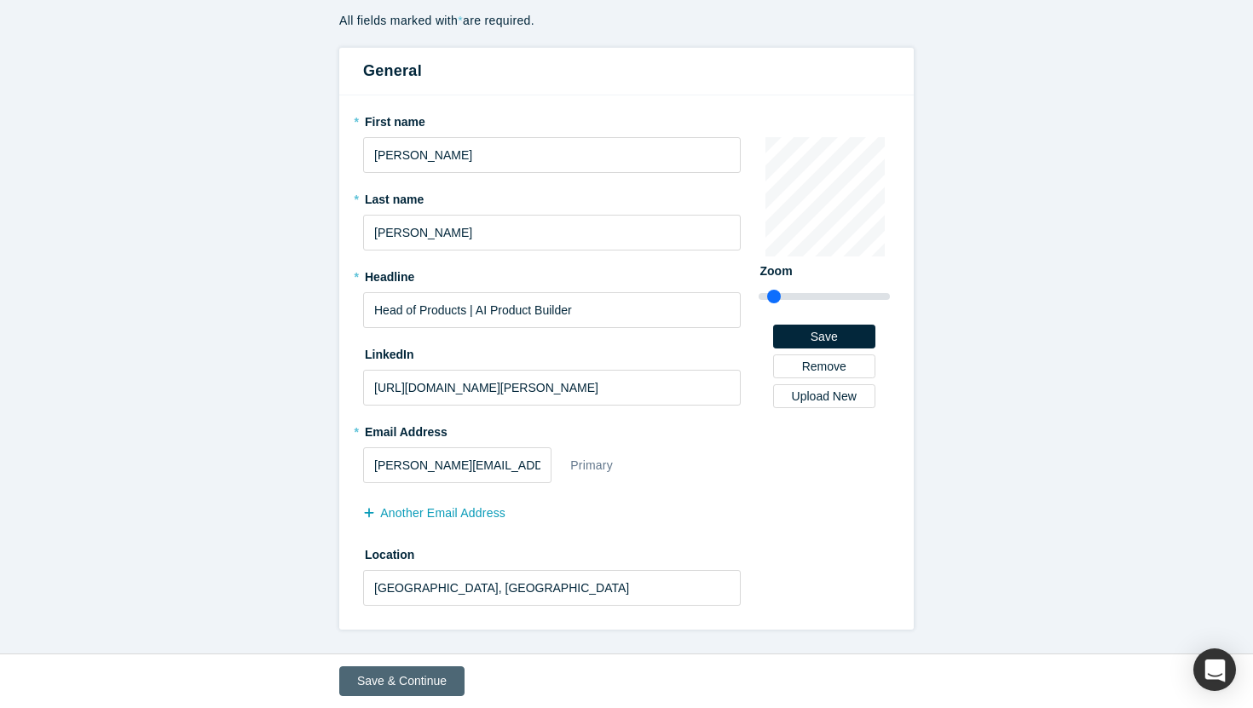
click at [389, 684] on button "Save & Continue" at bounding box center [401, 681] width 125 height 30
click at [835, 337] on button "Save" at bounding box center [824, 337] width 102 height 24
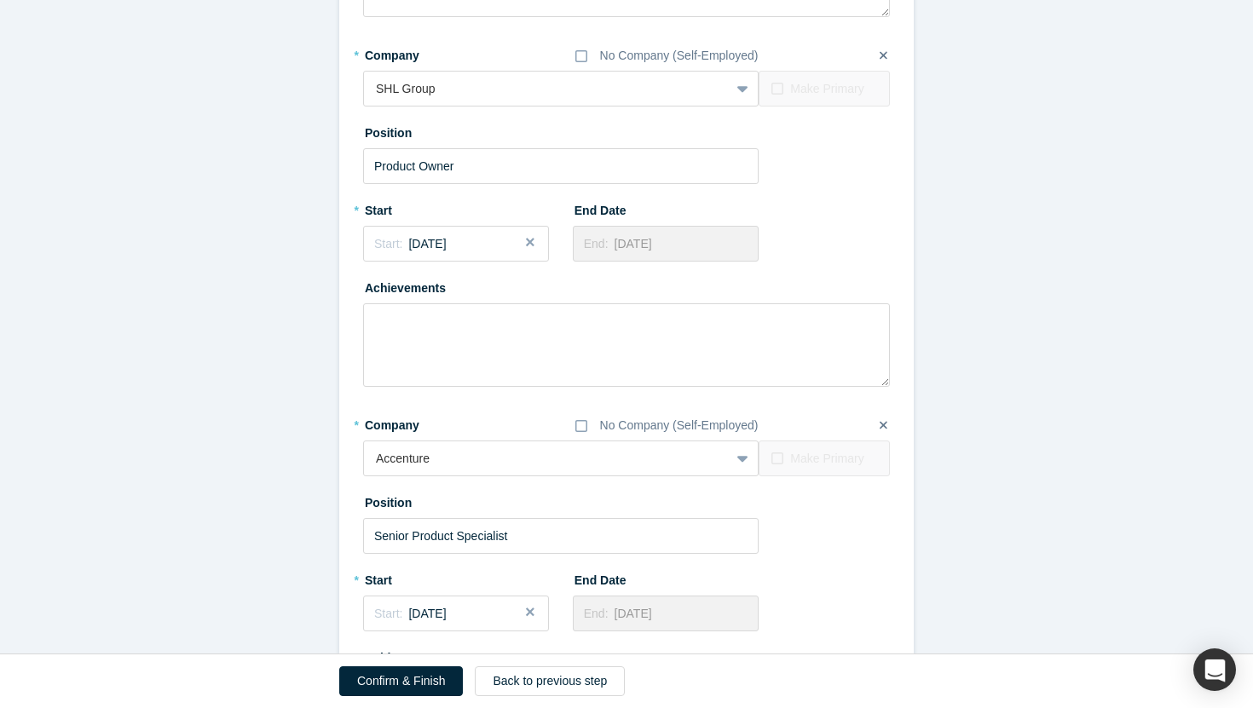
scroll to position [0, 0]
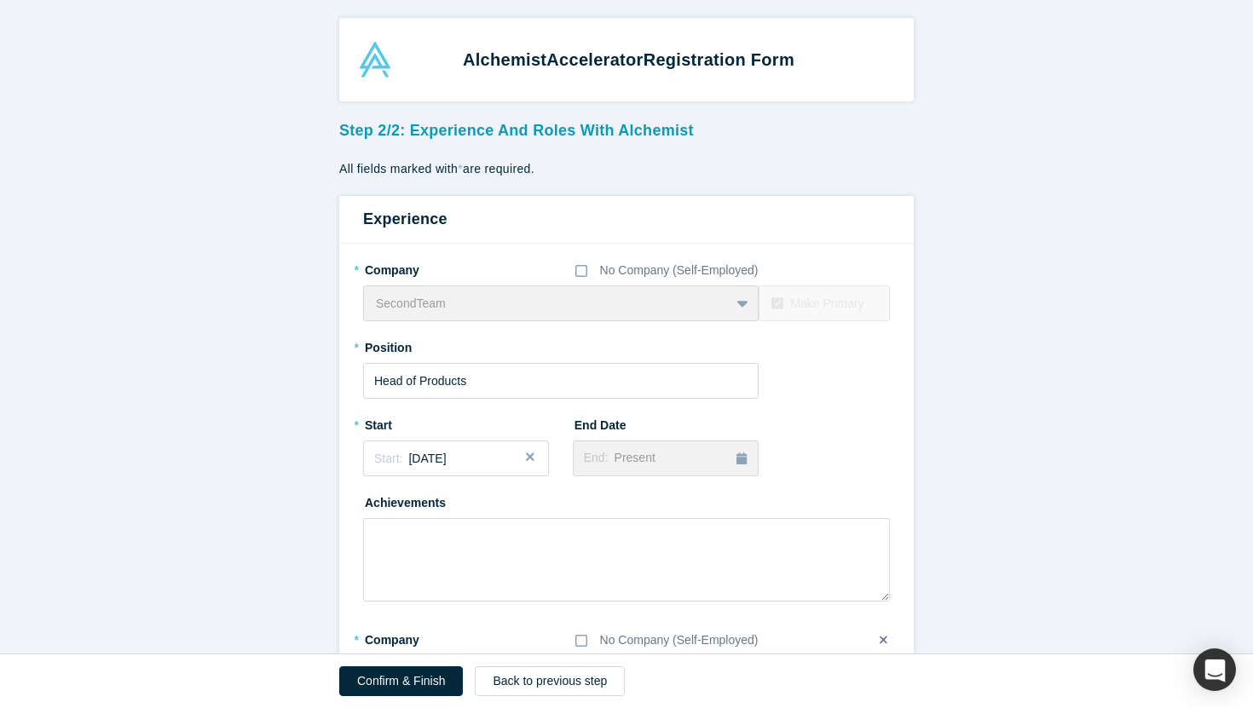
click at [378, 62] on div "Alchemist Accelerator Registration Form" at bounding box center [628, 60] width 534 height 36
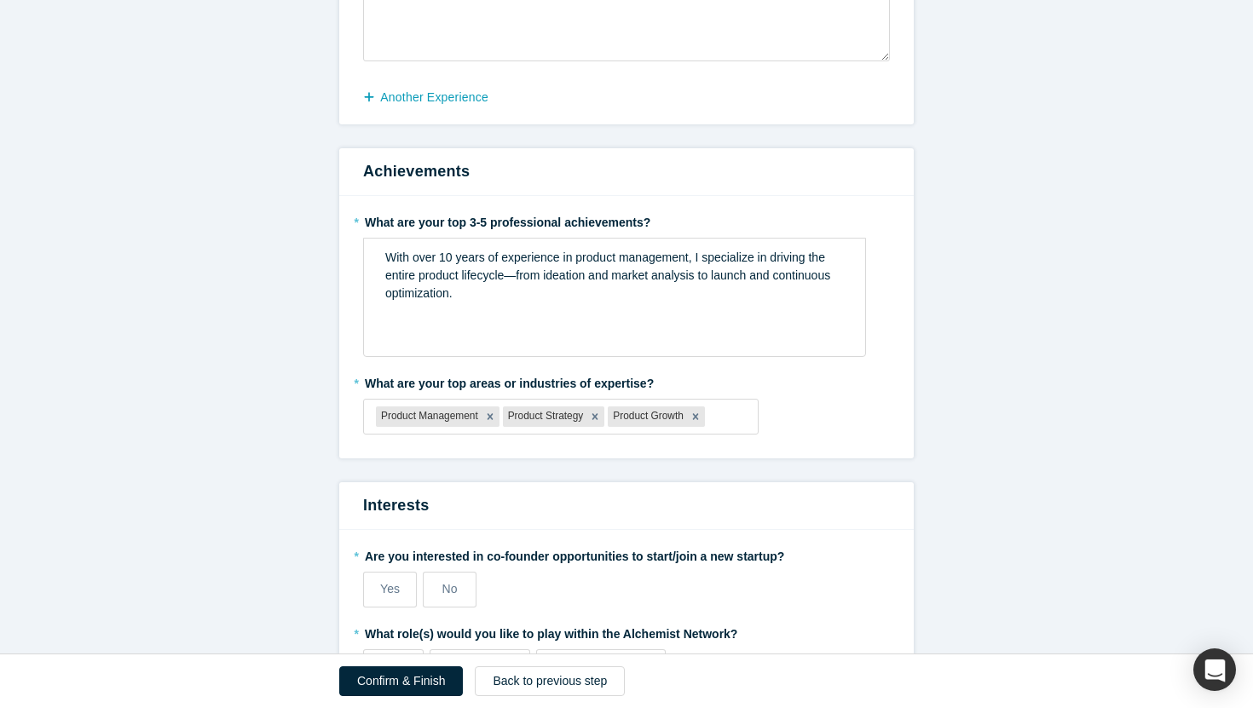
scroll to position [1902, 0]
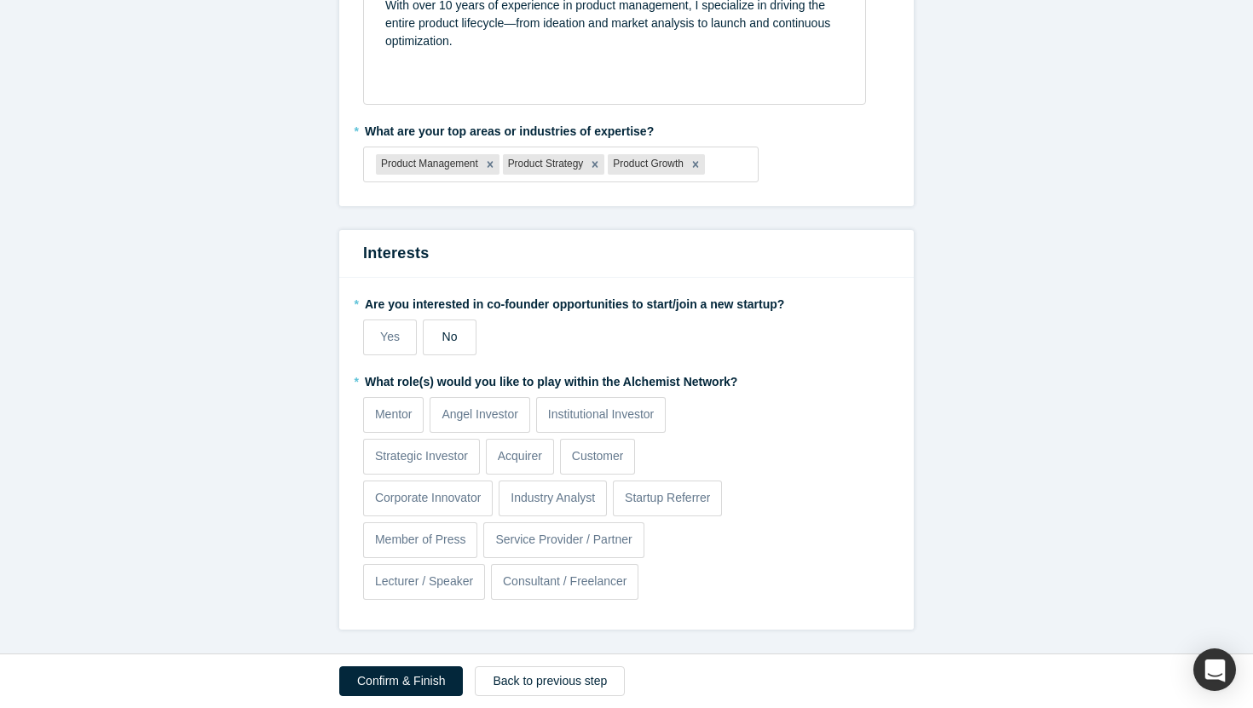
click at [456, 339] on span "No" at bounding box center [449, 337] width 15 height 14
click at [0, 0] on input "No" at bounding box center [0, 0] width 0 height 0
click at [415, 686] on button "Confirm & Finish" at bounding box center [401, 681] width 124 height 30
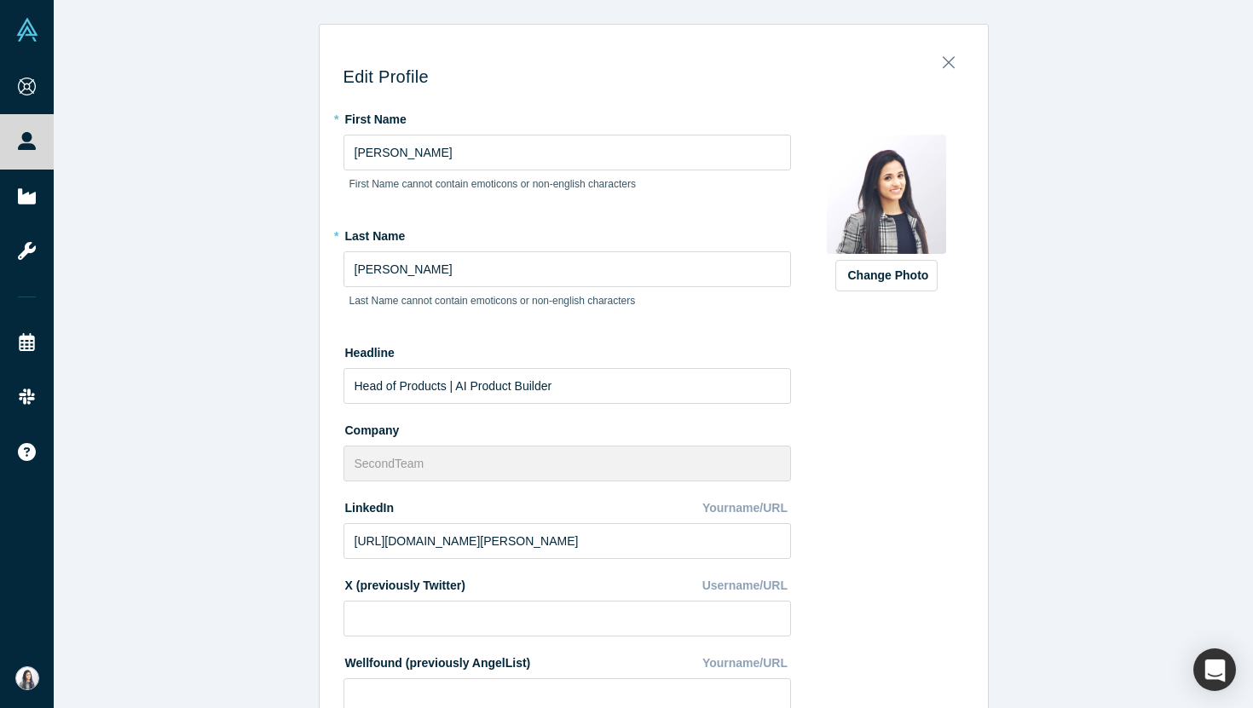
scroll to position [353, 0]
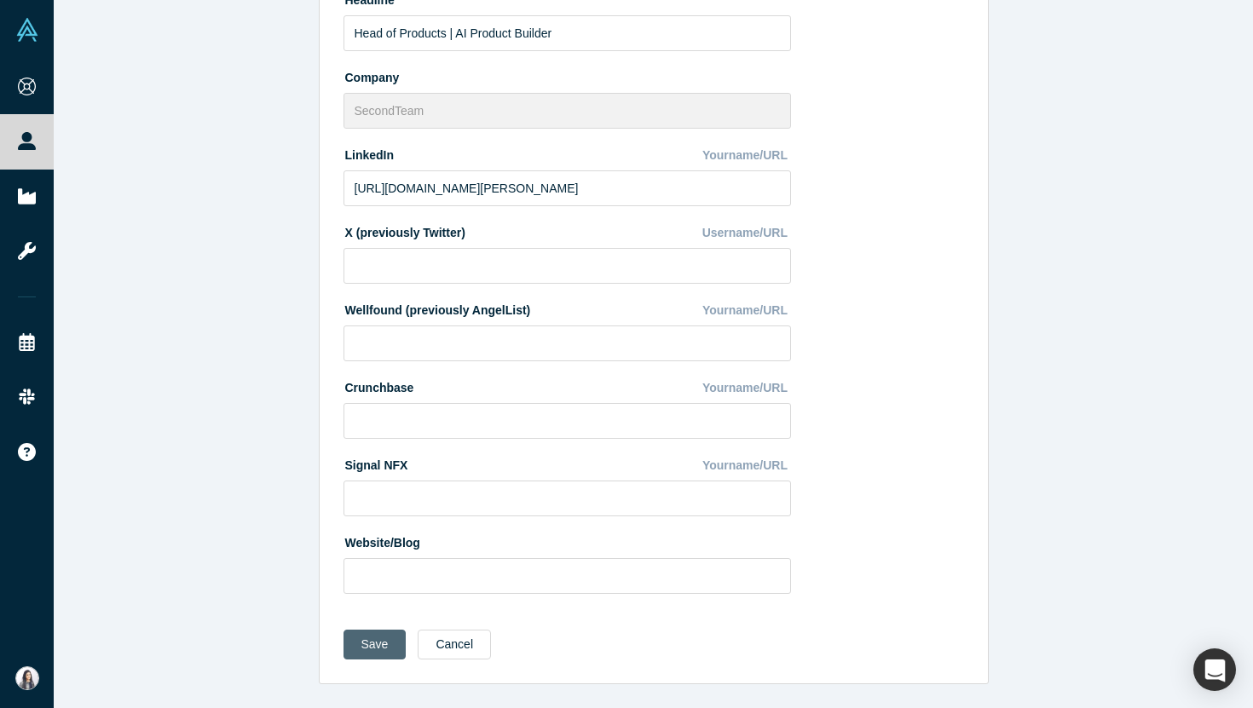
click at [362, 654] on button "Save" at bounding box center [374, 645] width 63 height 30
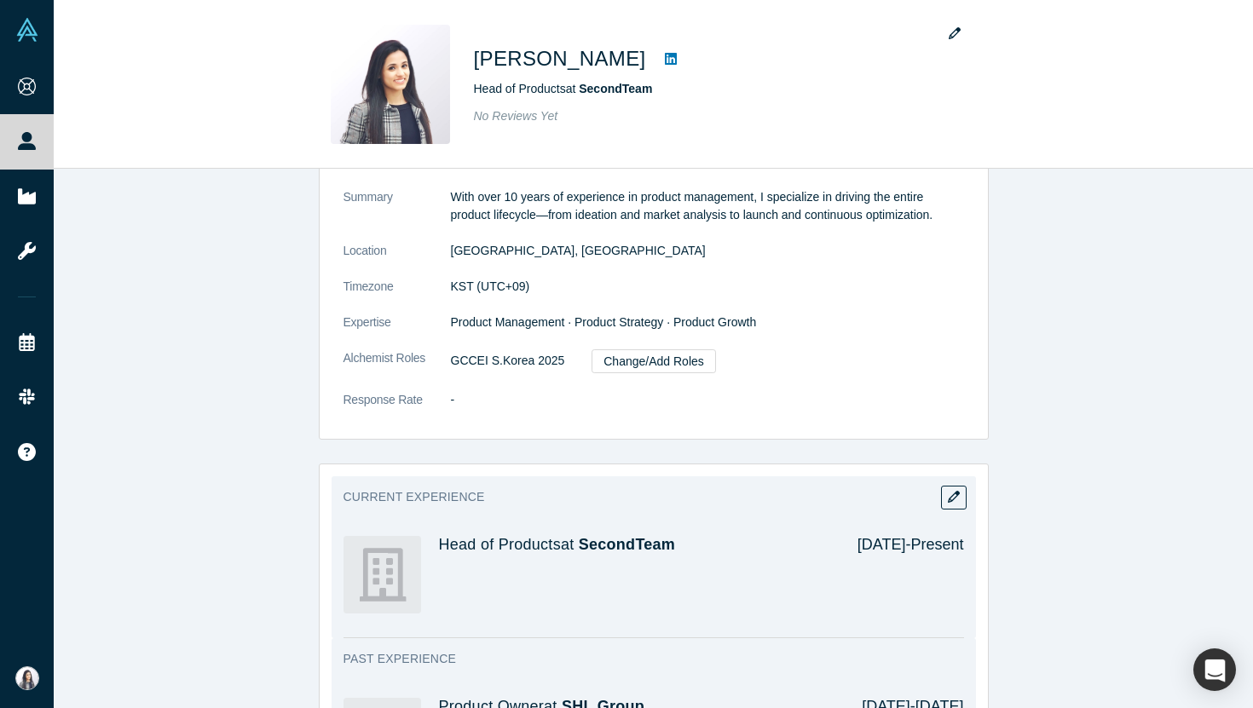
scroll to position [0, 0]
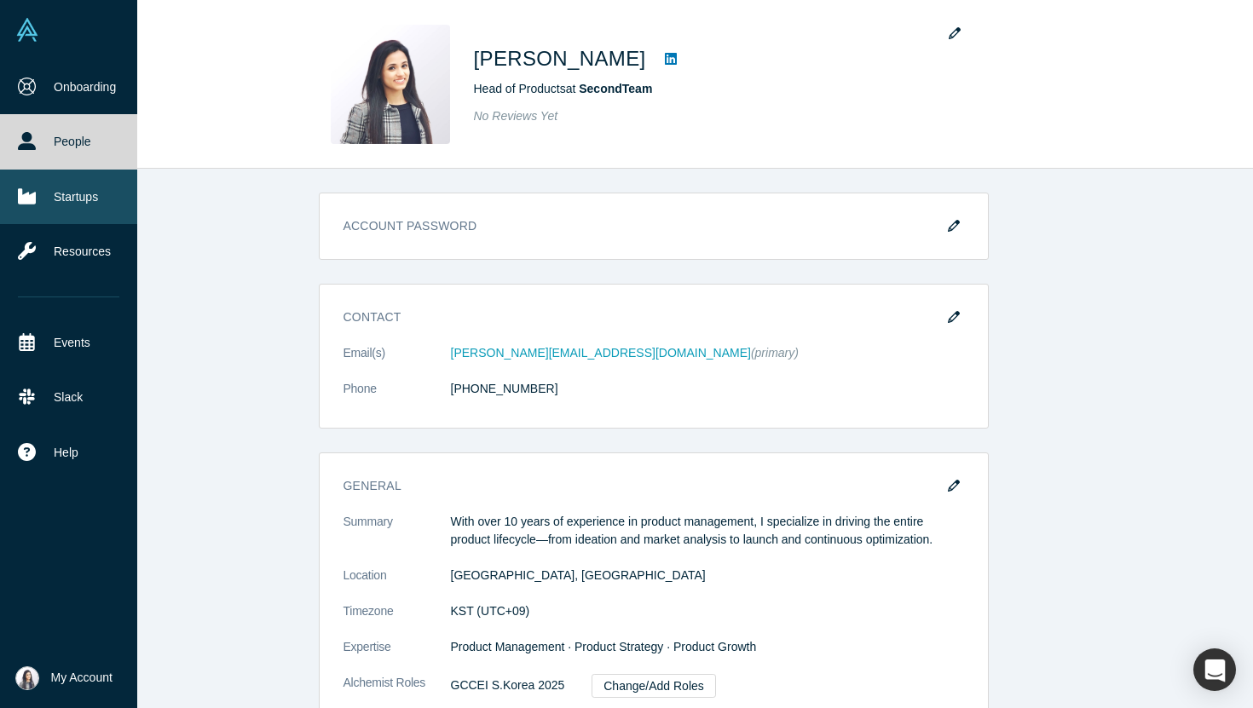
click at [72, 190] on link "Startups" at bounding box center [68, 197] width 137 height 55
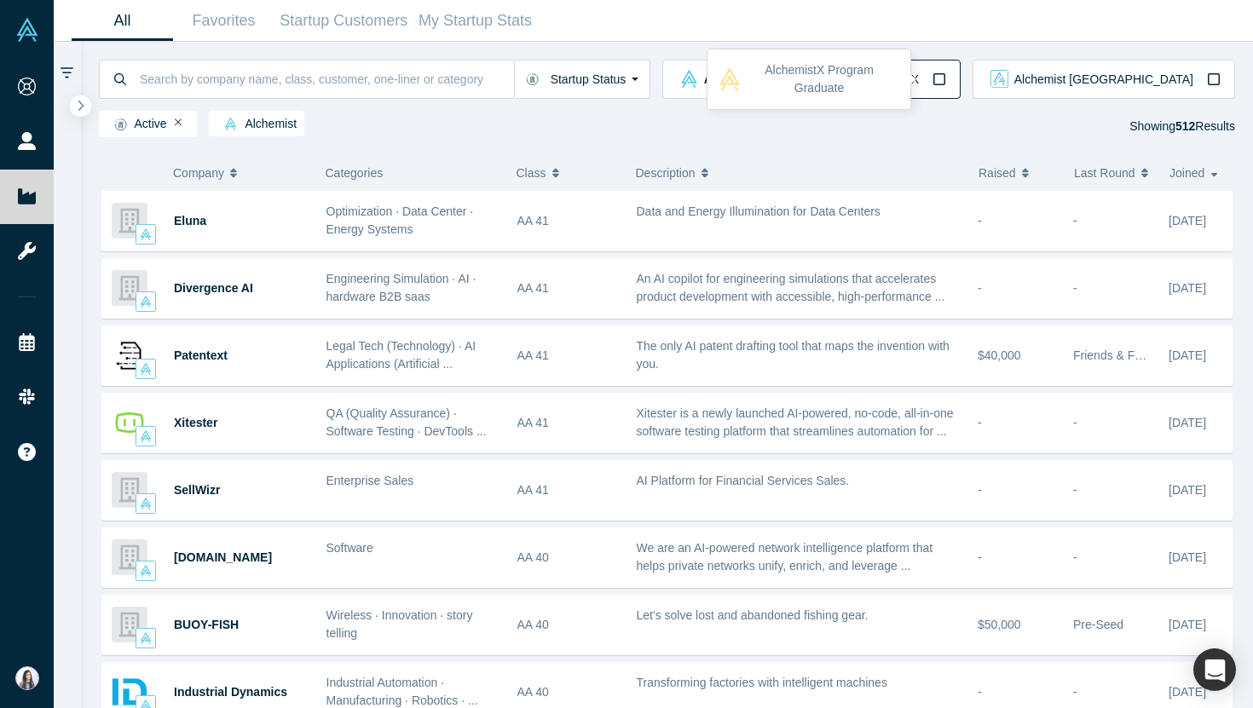
click at [946, 82] on icon "button" at bounding box center [939, 79] width 14 height 14
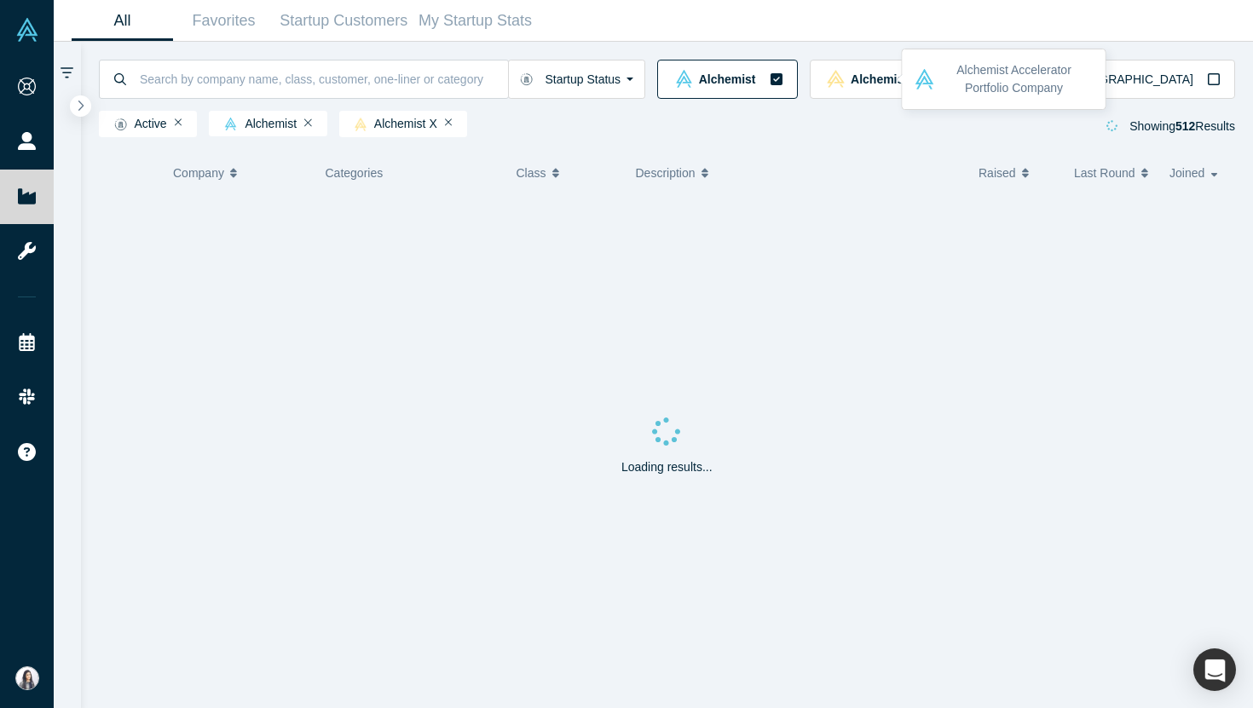
click at [782, 77] on icon "button" at bounding box center [776, 79] width 12 height 12
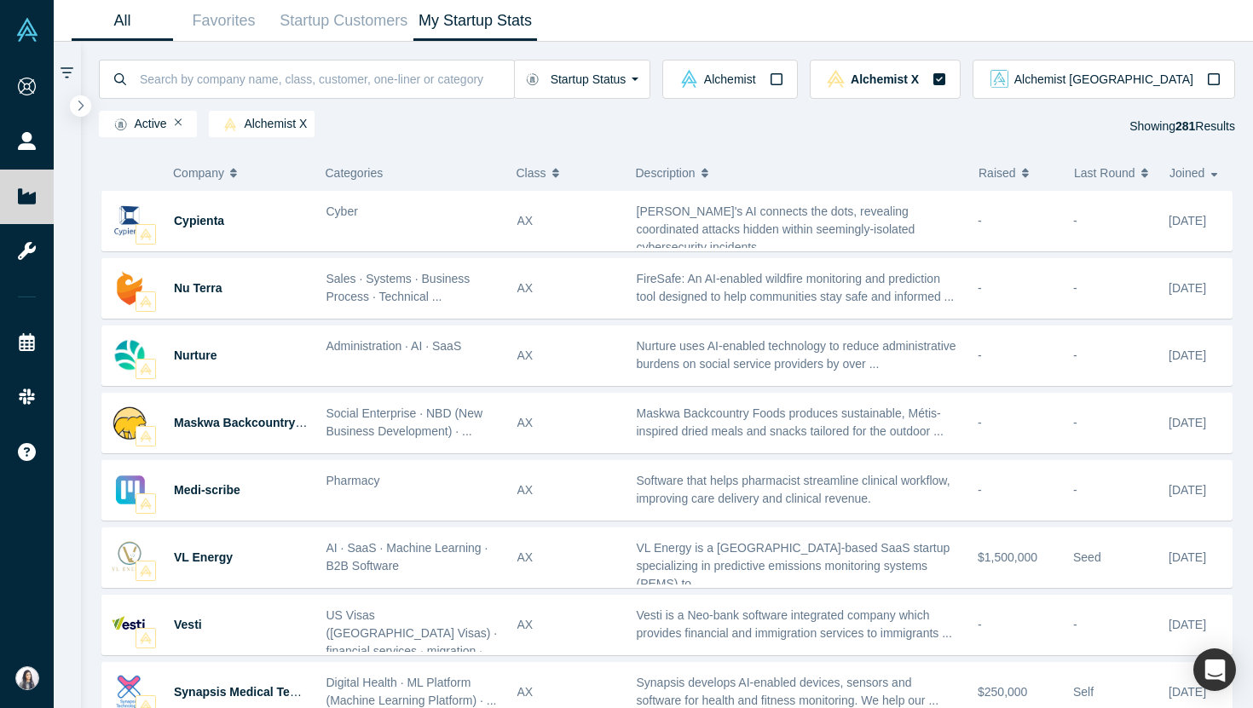
click at [441, 26] on link "My Startup Stats" at bounding box center [475, 21] width 124 height 40
